Goal: Share content: Share content

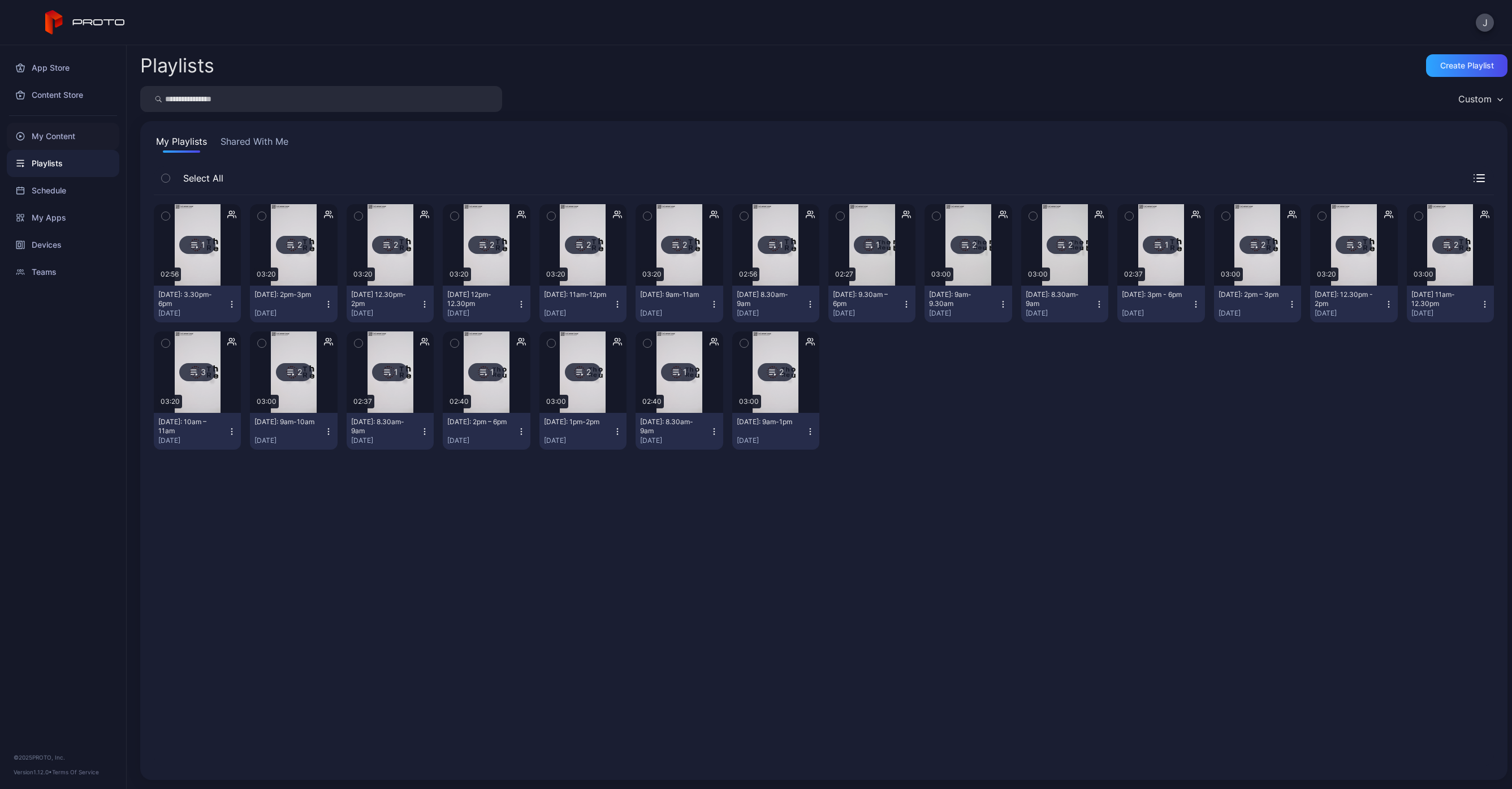
click at [61, 133] on div "My Content" at bounding box center [62, 136] width 112 height 27
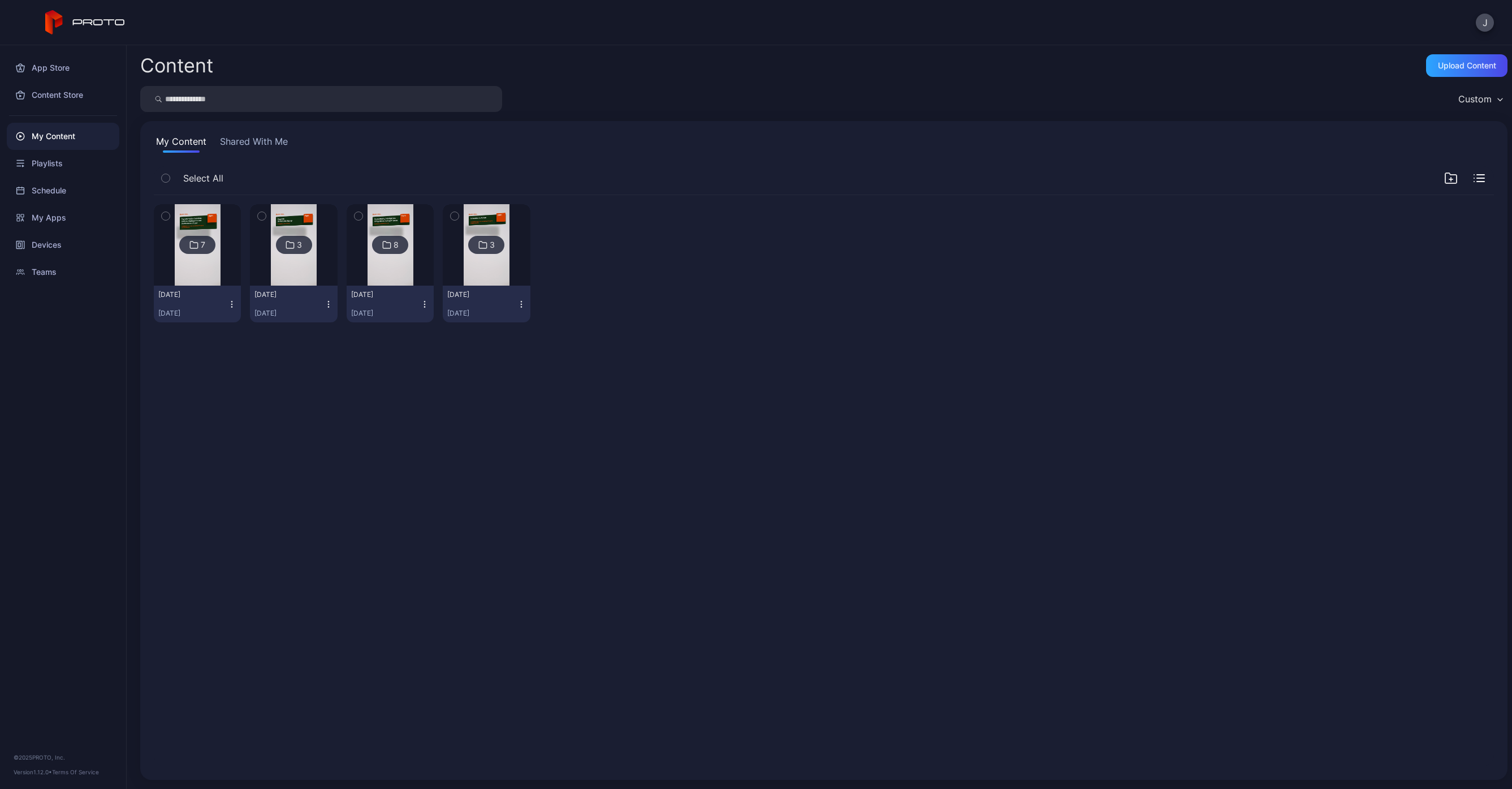
click at [200, 242] on div "7" at bounding box center [202, 244] width 5 height 10
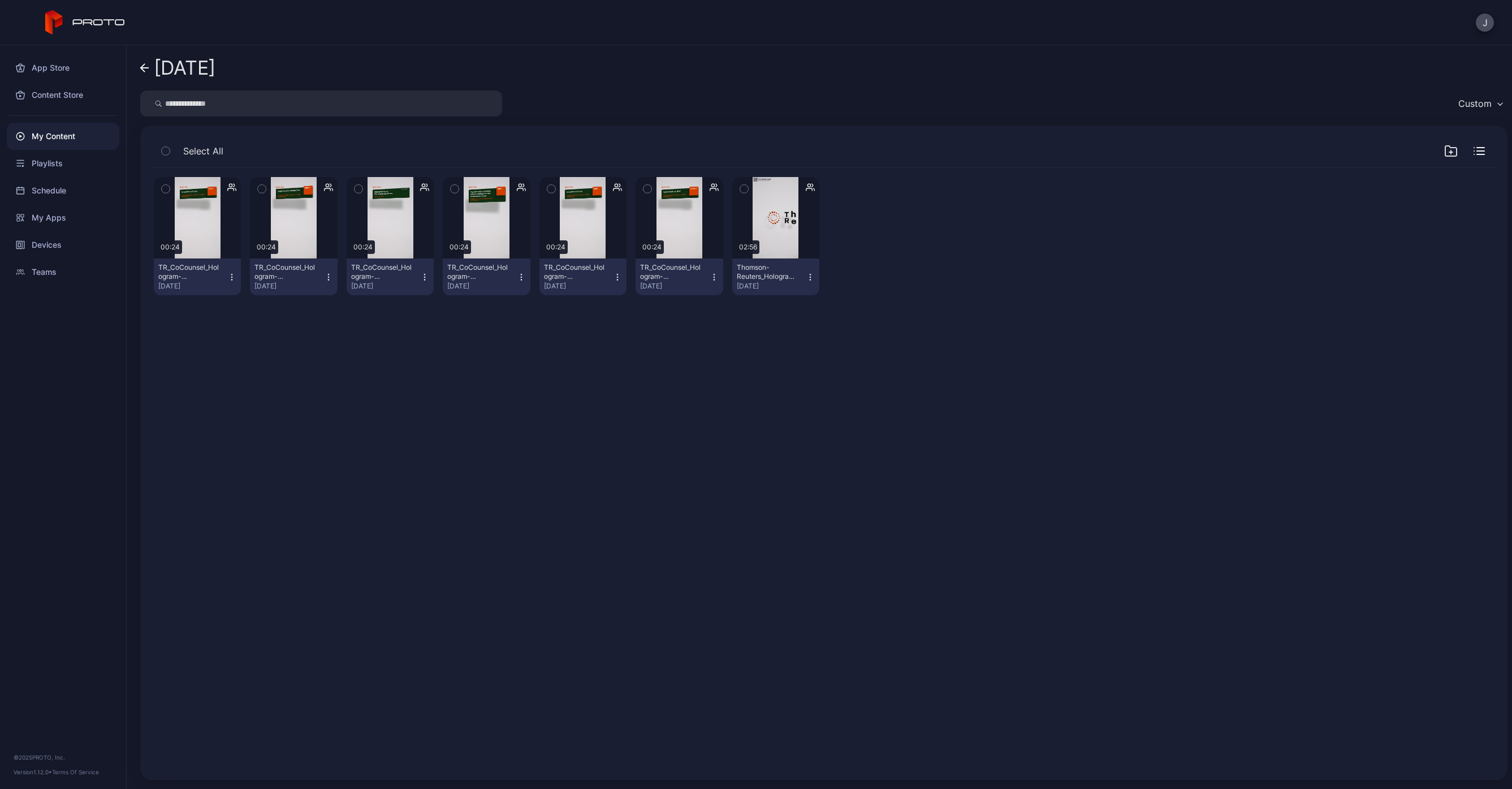
click at [355, 187] on icon "button" at bounding box center [358, 188] width 8 height 12
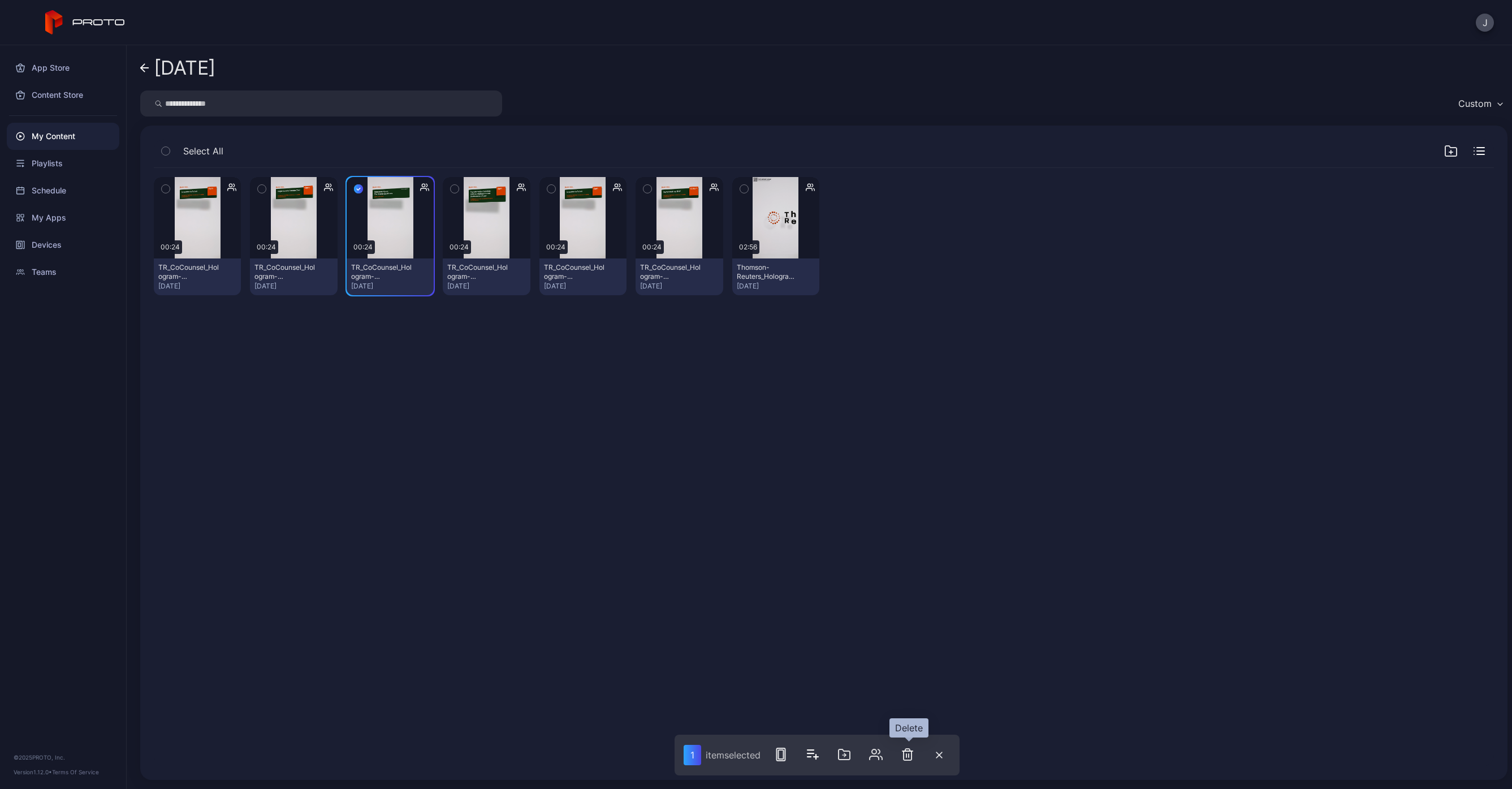
click at [906, 754] on icon "button" at bounding box center [908, 754] width 14 height 14
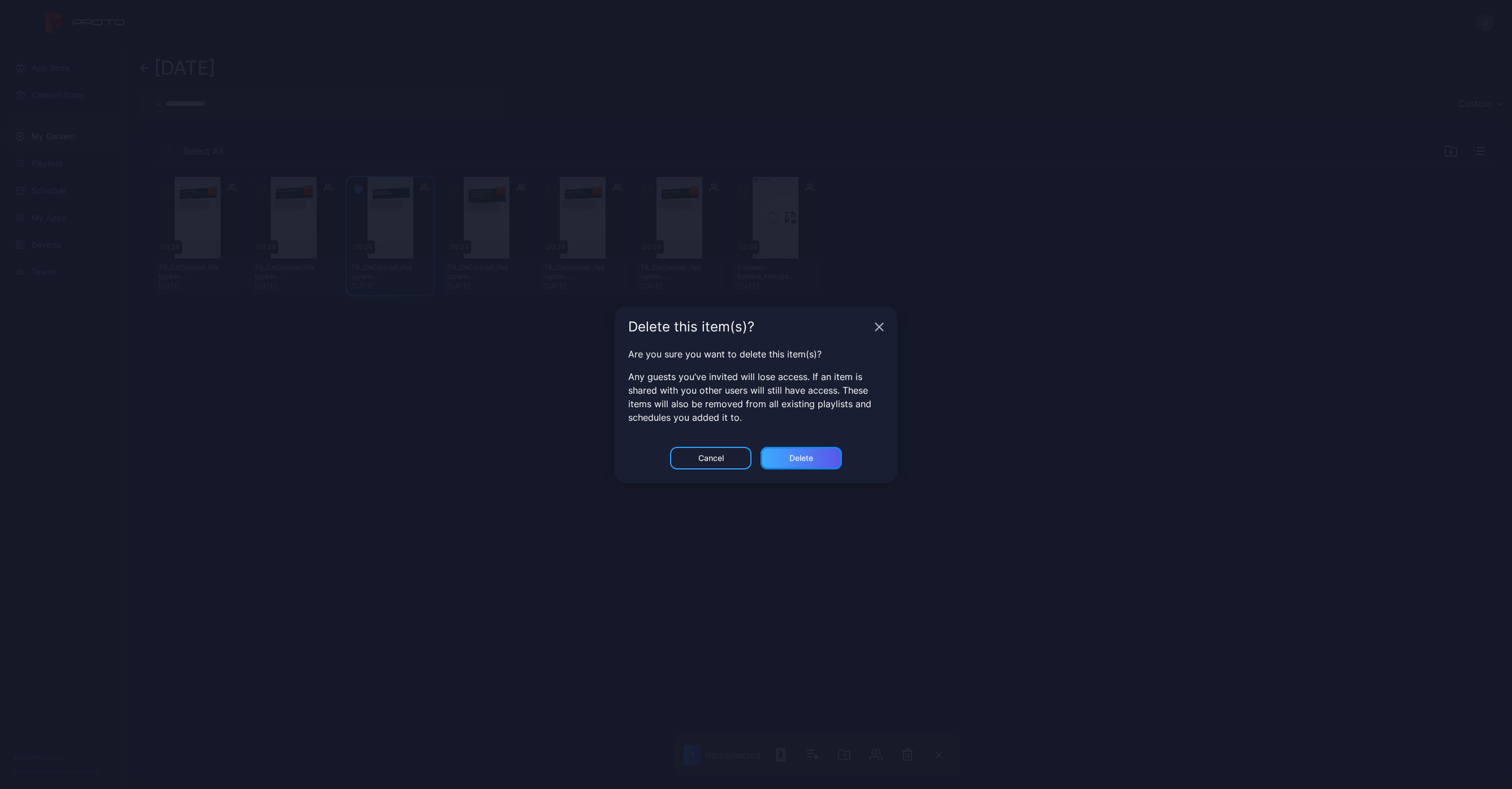
click at [800, 454] on div "Delete" at bounding box center [802, 459] width 24 height 9
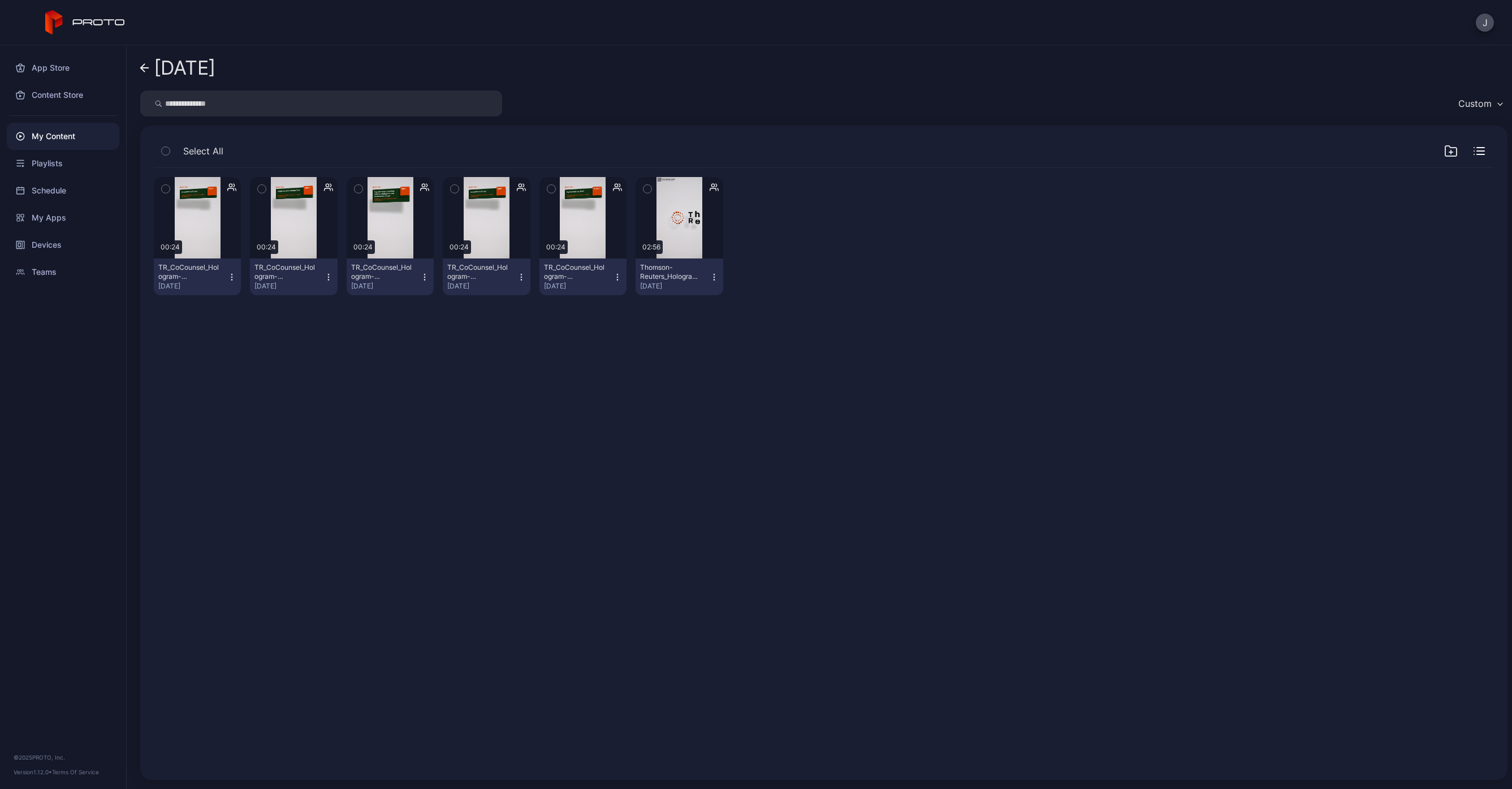
click at [61, 135] on div "My Content" at bounding box center [62, 136] width 112 height 27
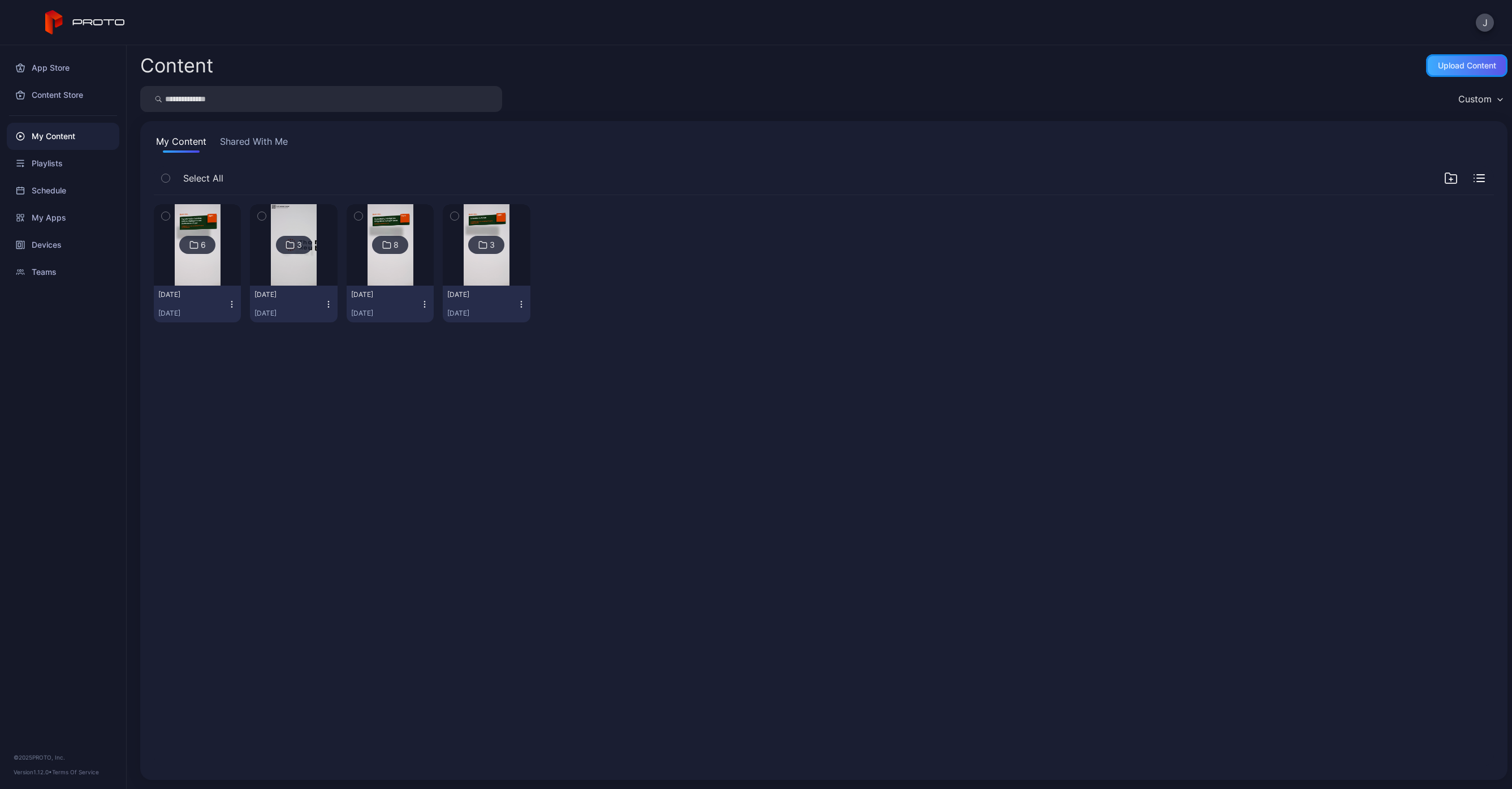
click at [1465, 70] on div "Upload Content" at bounding box center [1467, 66] width 58 height 9
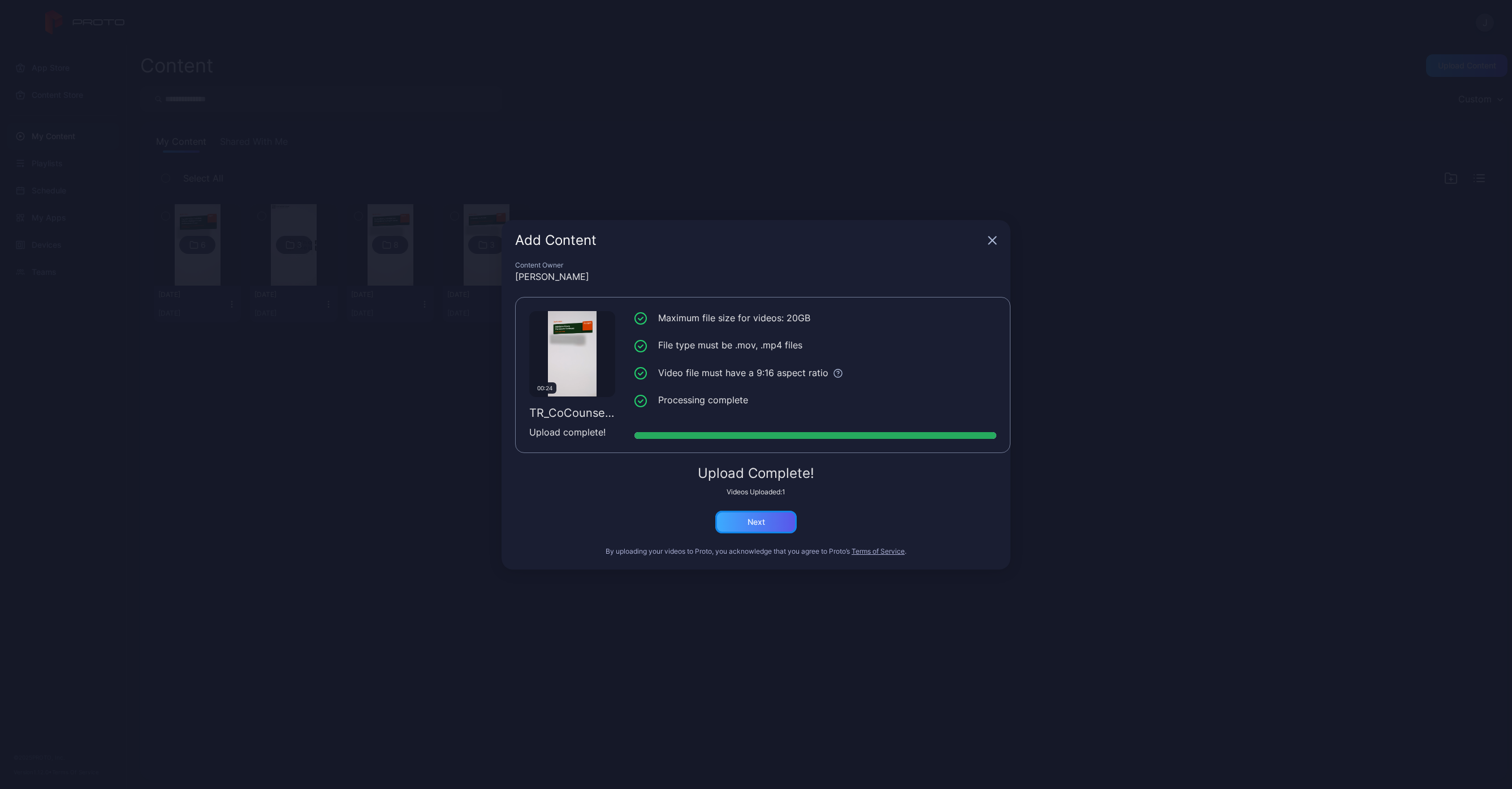
click at [753, 521] on div "Next" at bounding box center [756, 522] width 18 height 9
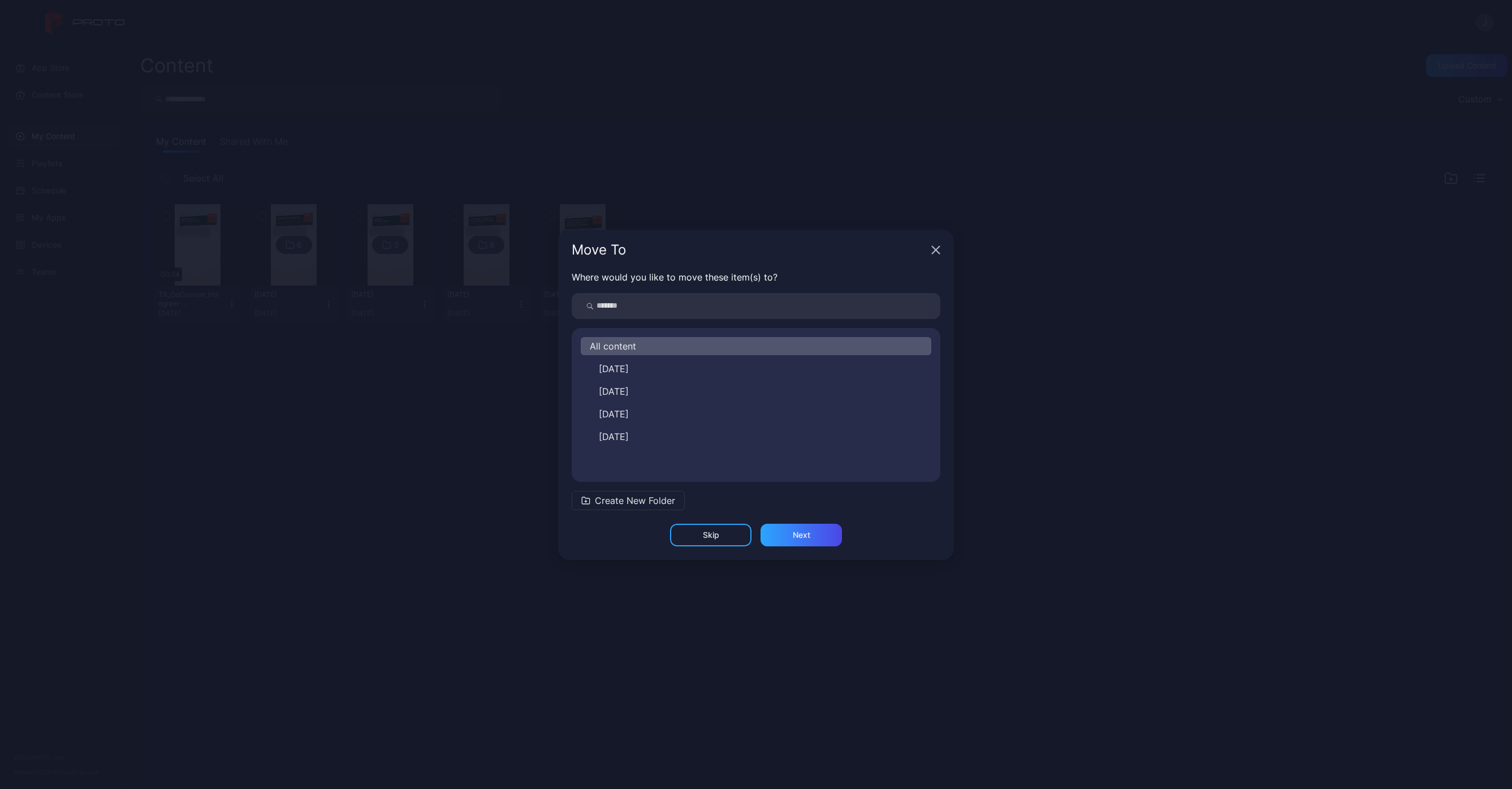
click at [938, 248] on icon "button" at bounding box center [936, 250] width 9 height 9
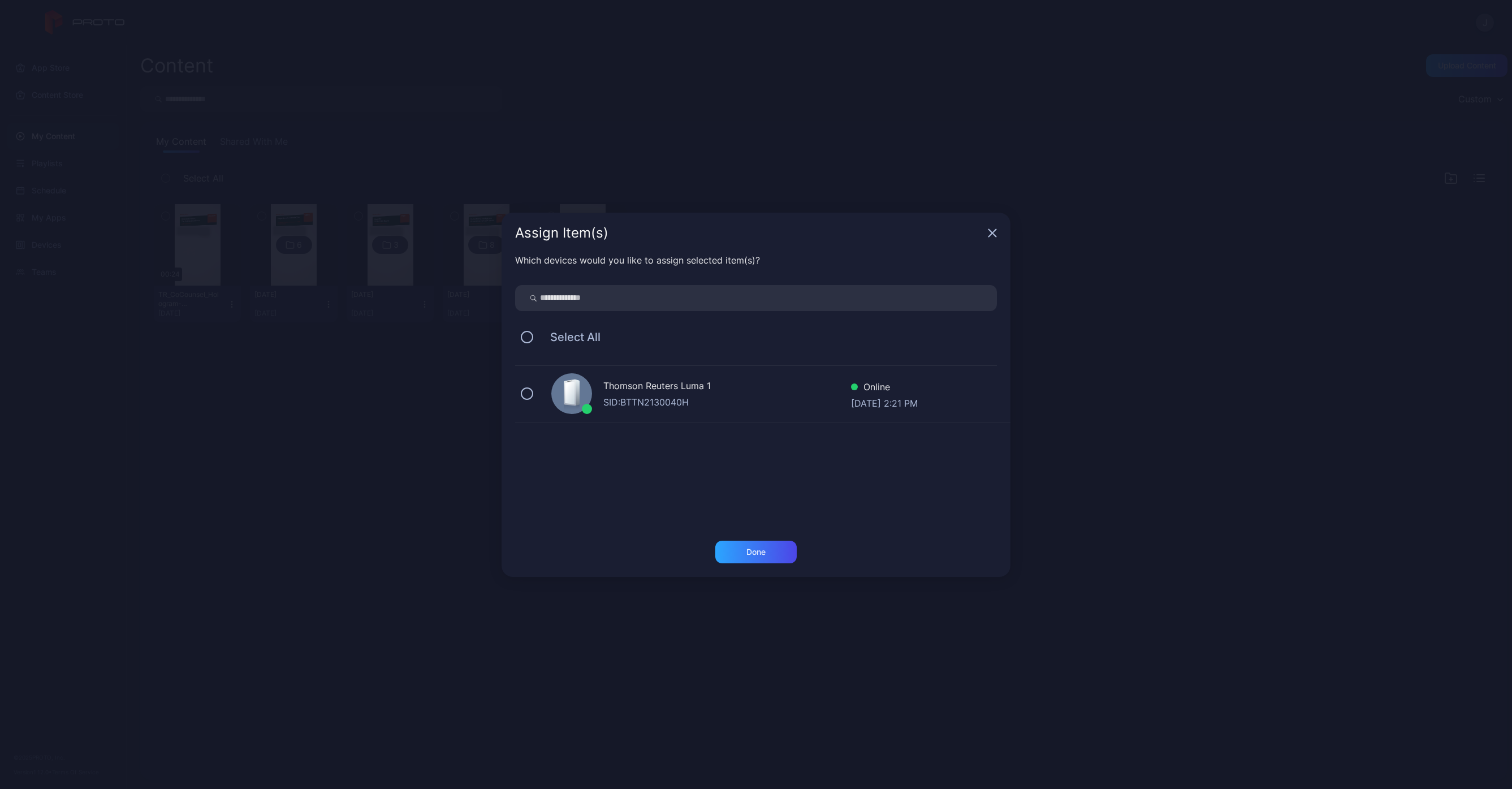
click at [999, 237] on div "Assign Item(s)" at bounding box center [756, 233] width 509 height 41
click at [990, 231] on icon "button" at bounding box center [993, 233] width 7 height 7
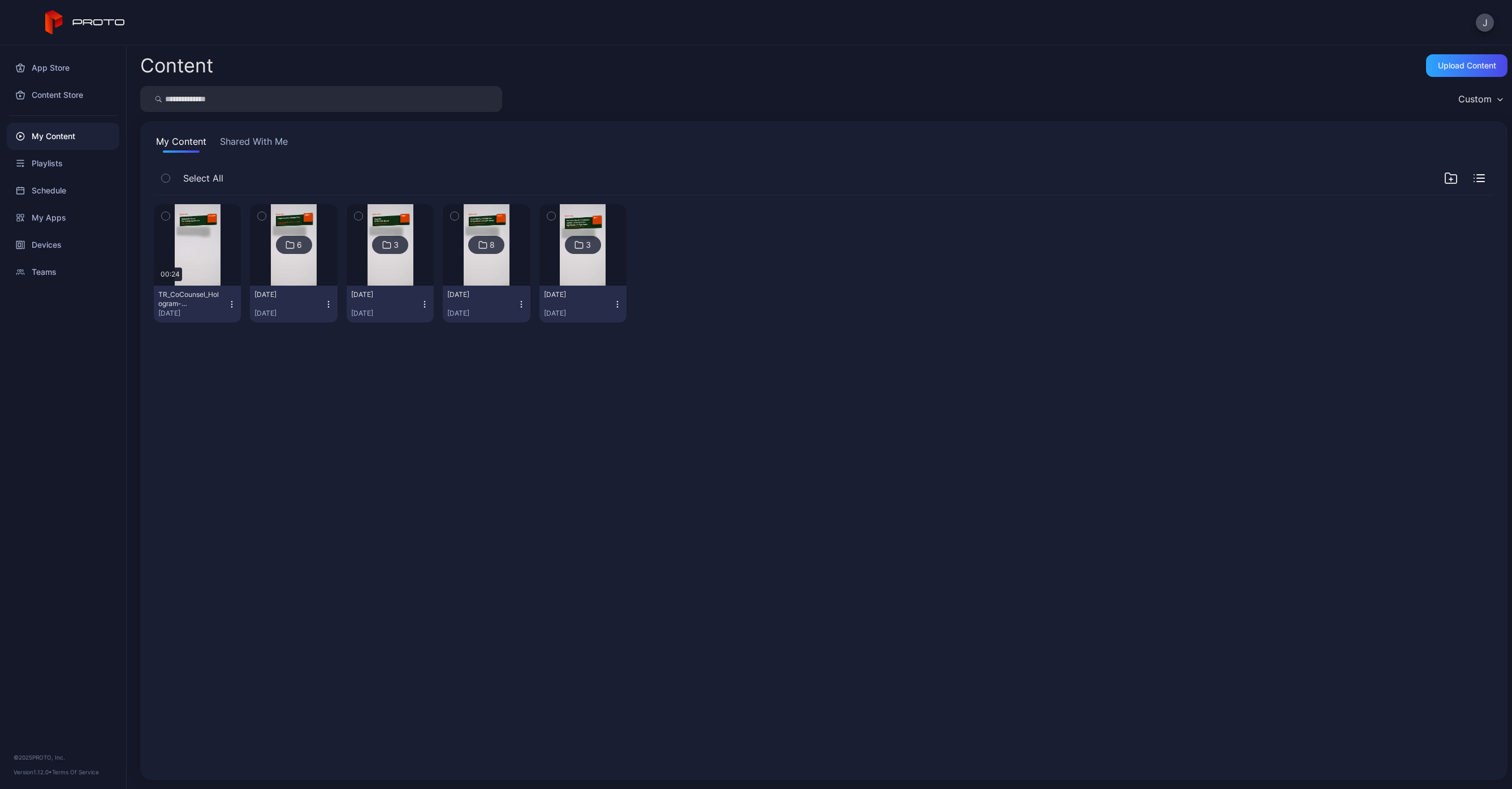
click at [580, 216] on img at bounding box center [582, 245] width 45 height 82
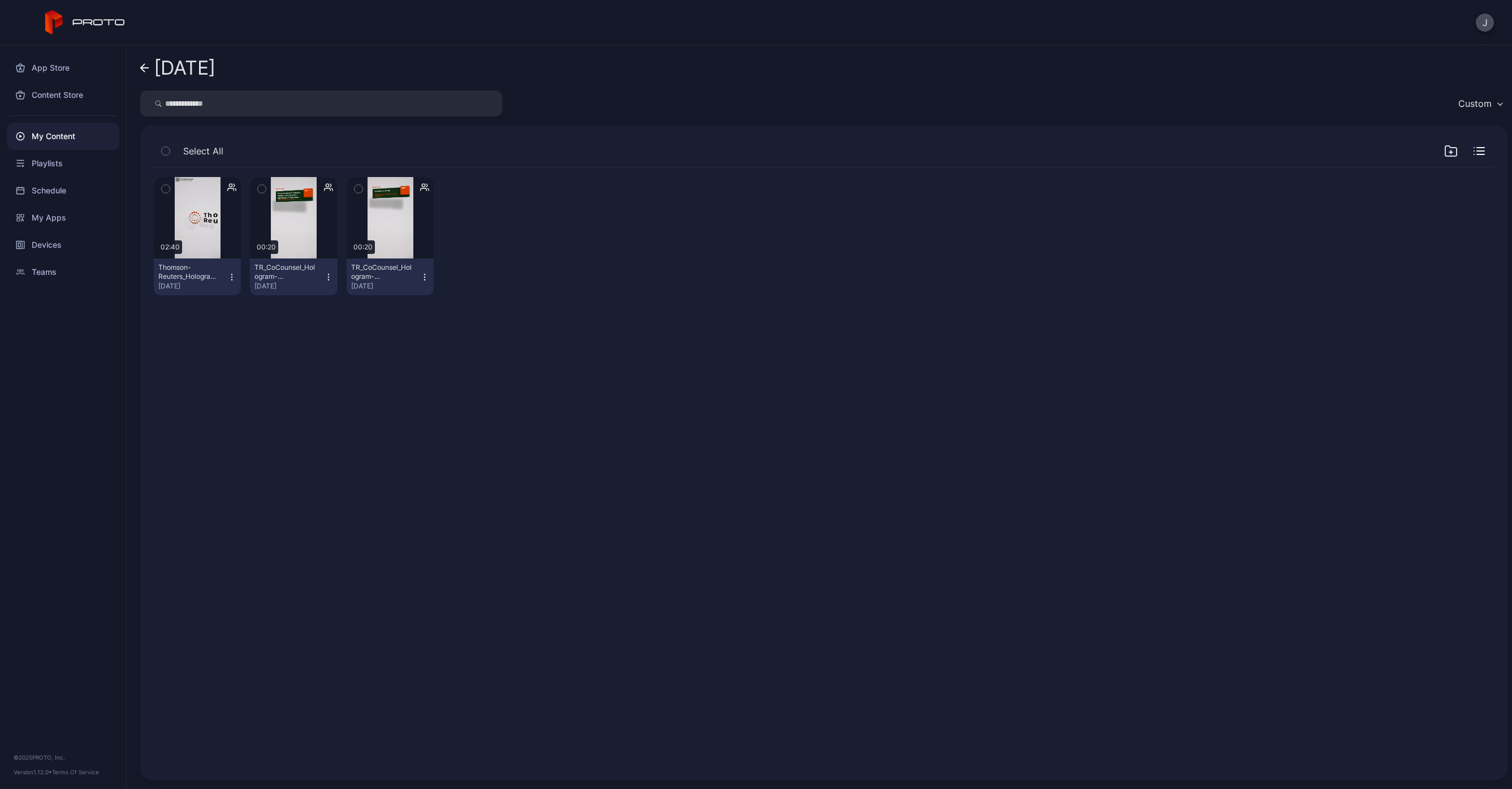
click at [147, 65] on icon at bounding box center [145, 68] width 9 height 9
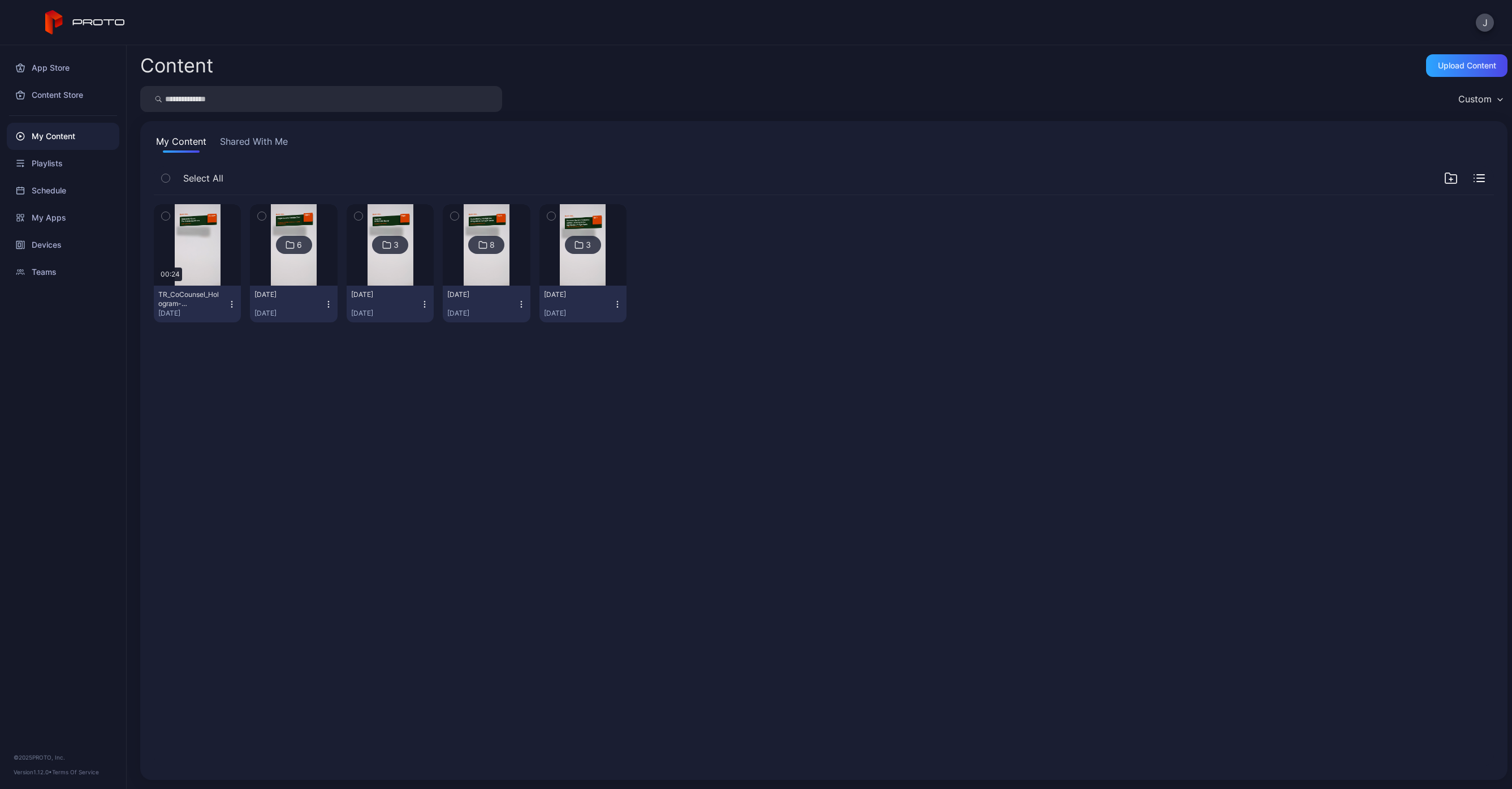
click at [165, 216] on icon "button" at bounding box center [165, 216] width 3 height 2
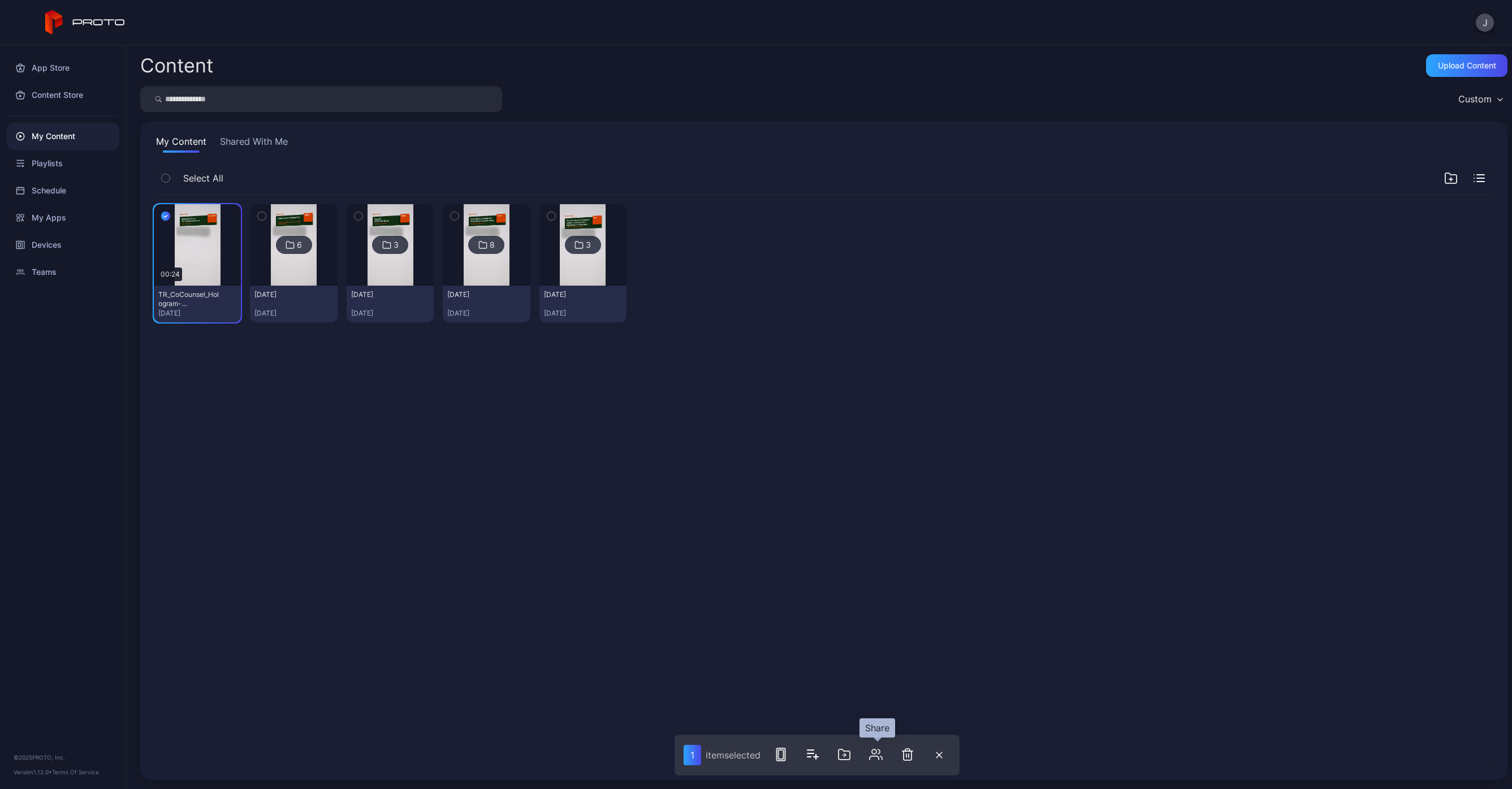
click at [874, 757] on icon "button" at bounding box center [875, 754] width 14 height 14
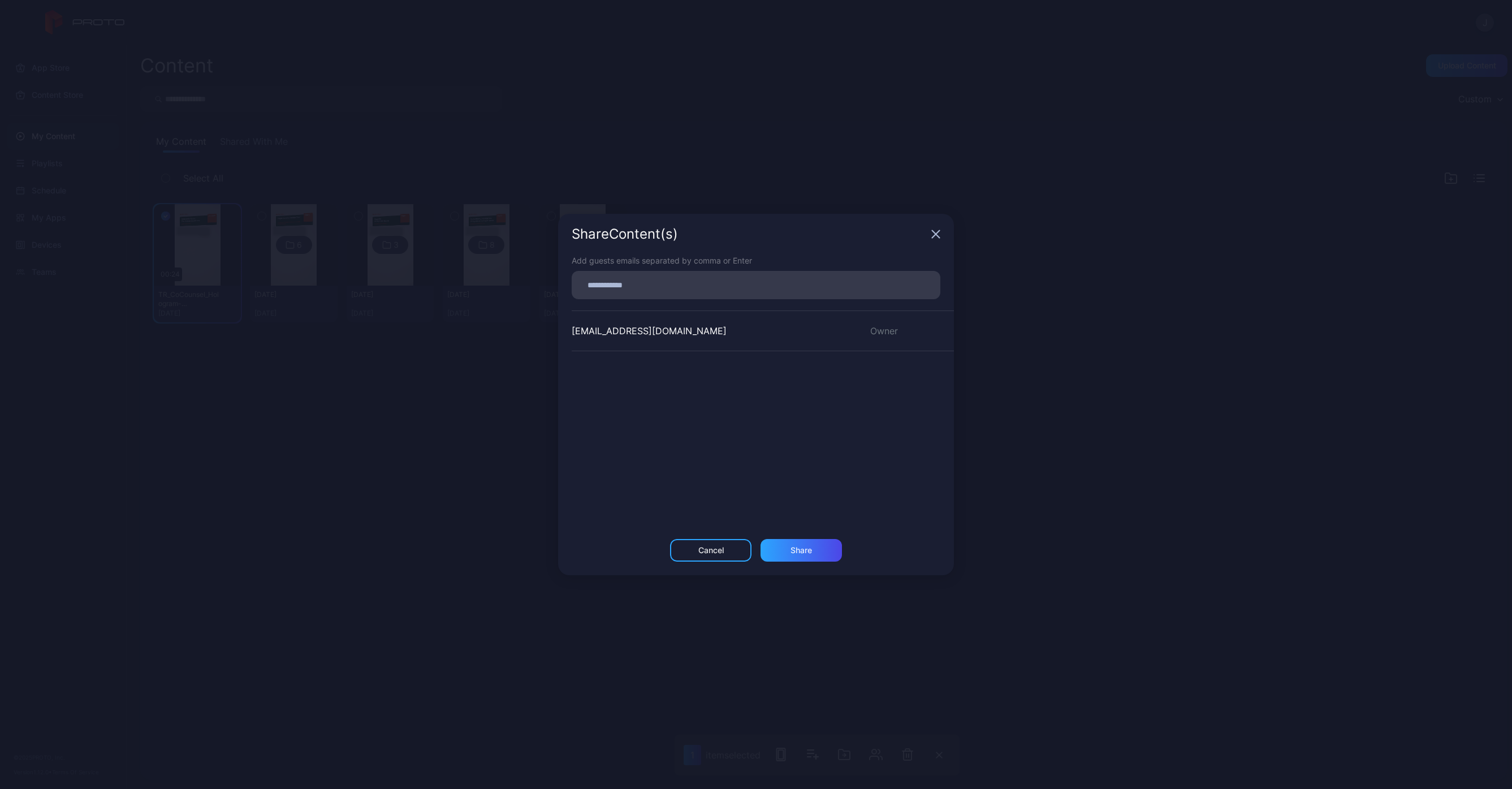
click at [628, 288] on input at bounding box center [756, 285] width 355 height 15
paste input
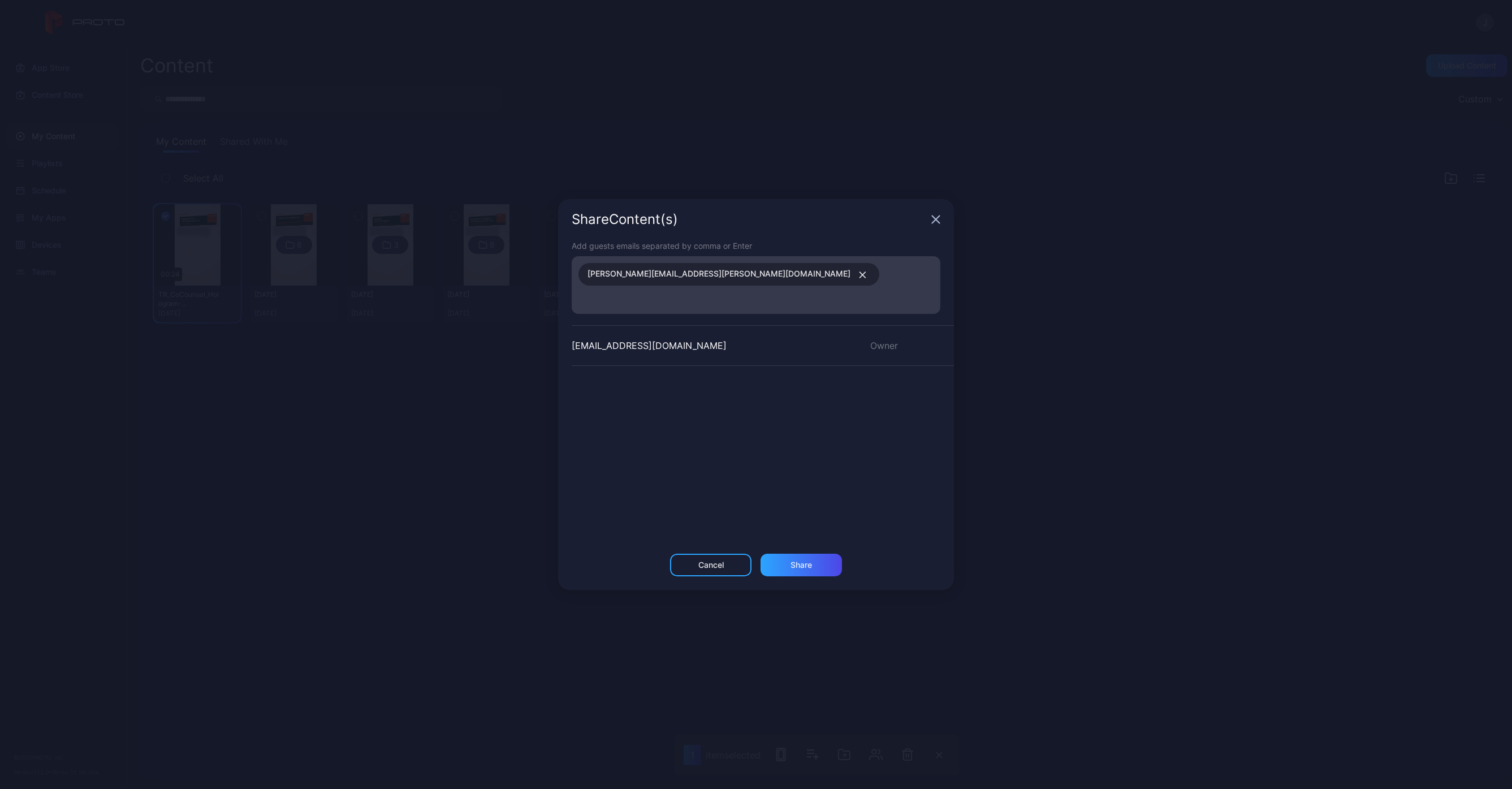
paste input
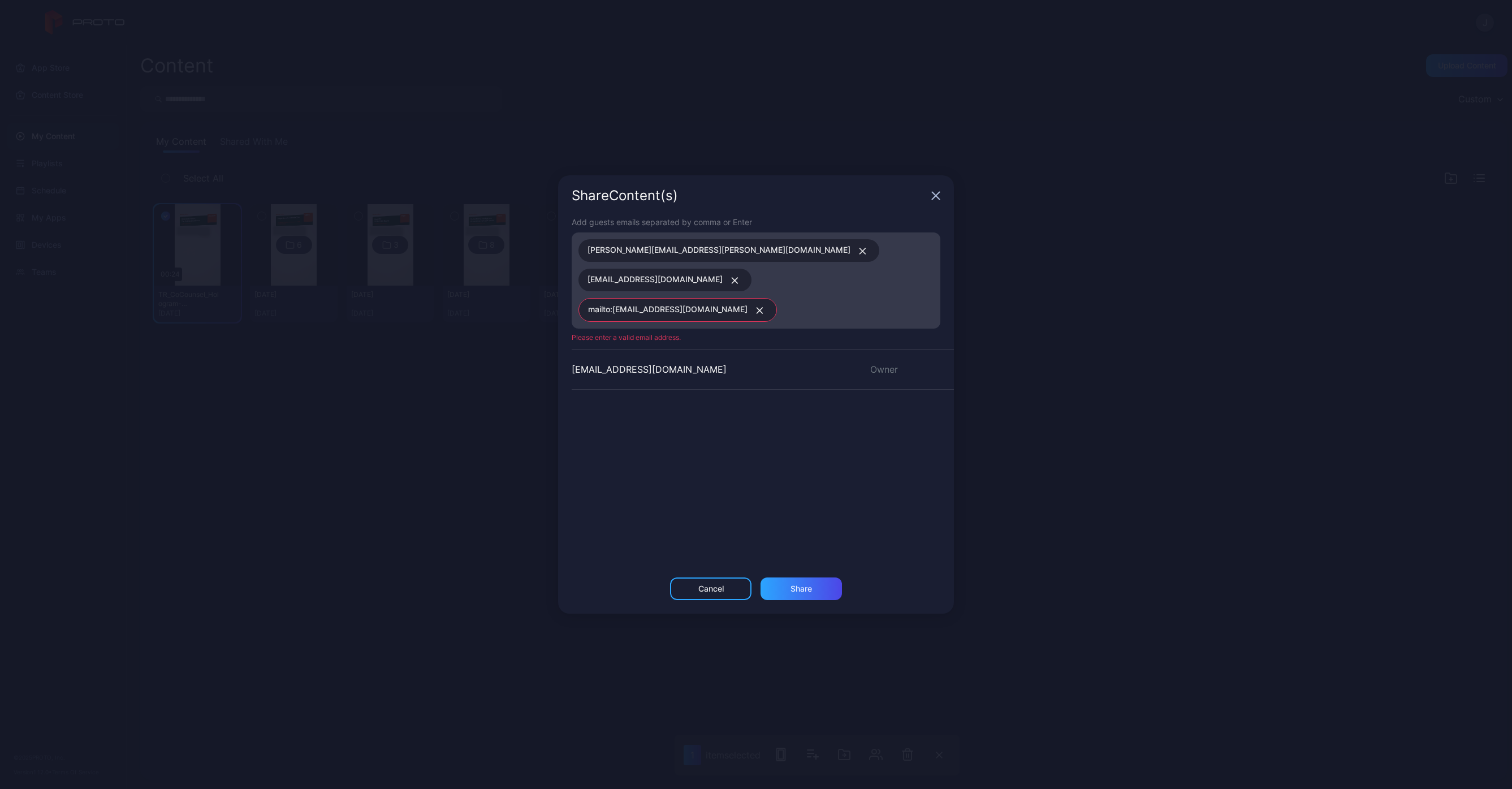
click at [756, 307] on icon "button" at bounding box center [759, 310] width 8 height 6
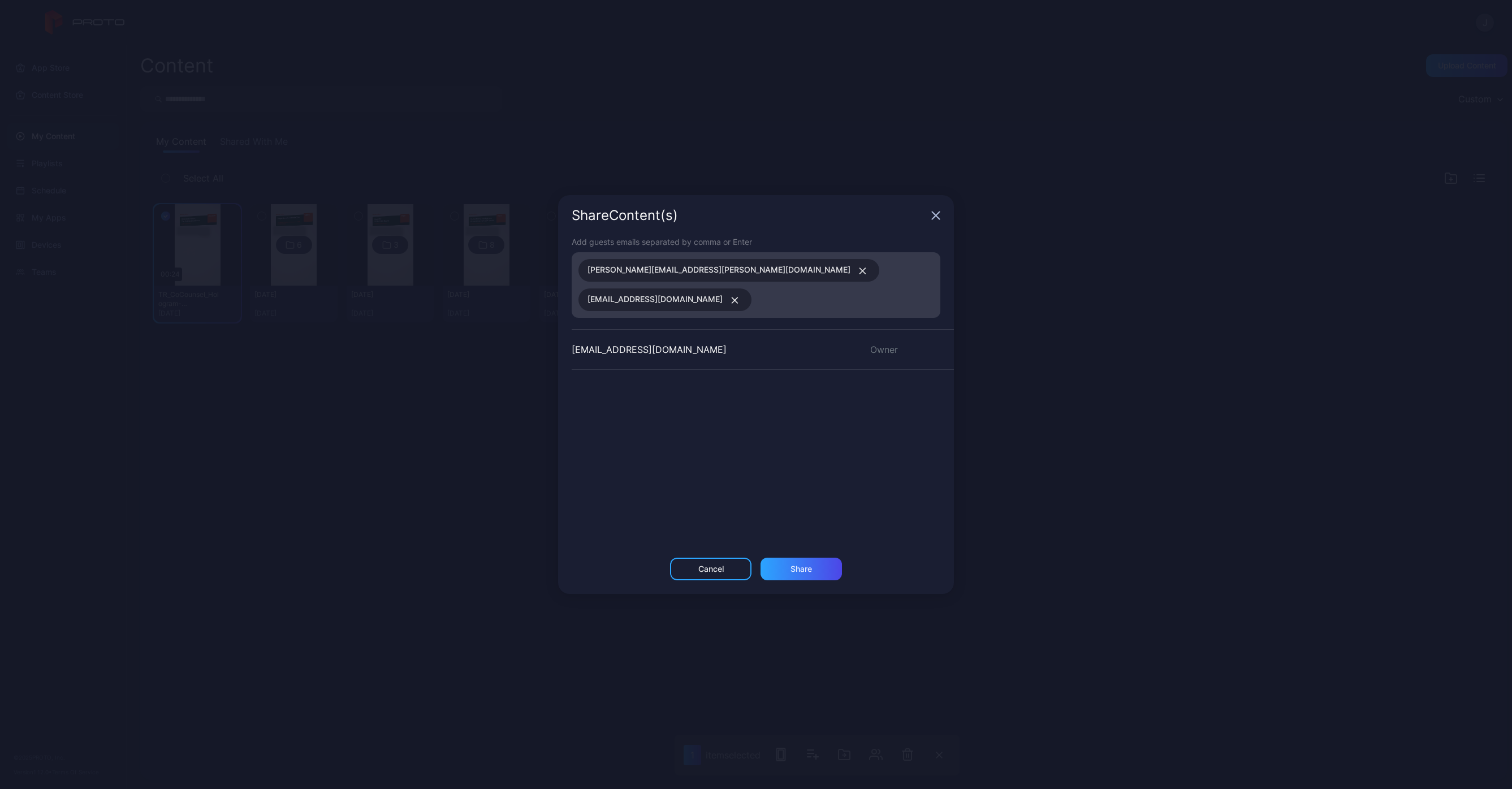
paste input
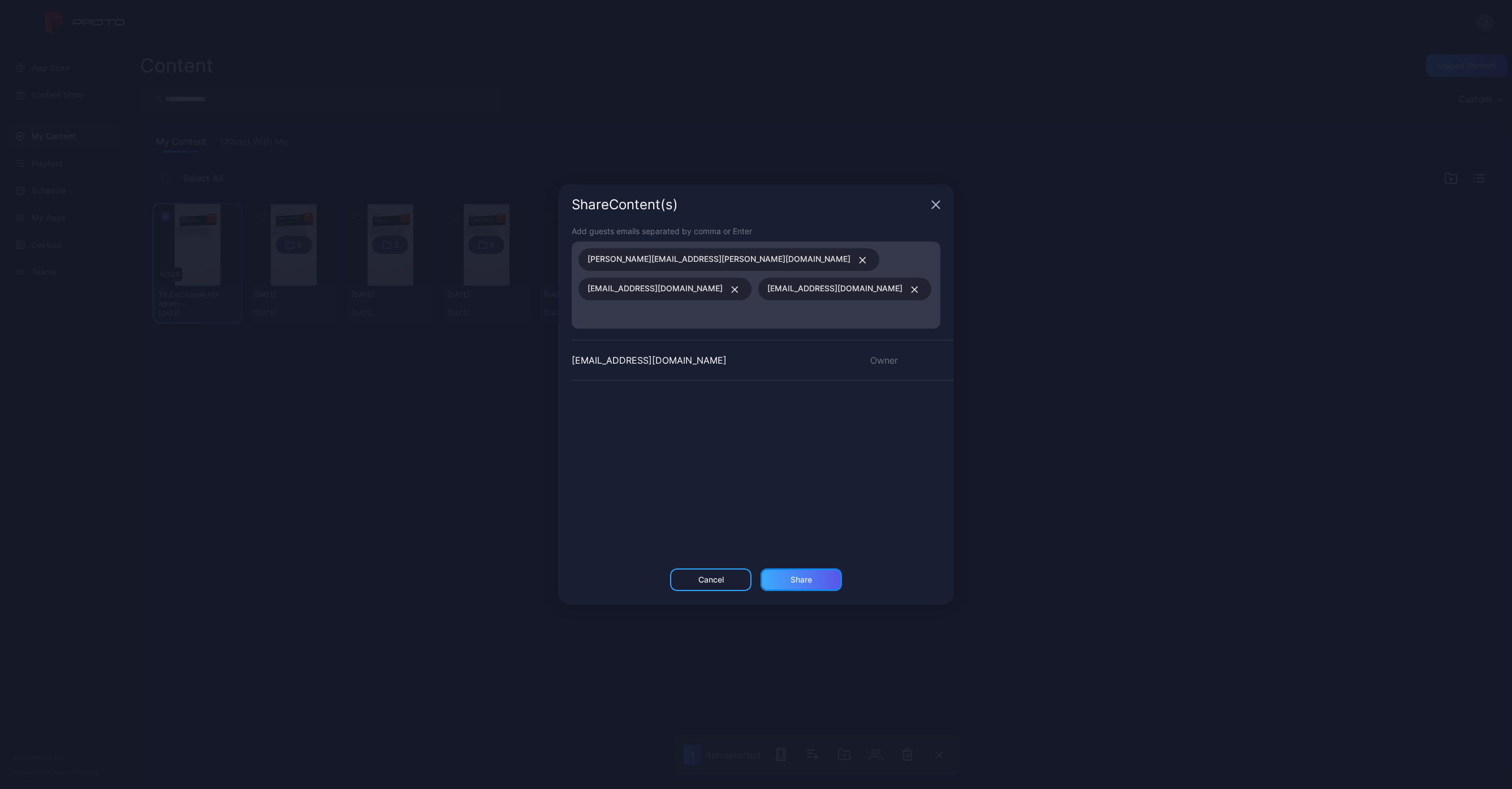
click at [816, 568] on div "Share" at bounding box center [801, 579] width 82 height 22
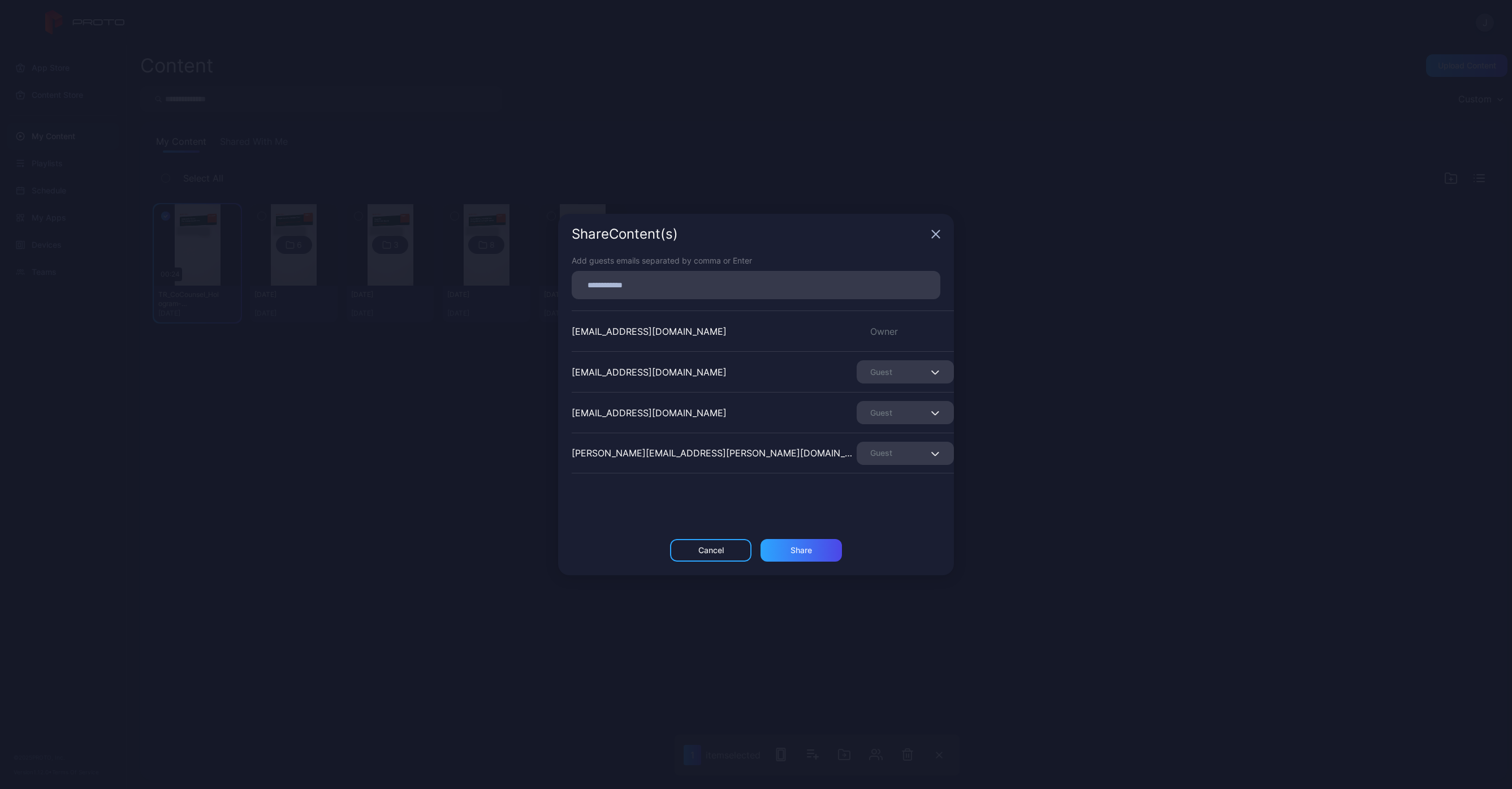
click at [917, 371] on div "Guest" at bounding box center [905, 371] width 97 height 23
click at [1160, 385] on div "Share Content (s) Add guests emails separated by comma or Enter [EMAIL_ADDRESS]…" at bounding box center [756, 394] width 1512 height 789
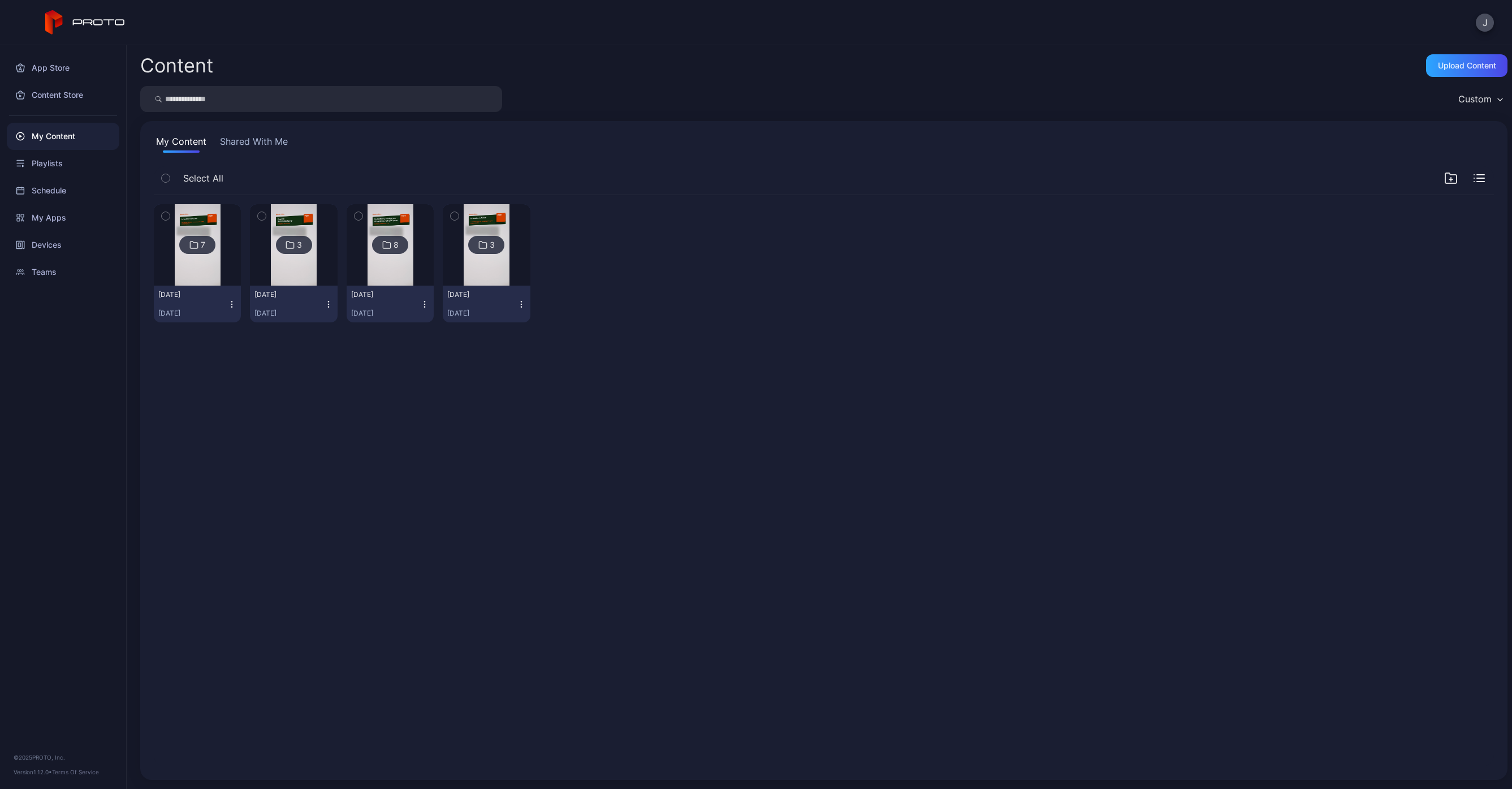
click at [173, 265] on div at bounding box center [198, 245] width 82 height 82
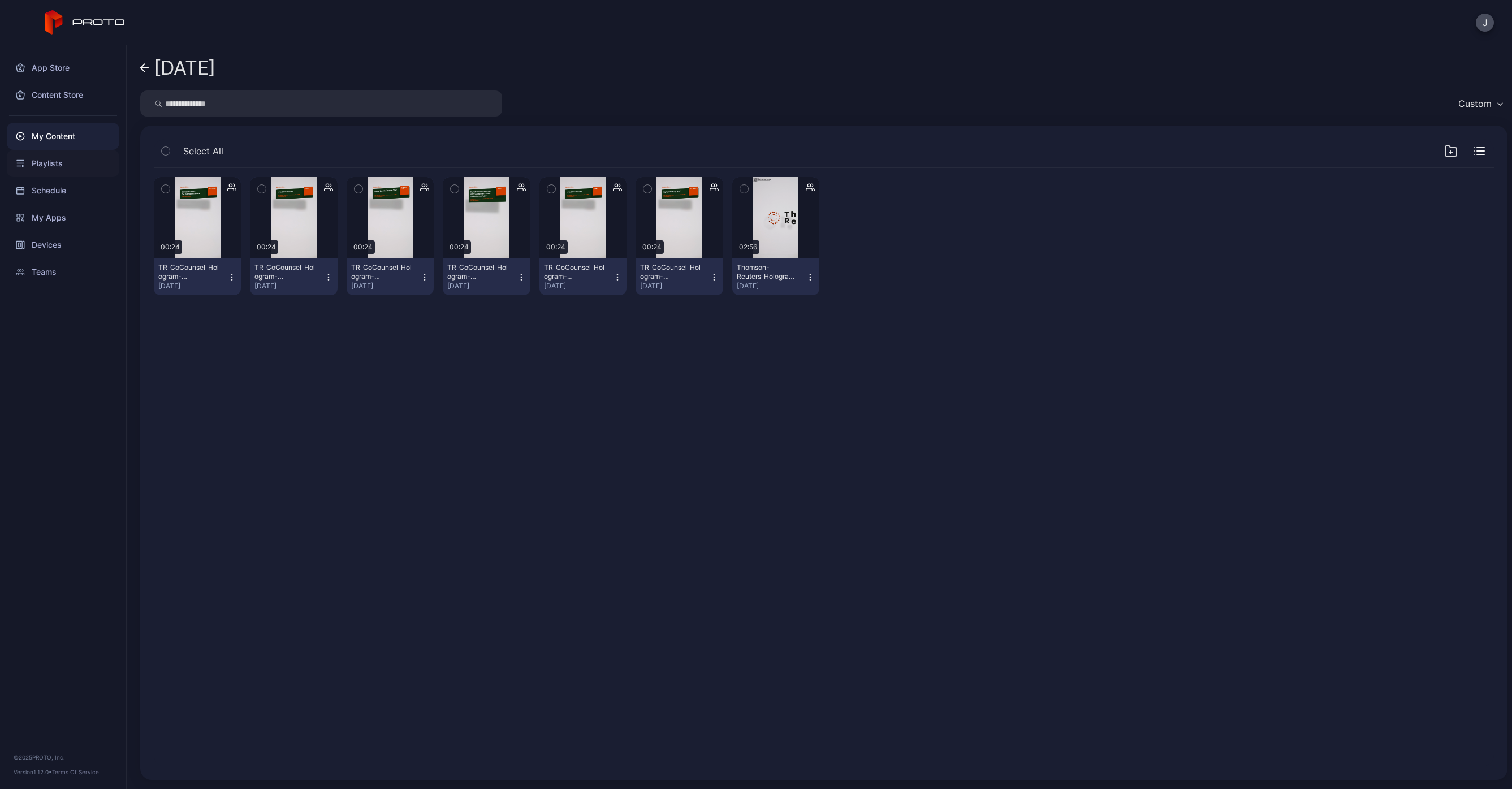
click at [50, 162] on div "Playlists" at bounding box center [62, 162] width 112 height 27
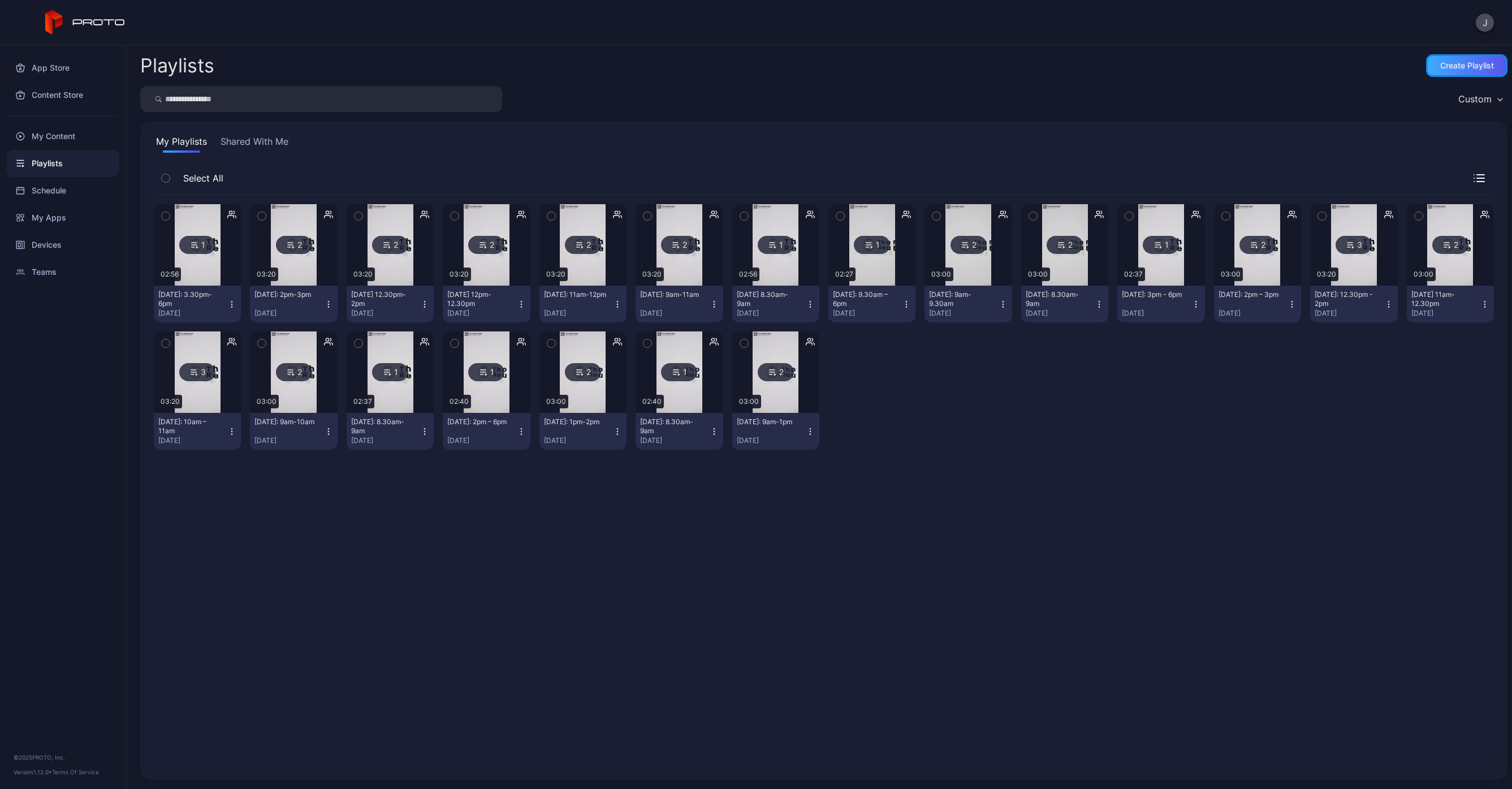
click at [1427, 71] on div "Create Playlist" at bounding box center [1467, 65] width 82 height 22
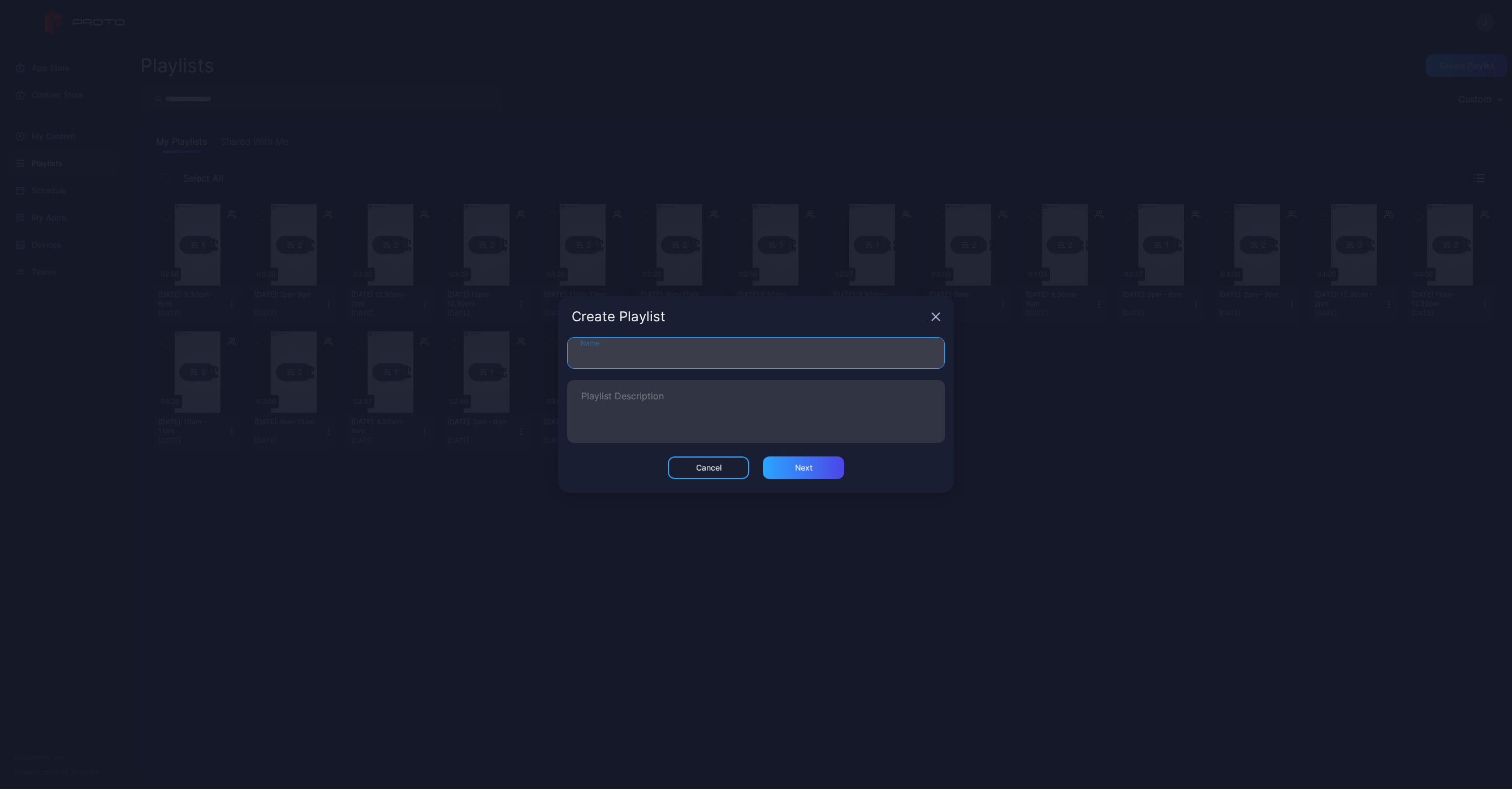
click at [708, 343] on input "Name" at bounding box center [756, 353] width 378 height 32
type input "**********"
click at [811, 464] on div "Next" at bounding box center [804, 468] width 18 height 9
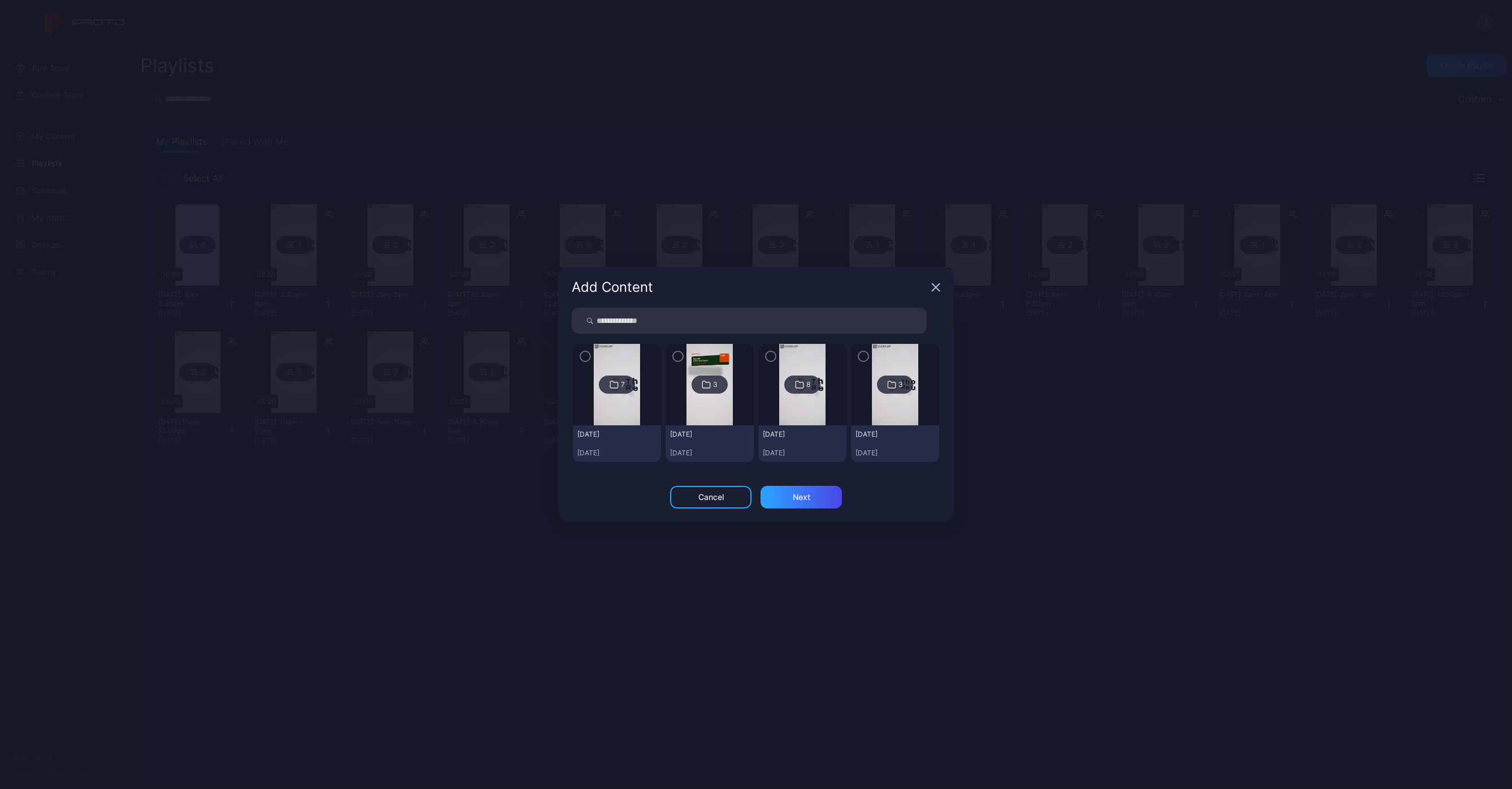
click at [629, 357] on img at bounding box center [616, 384] width 45 height 82
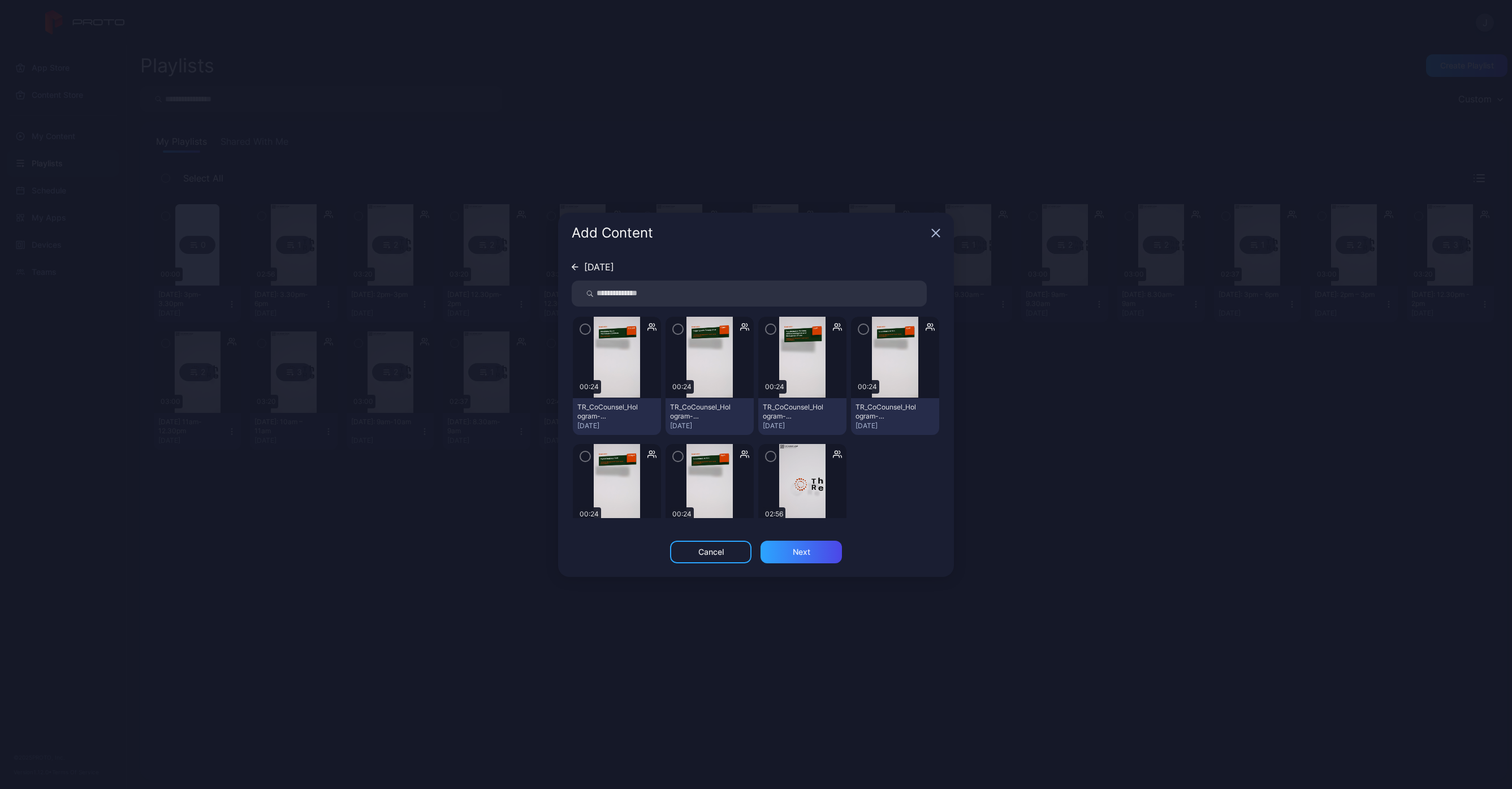
click at [600, 336] on img at bounding box center [616, 357] width 45 height 82
click at [581, 327] on icon "button" at bounding box center [586, 329] width 9 height 12
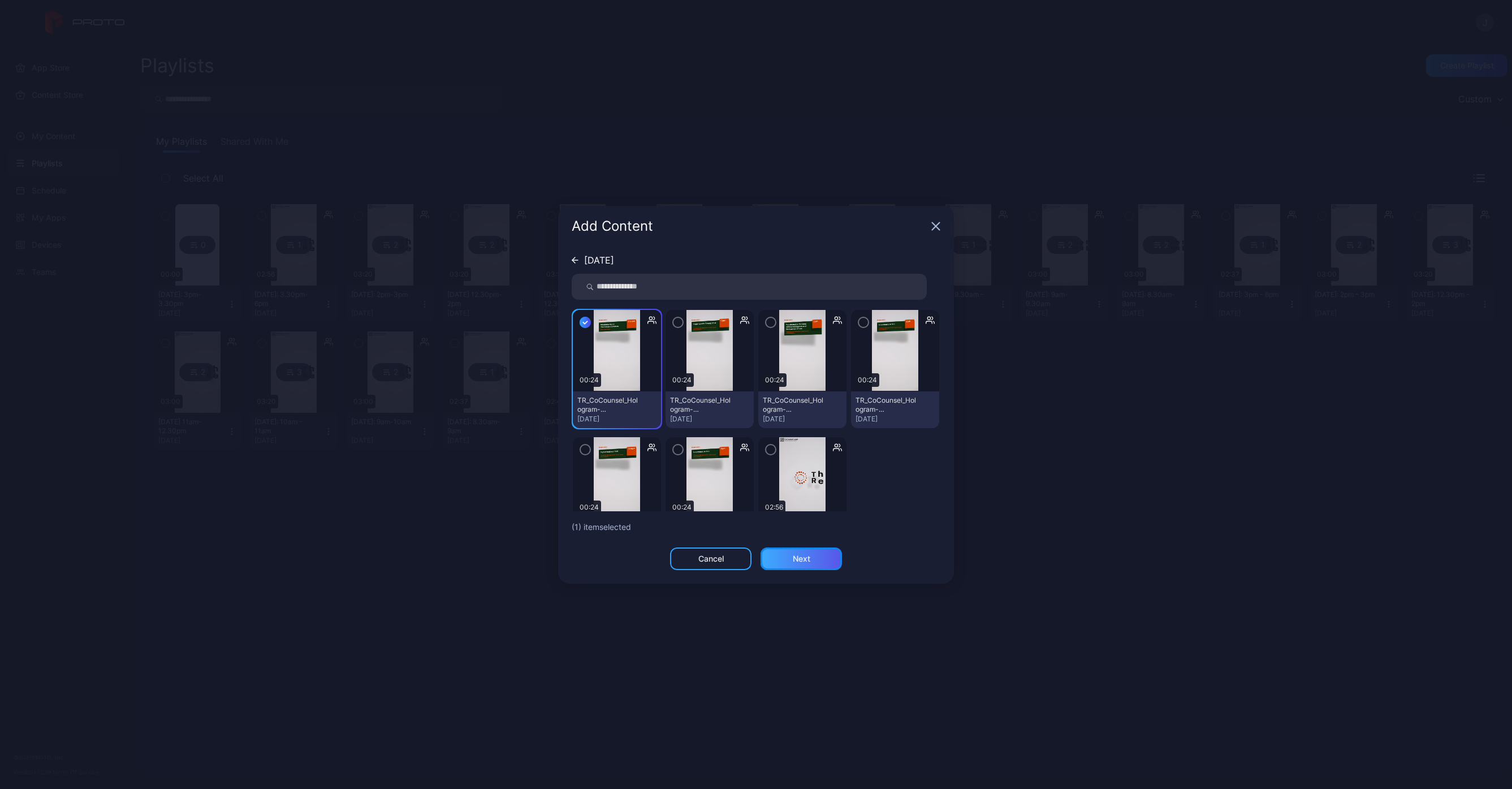
click at [827, 561] on div "Next" at bounding box center [801, 559] width 82 height 22
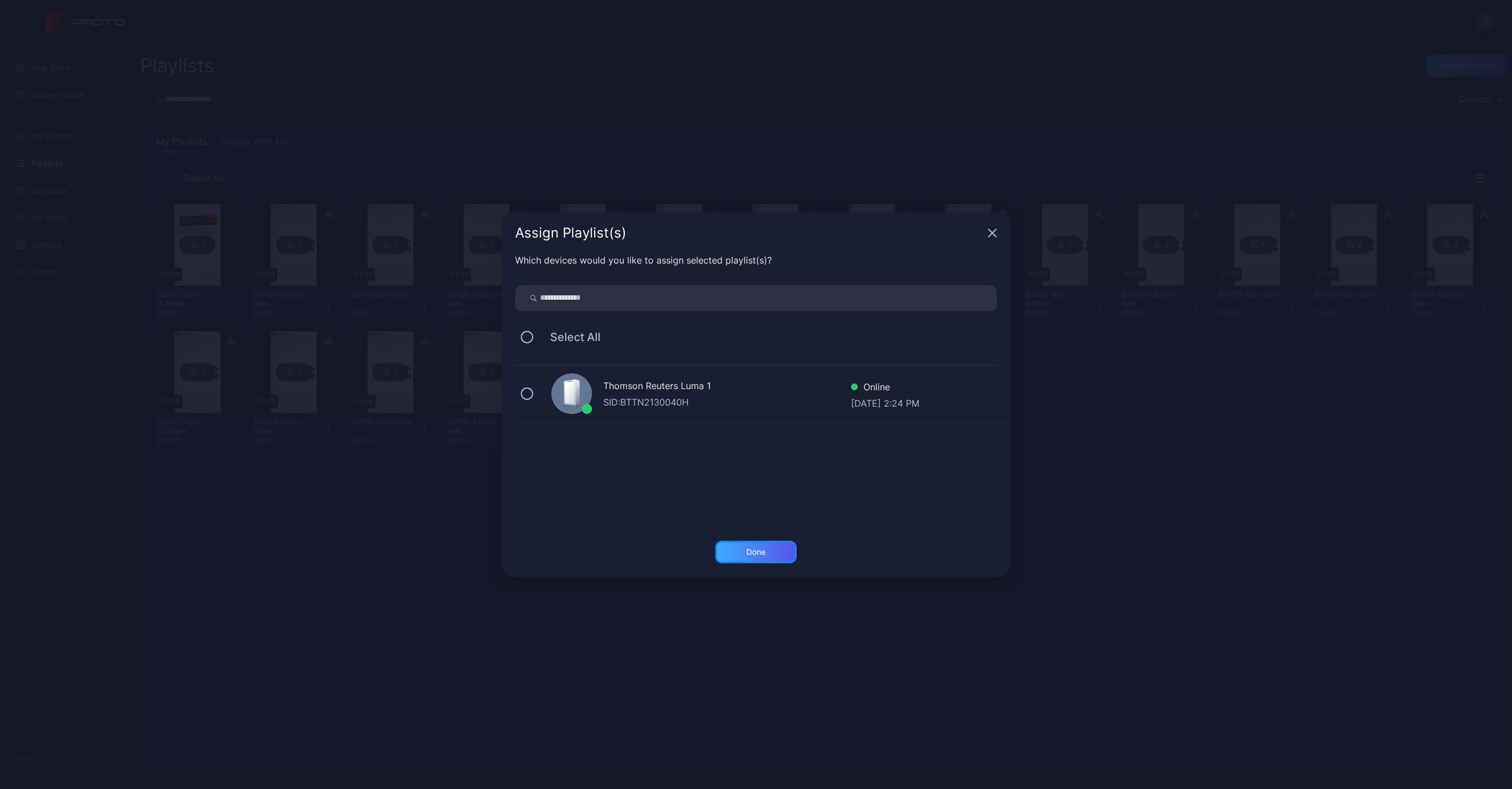
click at [762, 548] on div "Done" at bounding box center [756, 552] width 19 height 9
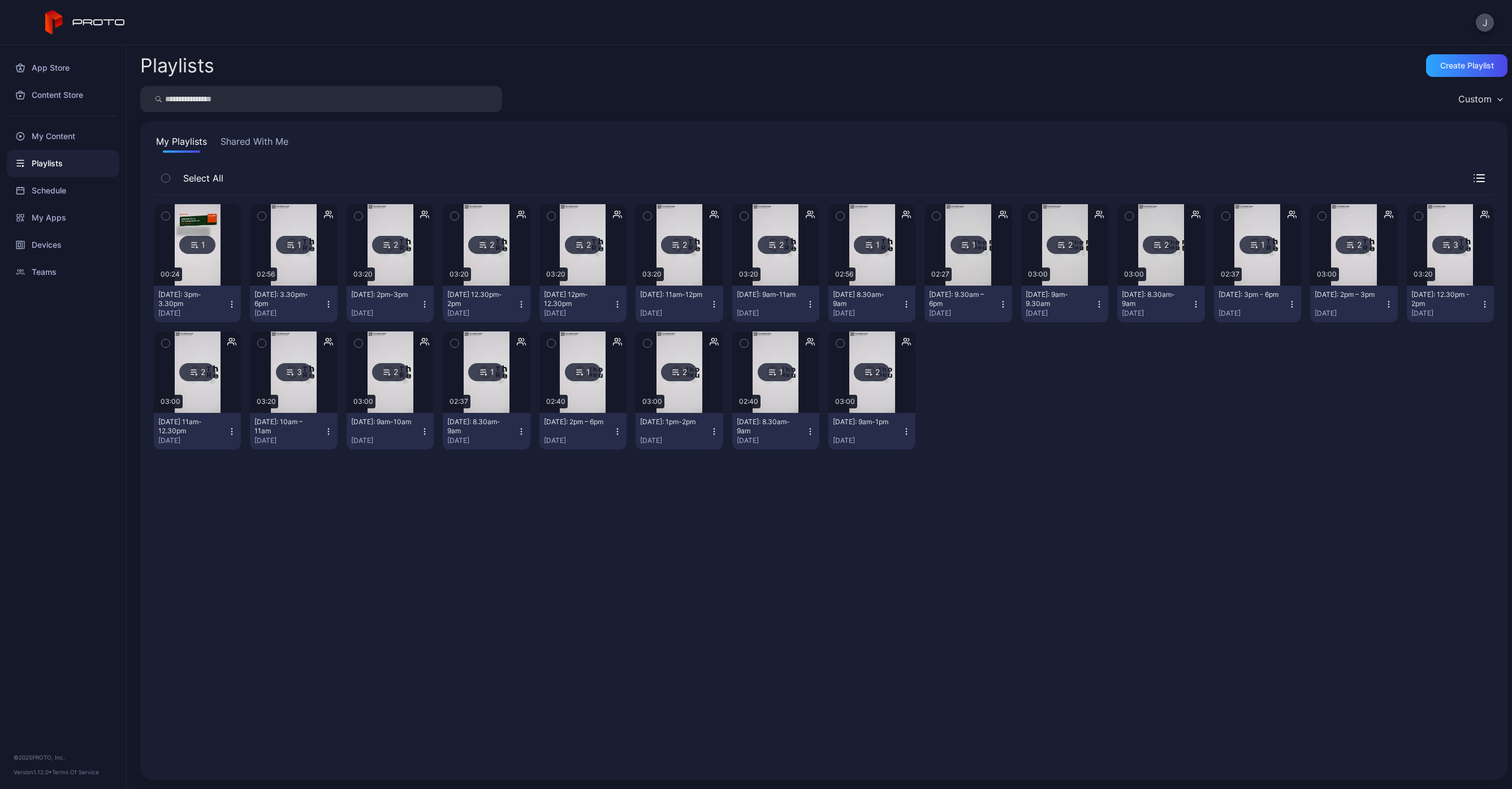
click at [213, 219] on img at bounding box center [197, 245] width 45 height 82
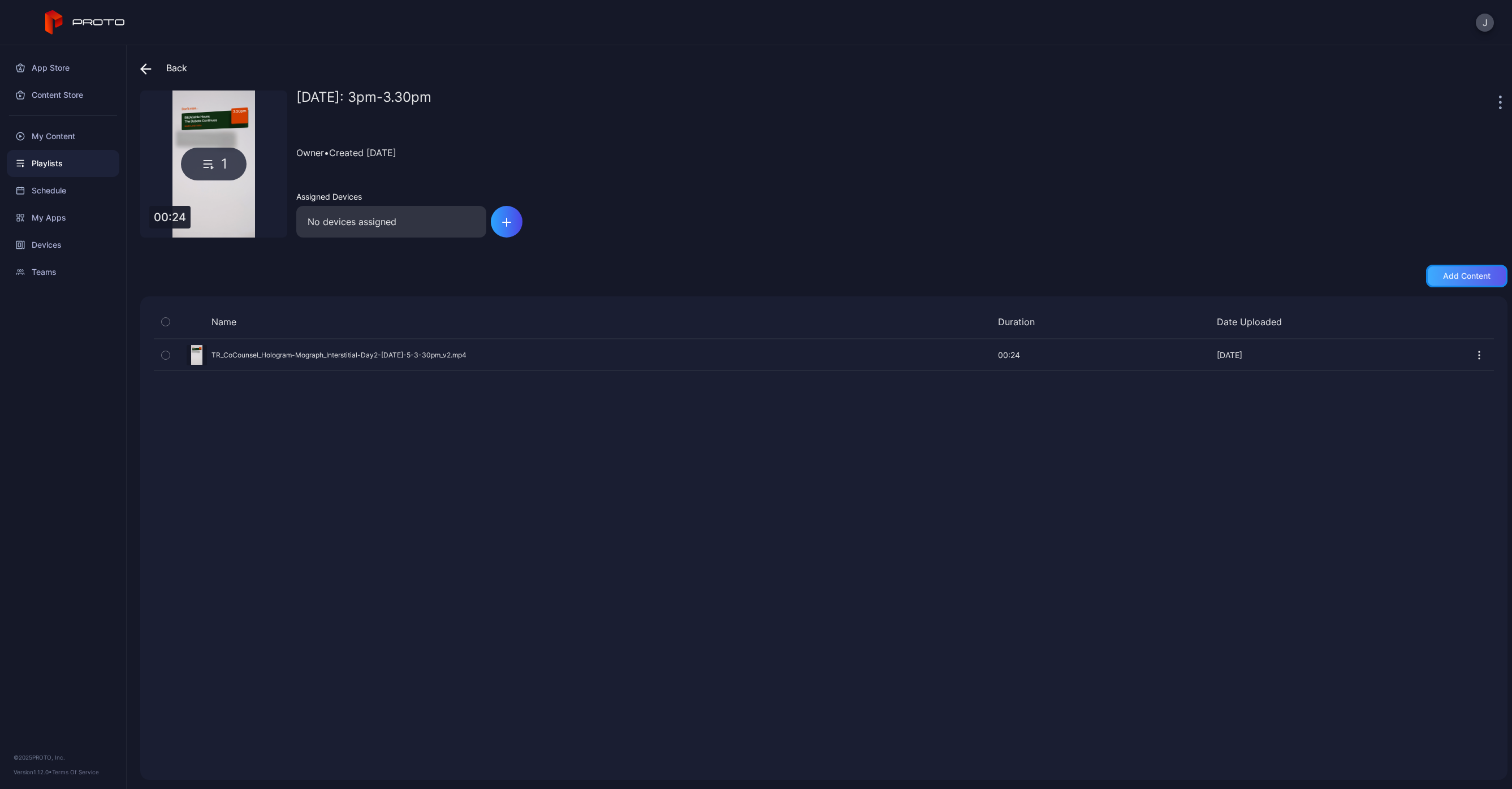
click at [1458, 272] on div "Add content" at bounding box center [1467, 276] width 47 height 9
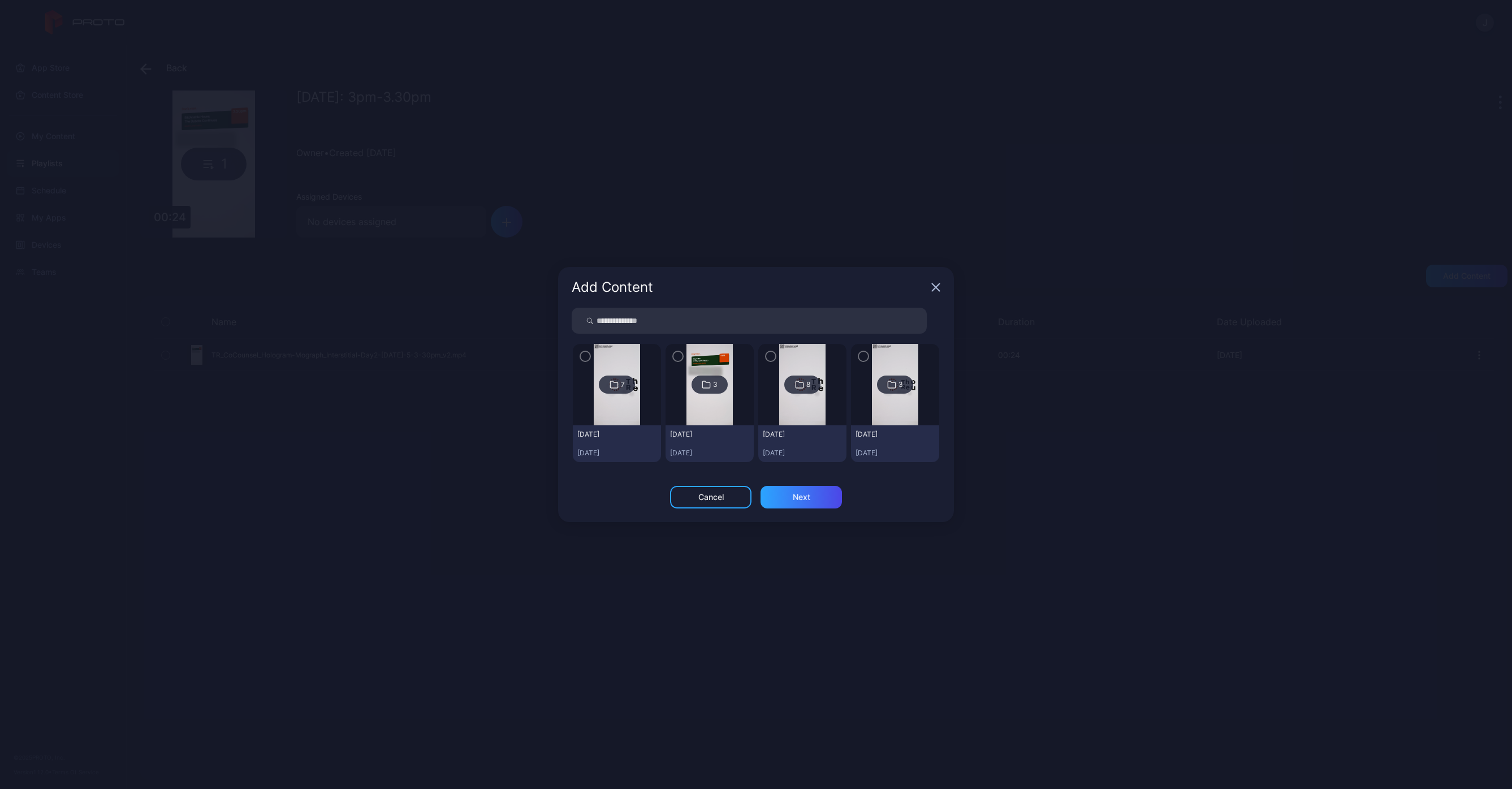
click at [904, 347] on img at bounding box center [894, 384] width 45 height 82
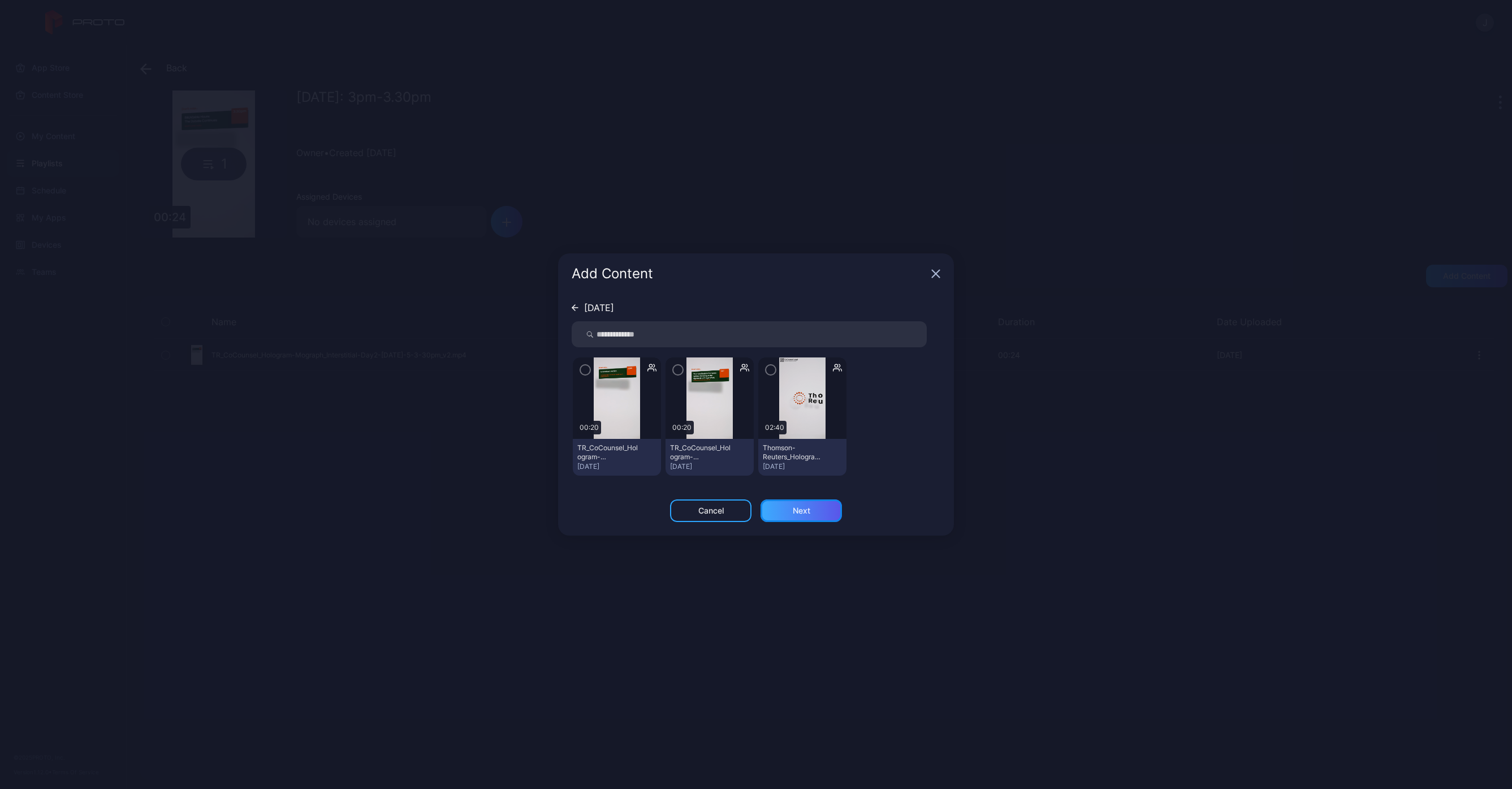
click at [817, 509] on div "Next" at bounding box center [801, 511] width 82 height 22
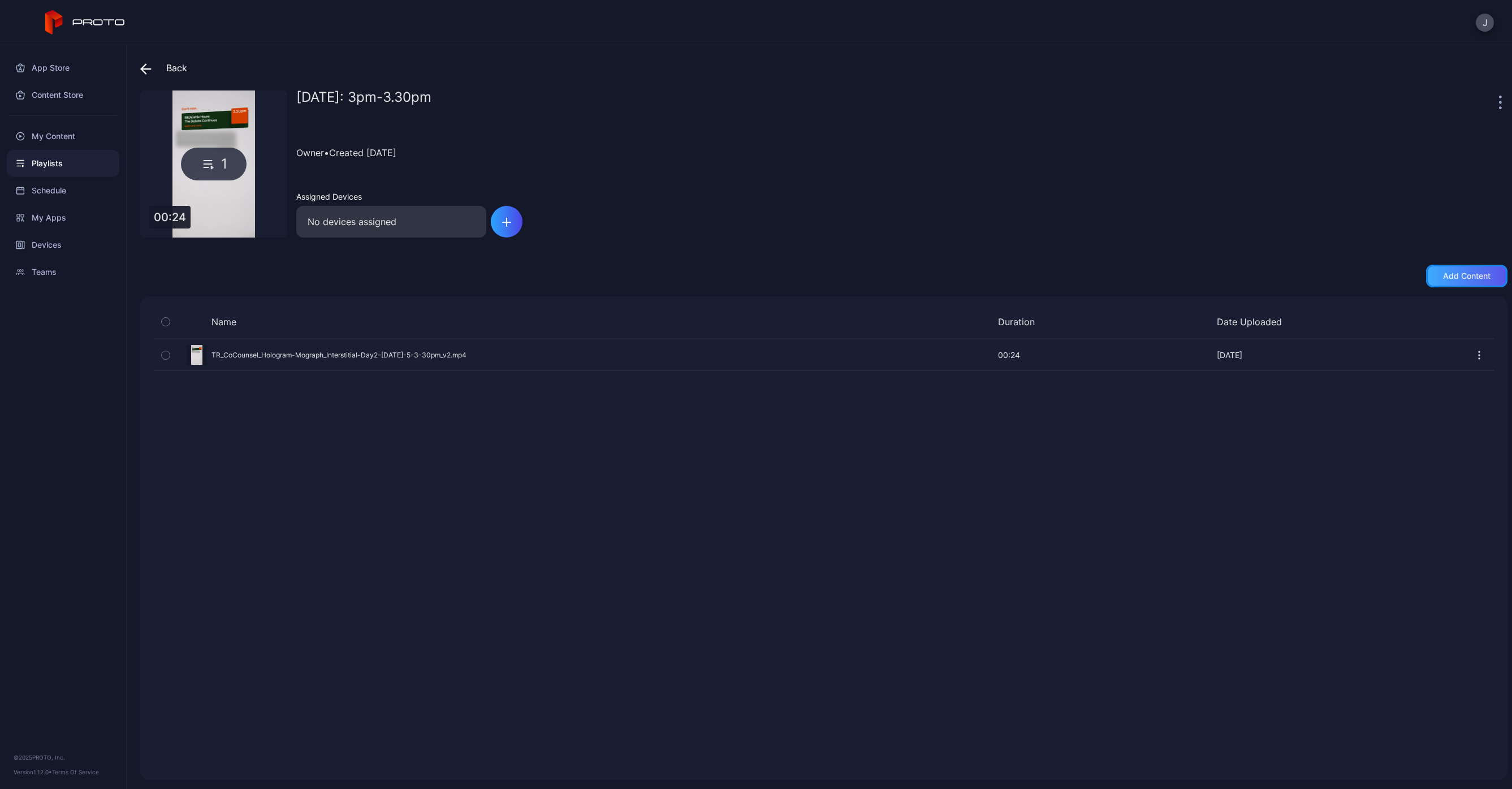
click at [1454, 273] on div "Add content" at bounding box center [1467, 276] width 47 height 9
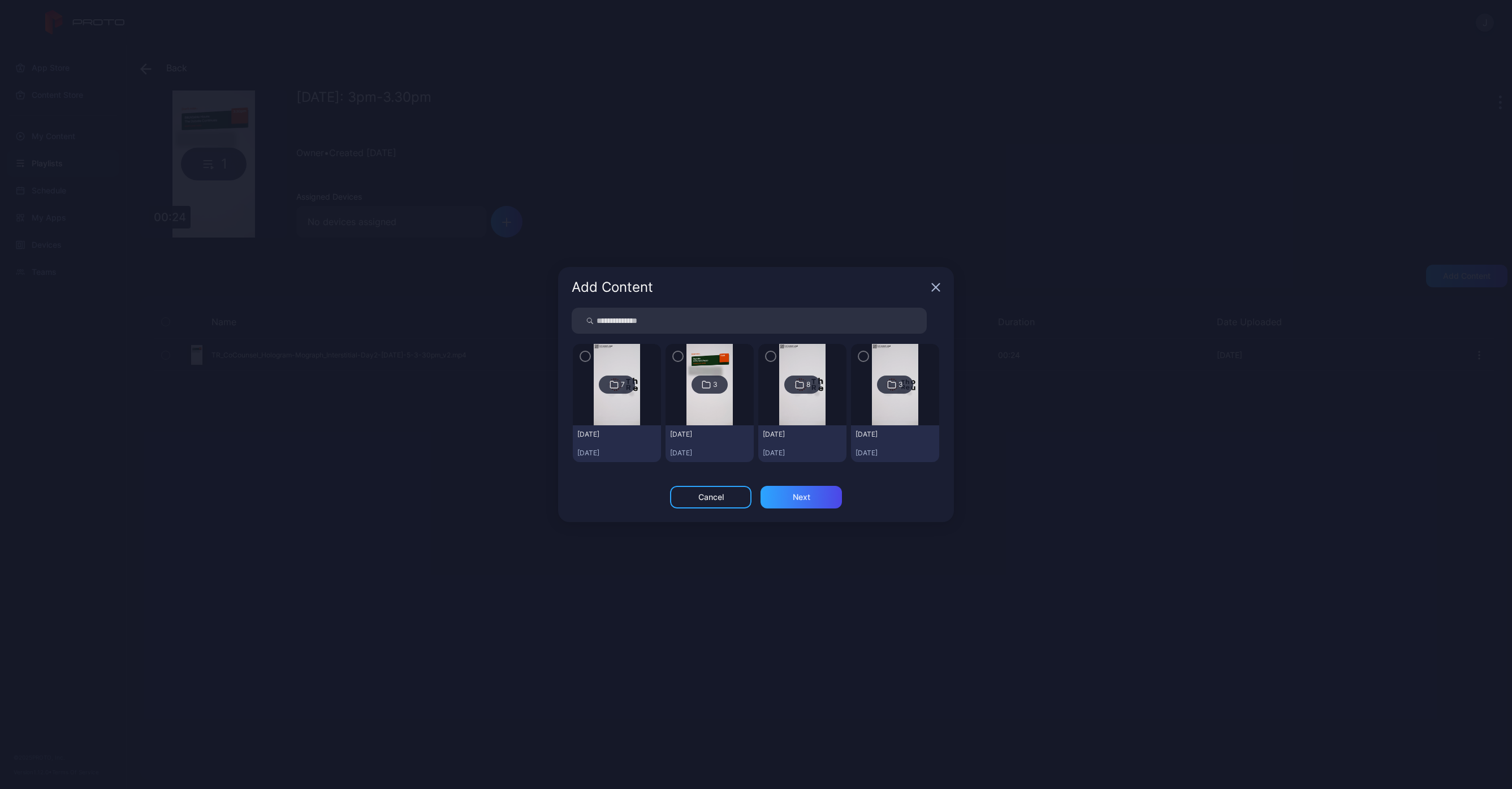
click at [607, 356] on img at bounding box center [616, 384] width 45 height 82
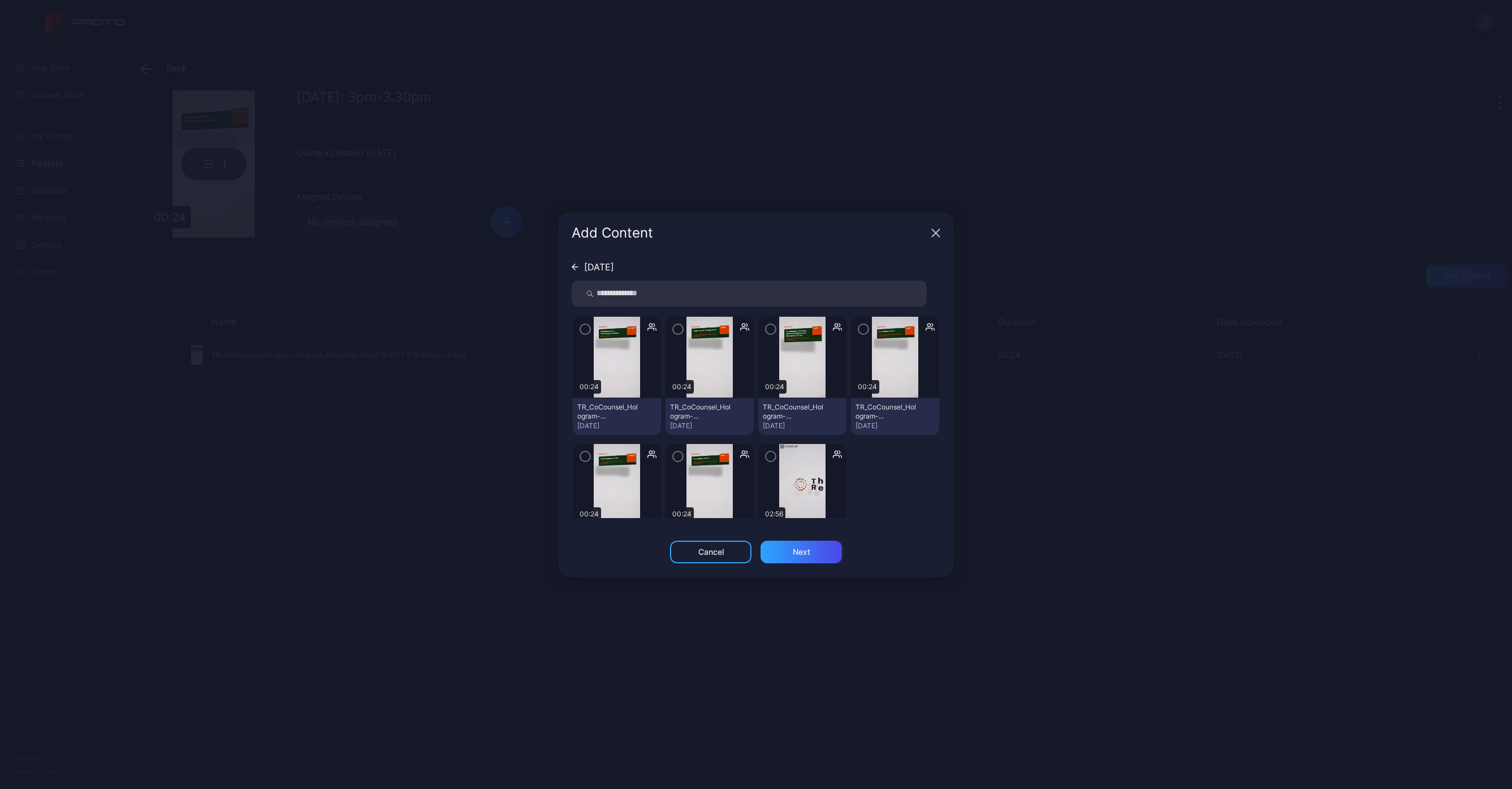
click at [792, 448] on img at bounding box center [802, 485] width 45 height 82
click at [768, 452] on icon "button" at bounding box center [771, 456] width 9 height 12
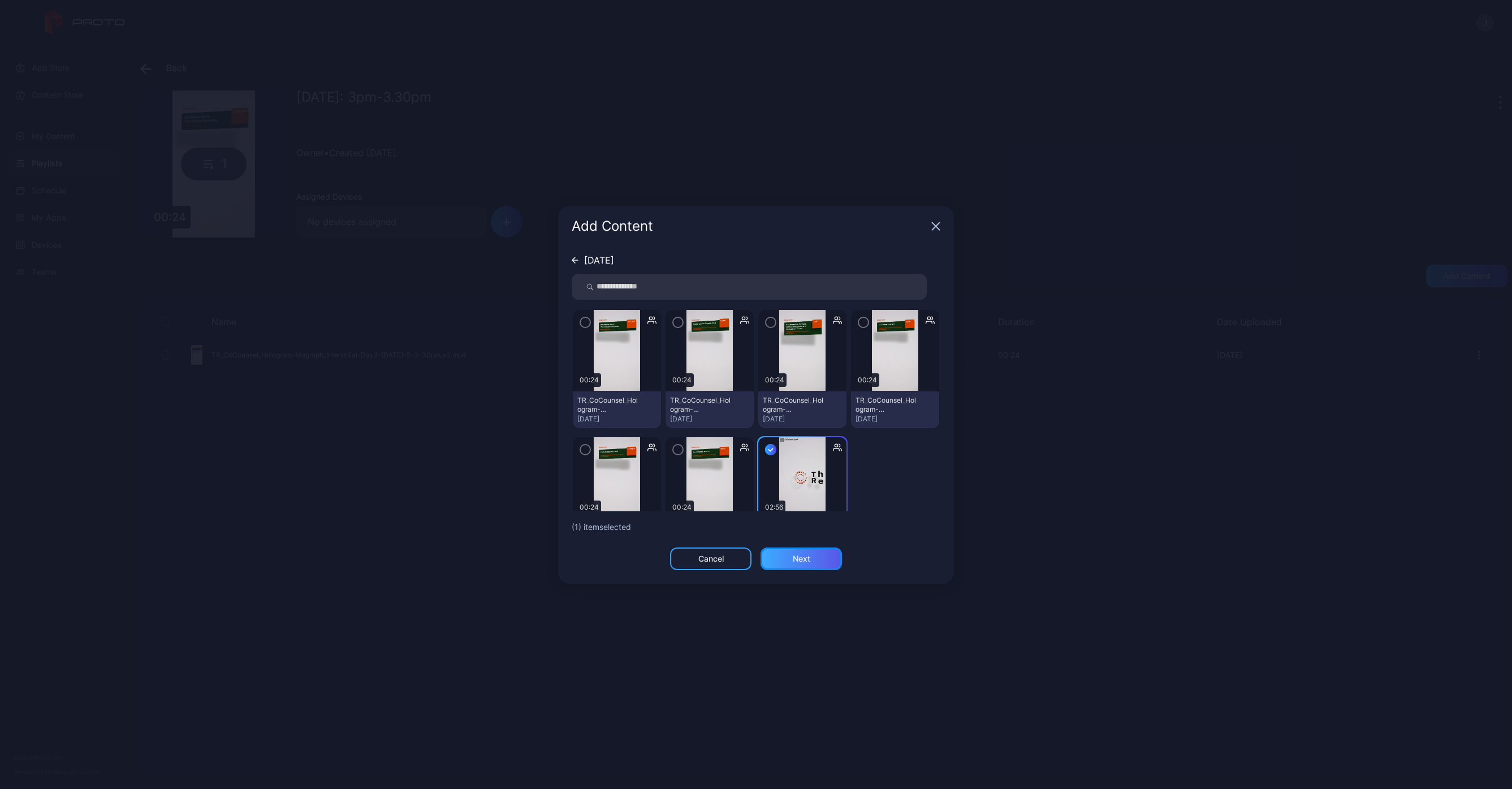
click at [803, 557] on div "Next" at bounding box center [801, 559] width 18 height 9
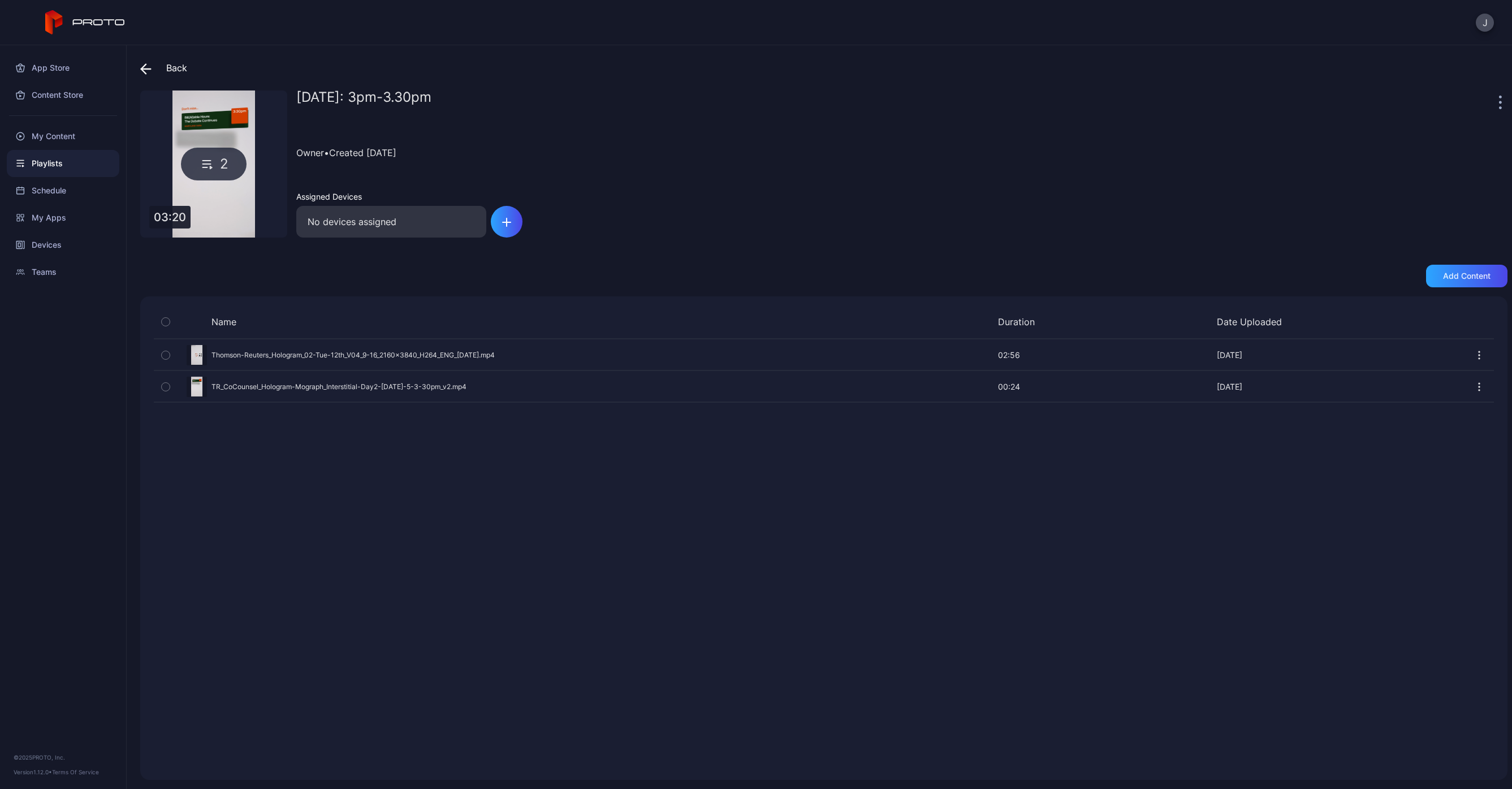
click at [156, 68] on span at bounding box center [149, 68] width 17 height 20
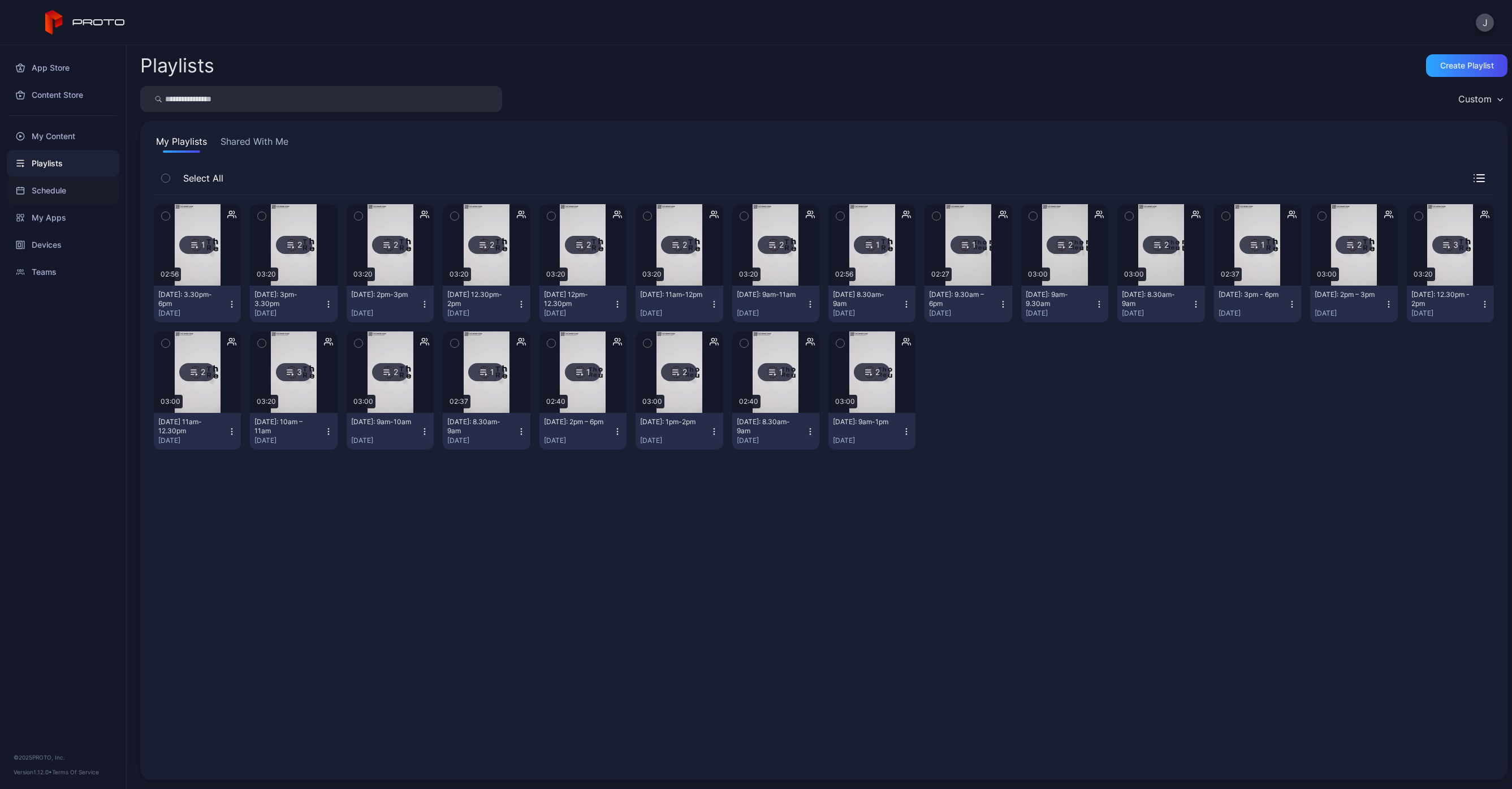
click at [47, 182] on div "Schedule" at bounding box center [62, 190] width 112 height 27
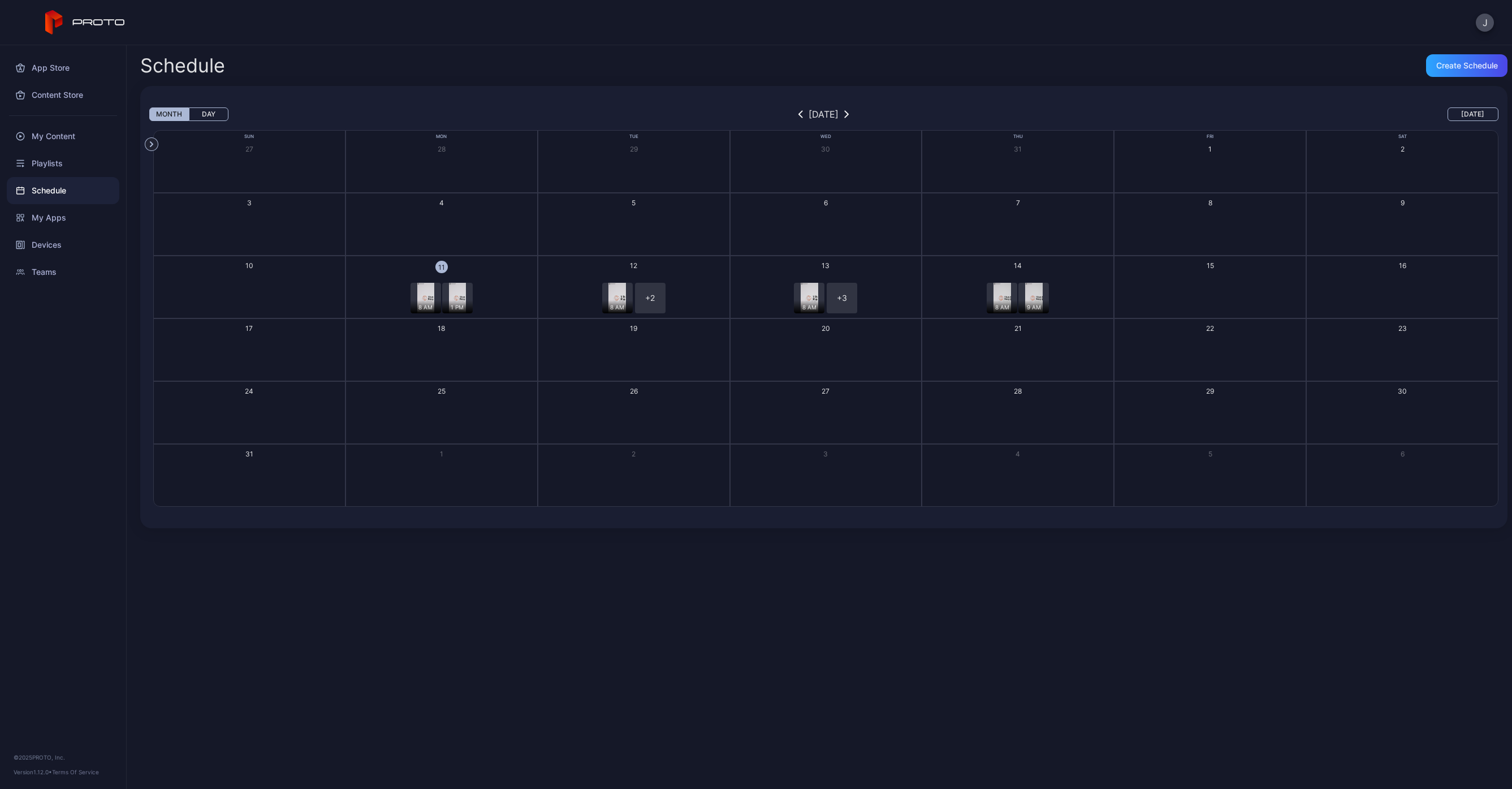
click at [692, 299] on div "8 AM + 2" at bounding box center [633, 298] width 188 height 31
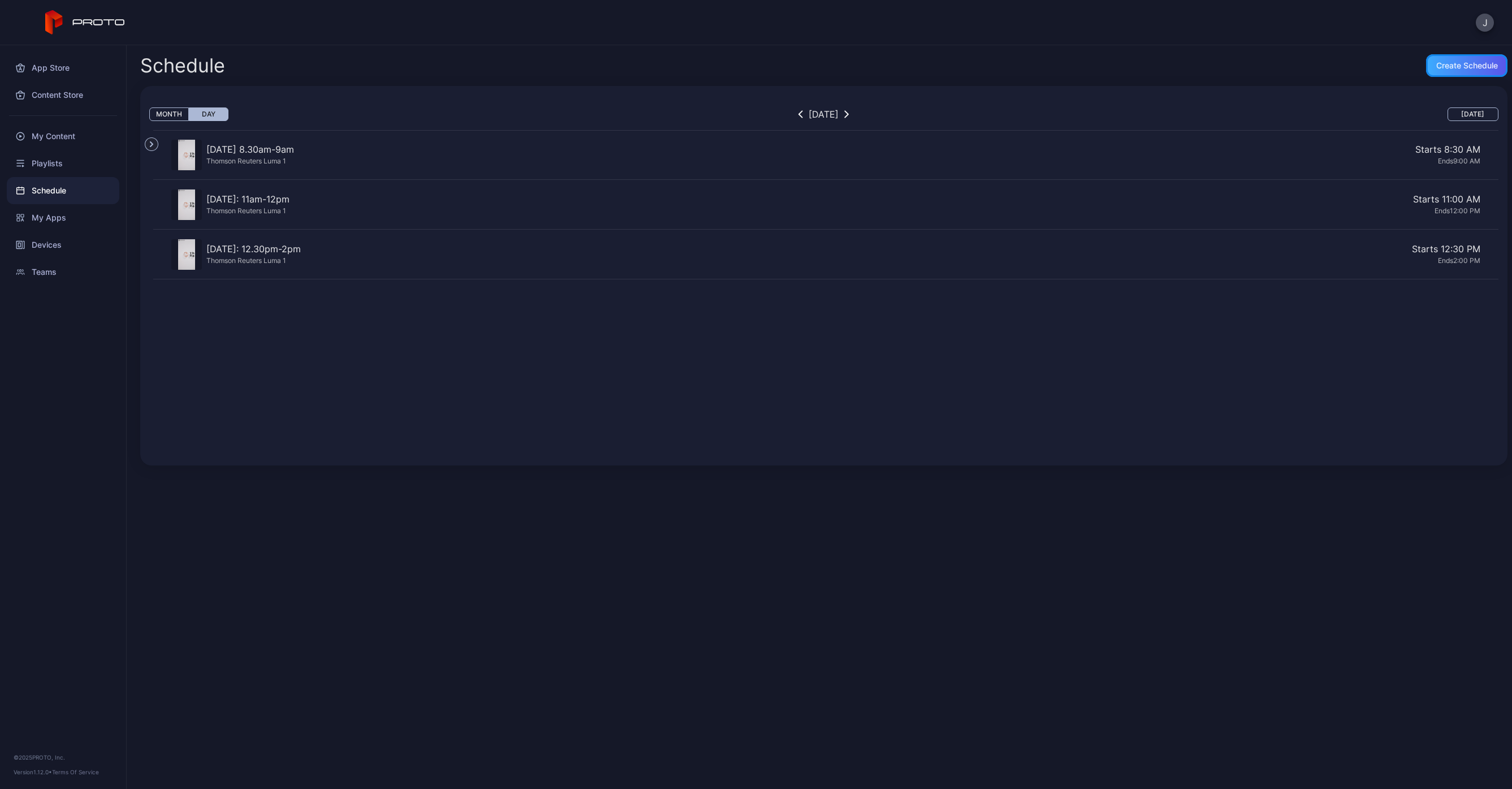
click at [1452, 64] on div "Create Schedule" at bounding box center [1467, 66] width 61 height 9
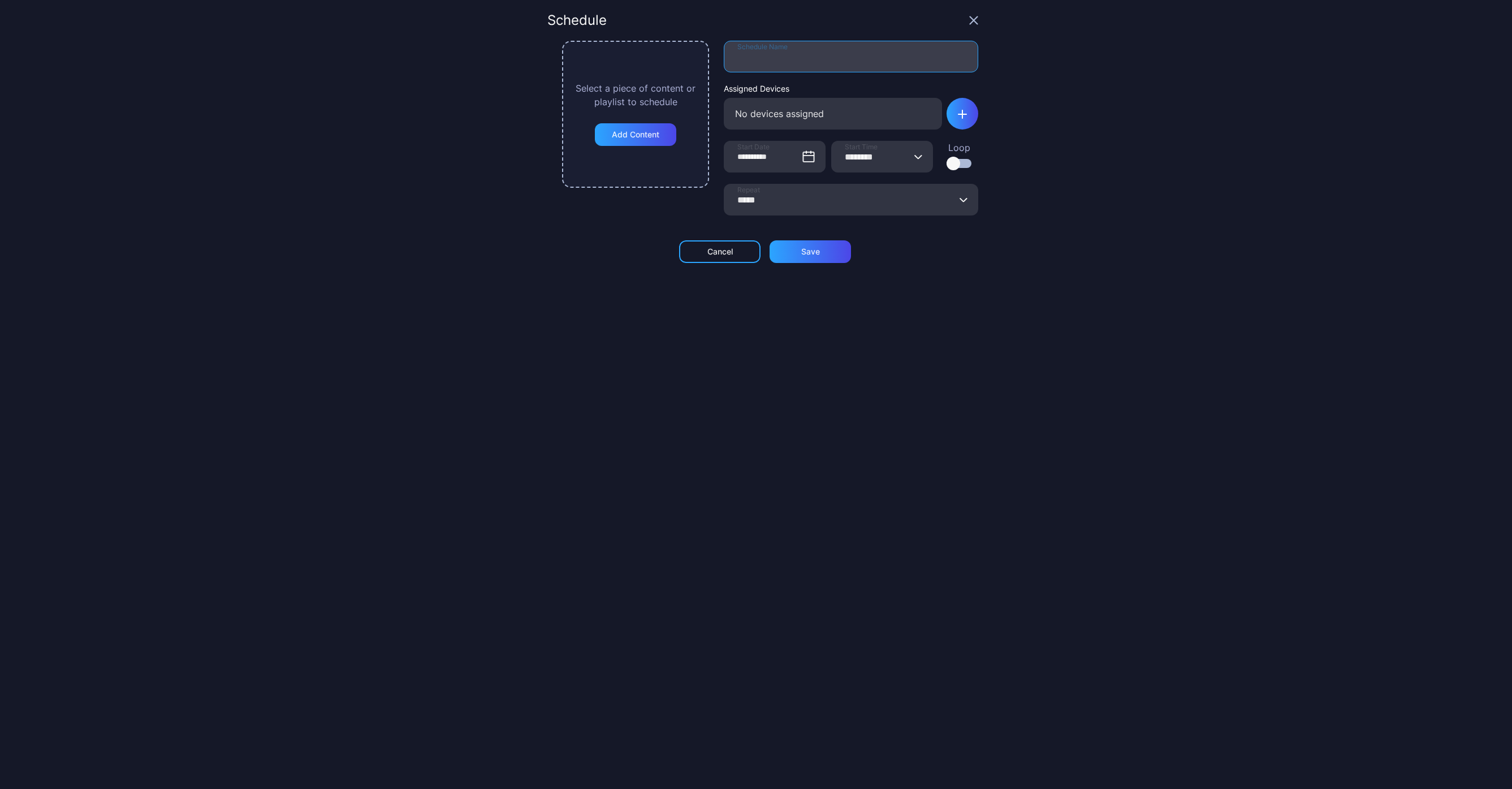
click at [822, 48] on input "Schedule Name" at bounding box center [851, 57] width 254 height 32
type input "**********"
click at [641, 139] on div "Add Content" at bounding box center [636, 135] width 82 height 22
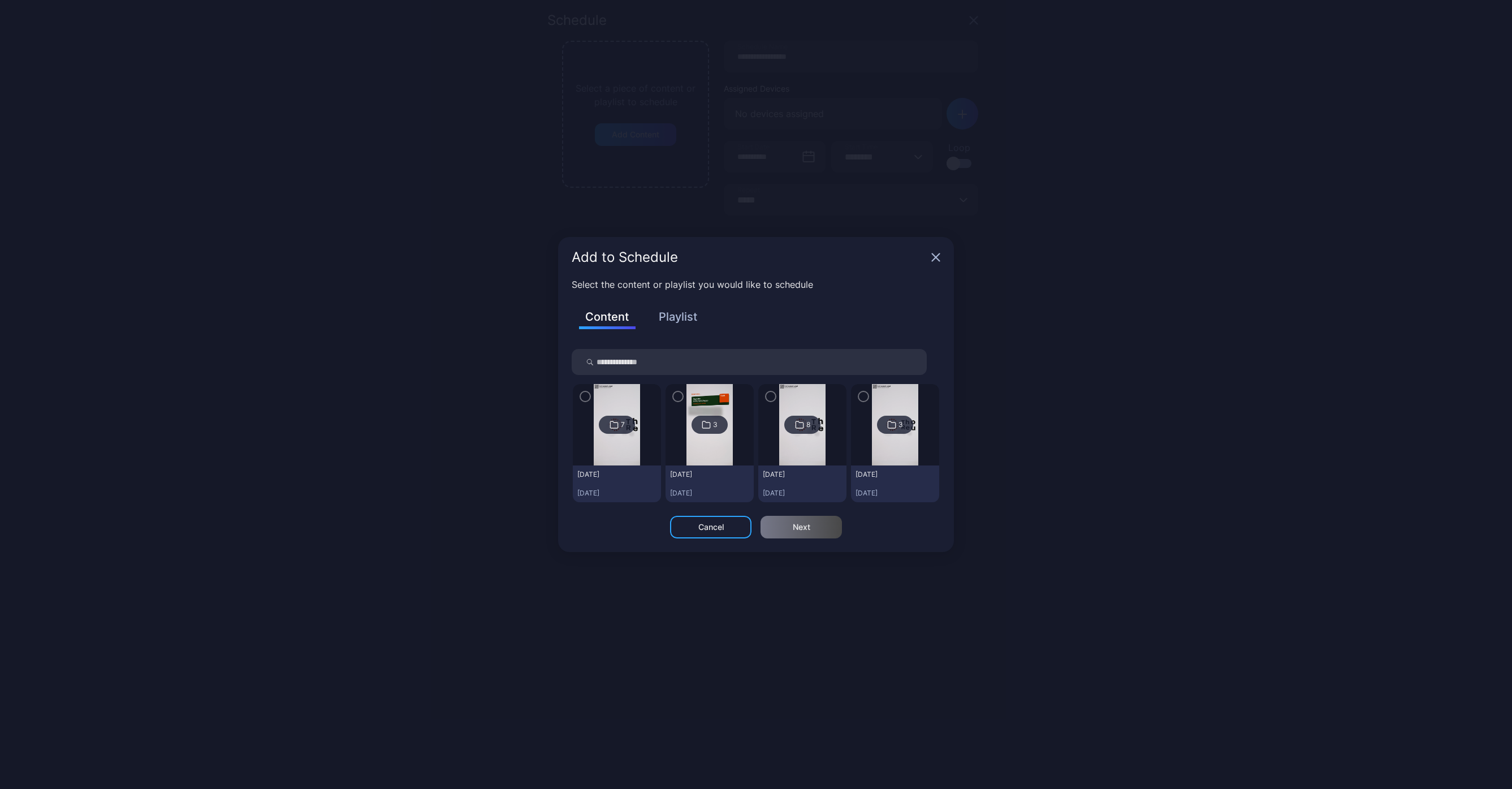
click at [618, 459] on img at bounding box center [616, 425] width 45 height 82
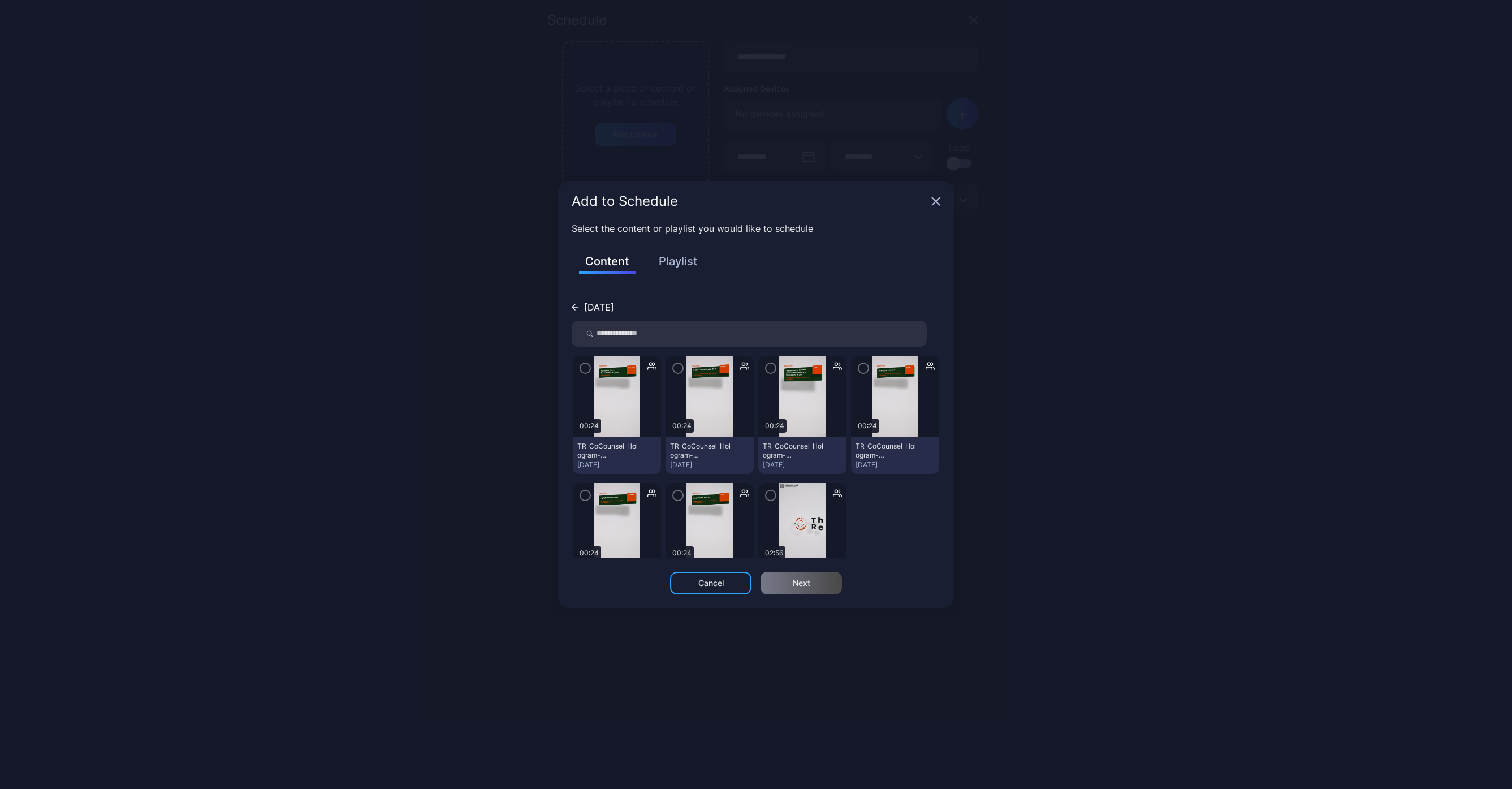
click at [581, 363] on icon "button" at bounding box center [586, 368] width 9 height 12
click at [811, 581] on div "Next" at bounding box center [801, 583] width 82 height 22
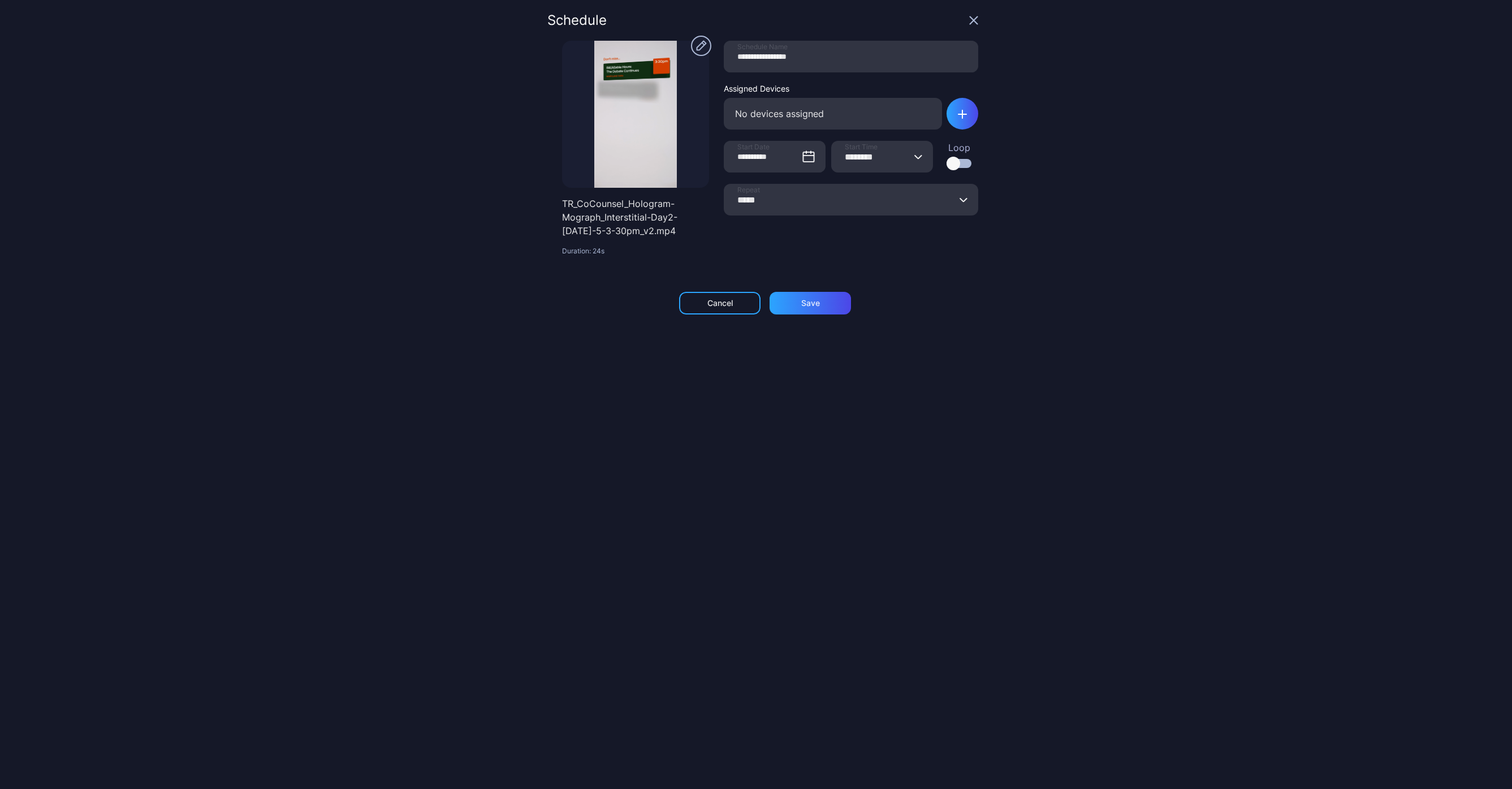
click at [842, 158] on input "********" at bounding box center [883, 157] width 102 height 32
drag, startPoint x: 1156, startPoint y: 185, endPoint x: 1060, endPoint y: 185, distance: 96.0
click at [1139, 188] on div "**********" at bounding box center [756, 394] width 1512 height 789
click at [947, 164] on div at bounding box center [953, 163] width 14 height 14
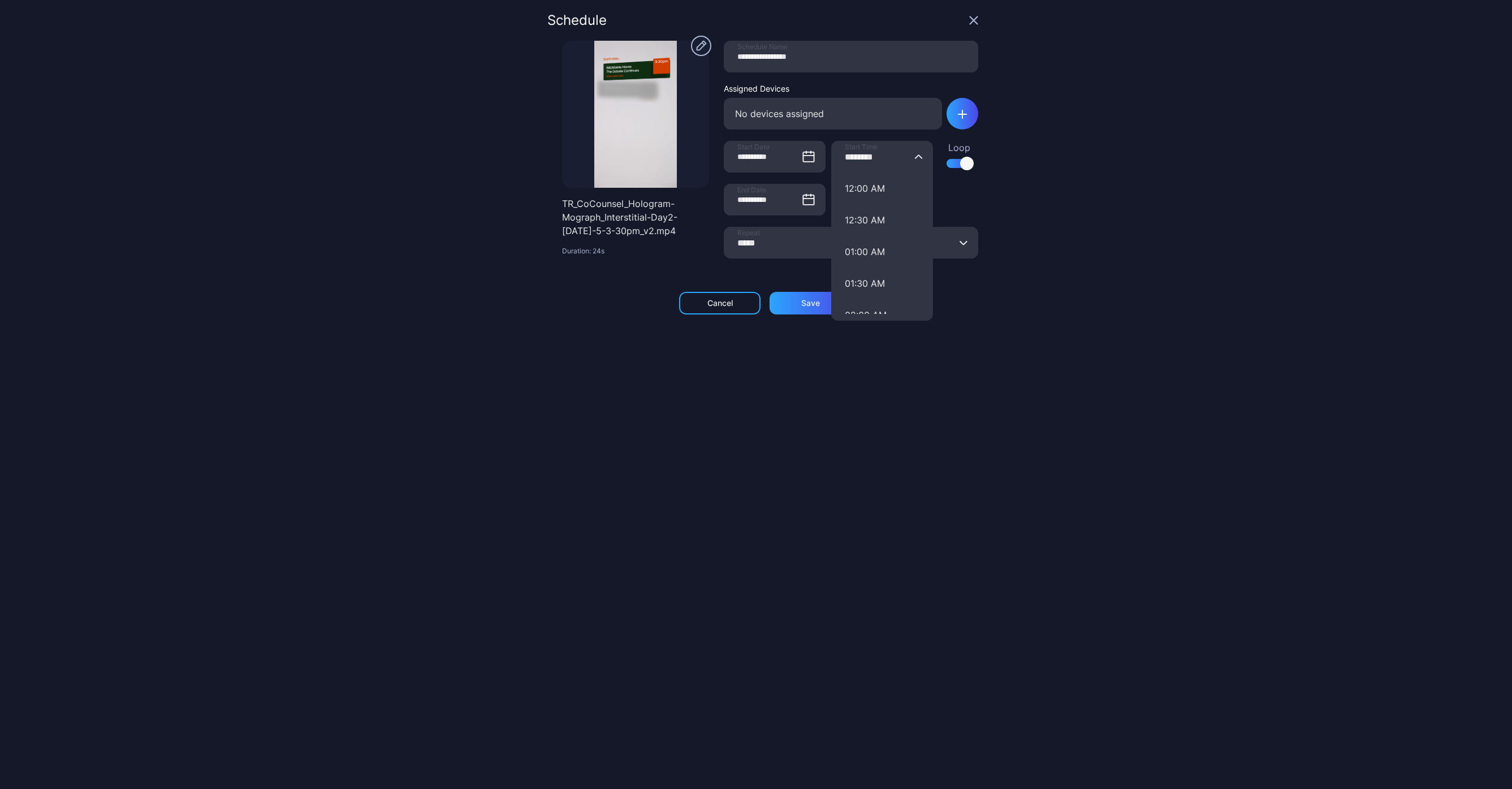
click at [849, 153] on input "********" at bounding box center [883, 157] width 102 height 32
type input "********"
click at [1116, 212] on div "**********" at bounding box center [756, 394] width 1512 height 789
click at [839, 201] on input "********" at bounding box center [883, 200] width 102 height 32
type input "********"
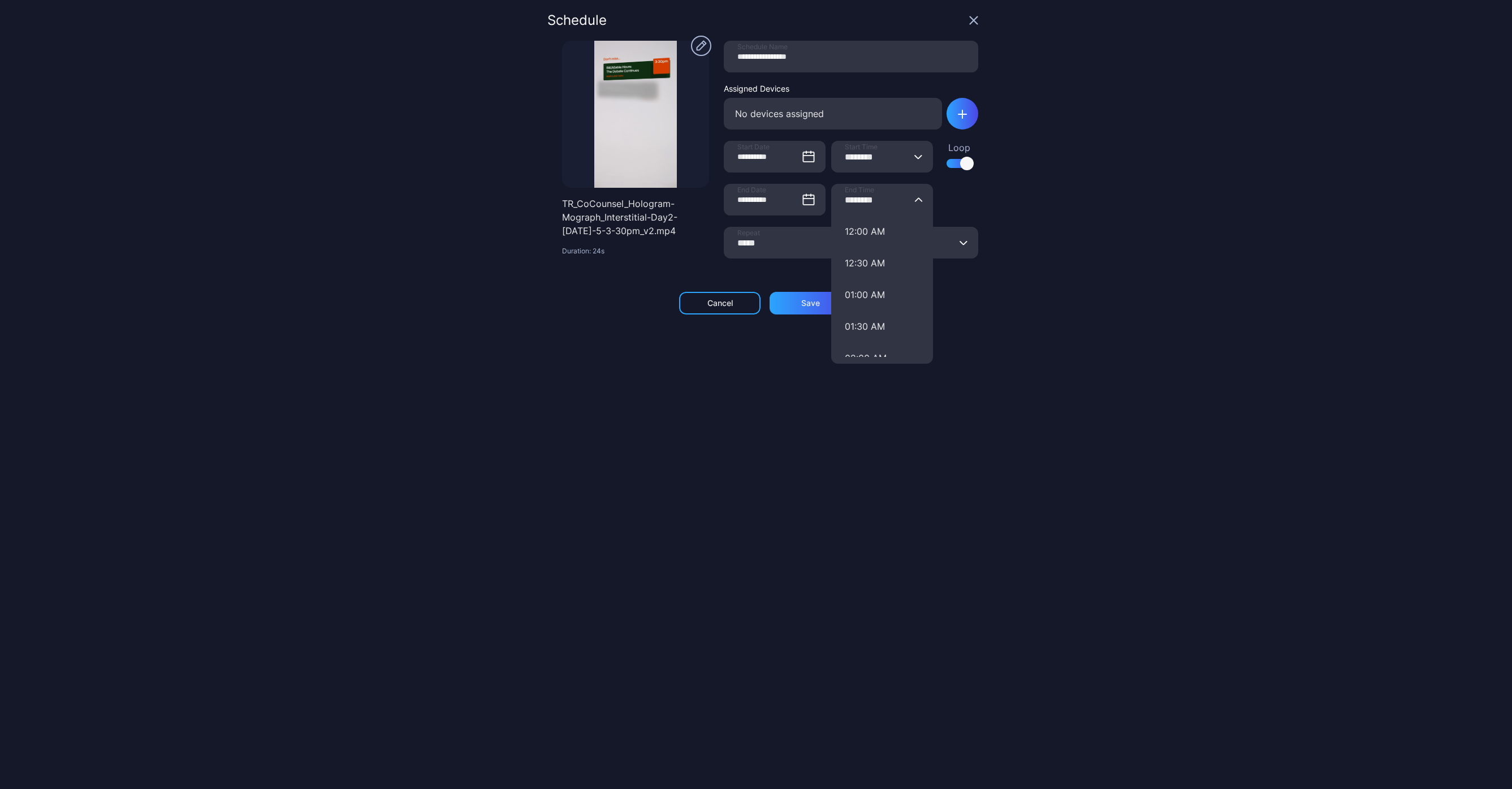
click at [1115, 217] on div "**********" at bounding box center [756, 394] width 1512 height 789
click at [955, 120] on div "button" at bounding box center [963, 113] width 32 height 32
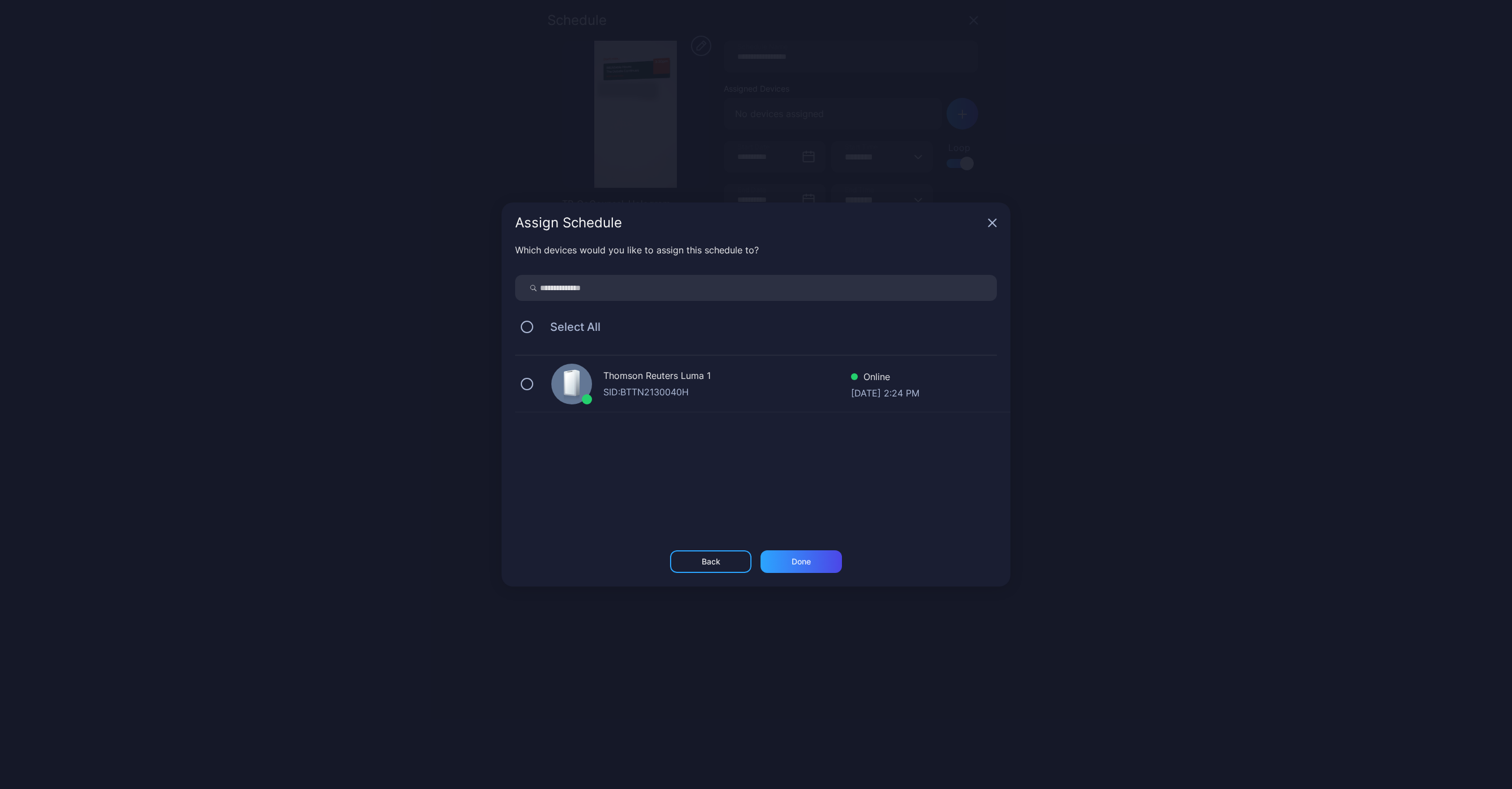
click at [518, 382] on div "Thomson Reuters Luma 1 SID: BTTN2130040H Online [DATE] 2:24 PM" at bounding box center [763, 383] width 496 height 57
click at [815, 565] on div "Done" at bounding box center [801, 562] width 82 height 22
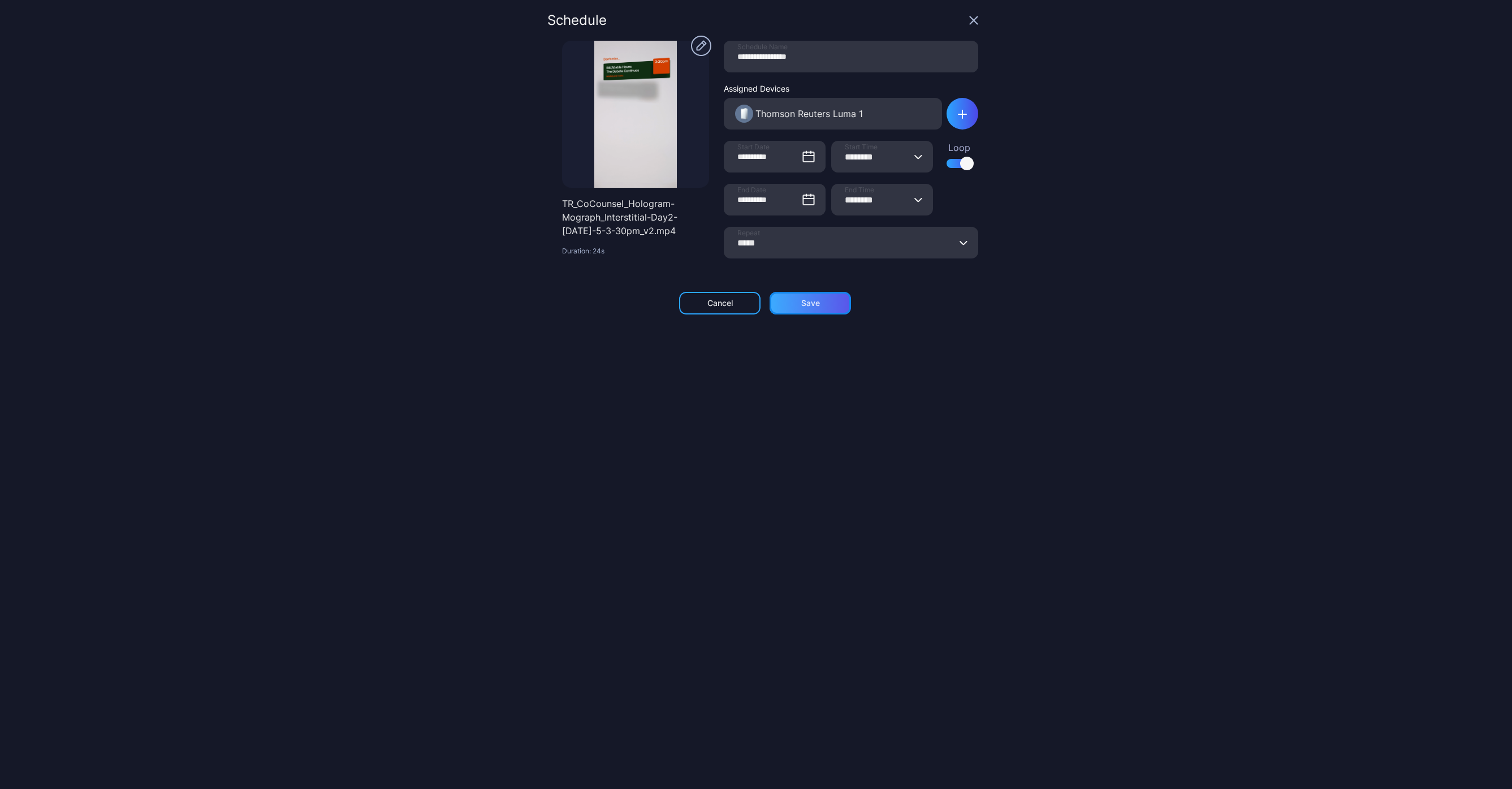
click at [813, 304] on div "Save" at bounding box center [810, 303] width 82 height 22
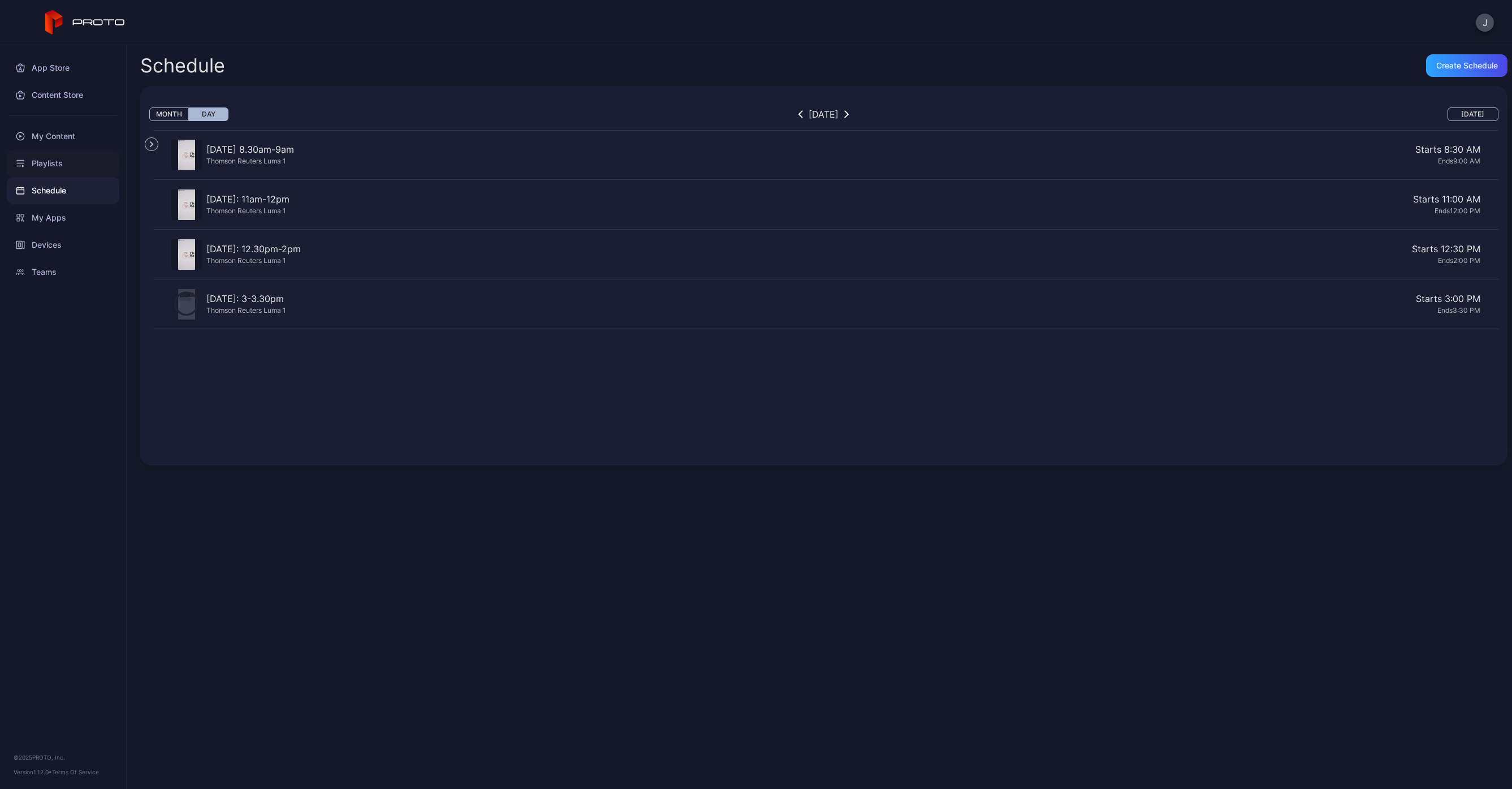
click at [68, 166] on div "Playlists" at bounding box center [62, 162] width 112 height 27
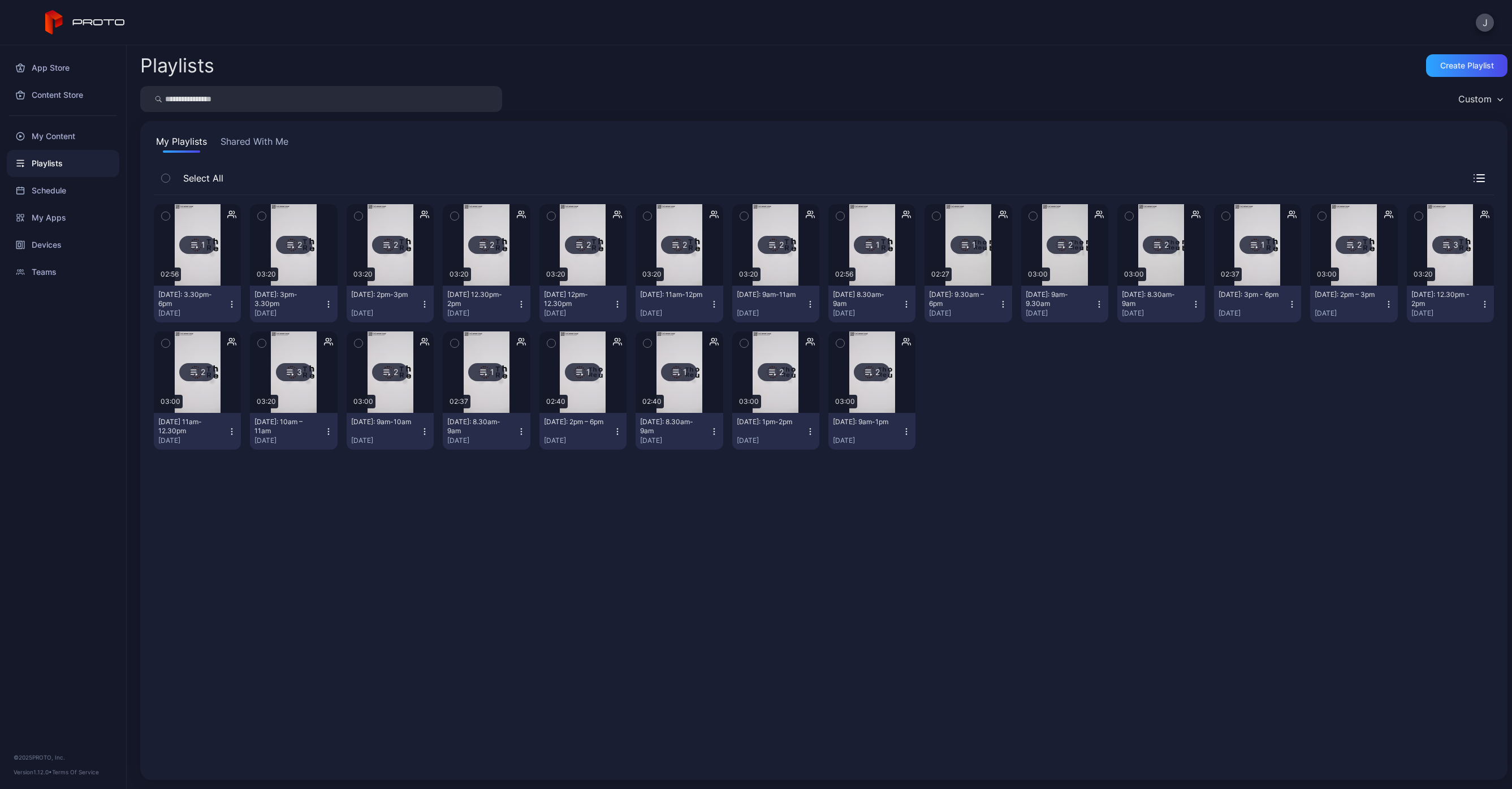
click at [265, 219] on icon "button" at bounding box center [262, 215] width 8 height 12
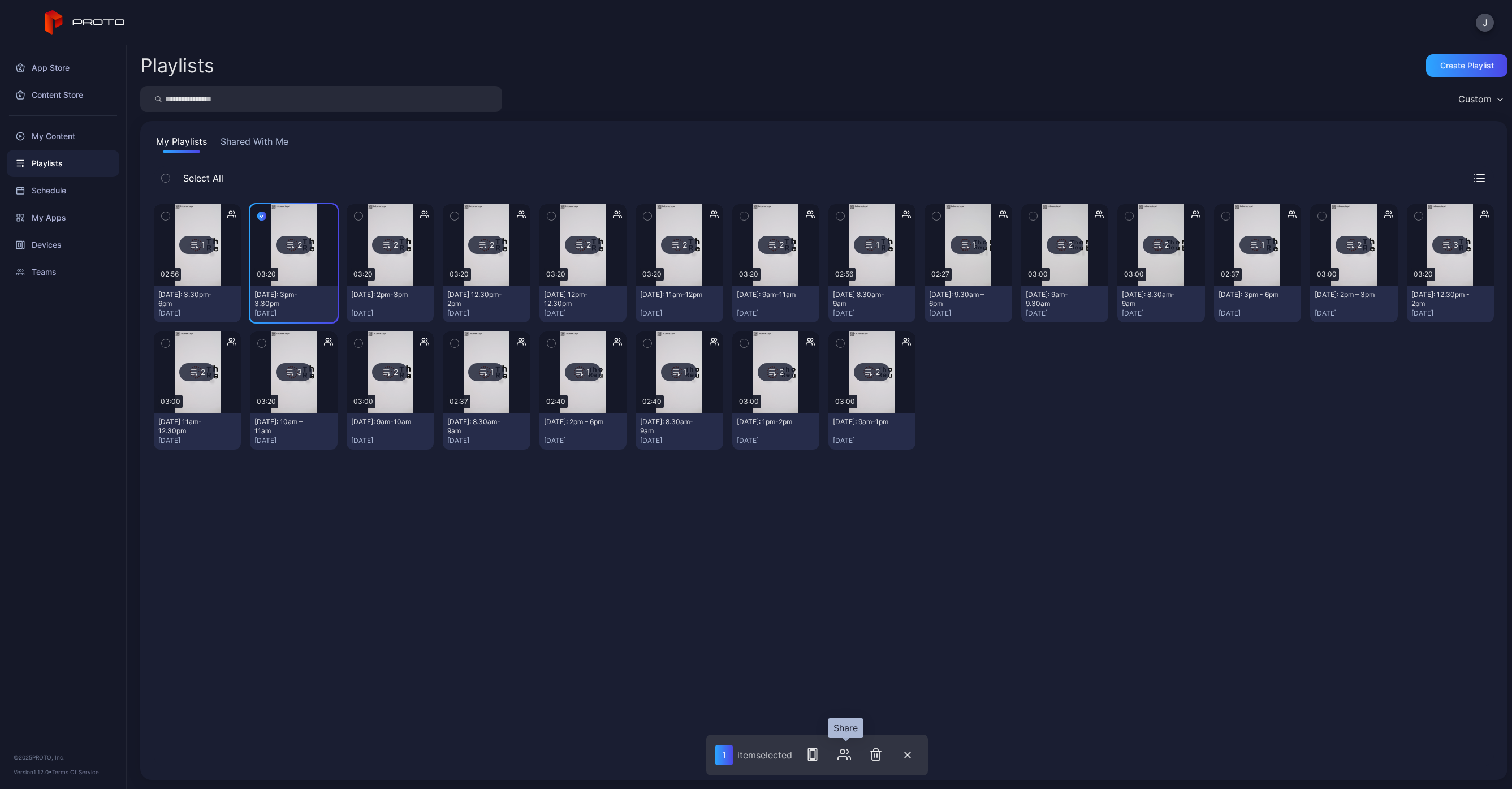
click at [846, 759] on icon "button" at bounding box center [844, 754] width 14 height 14
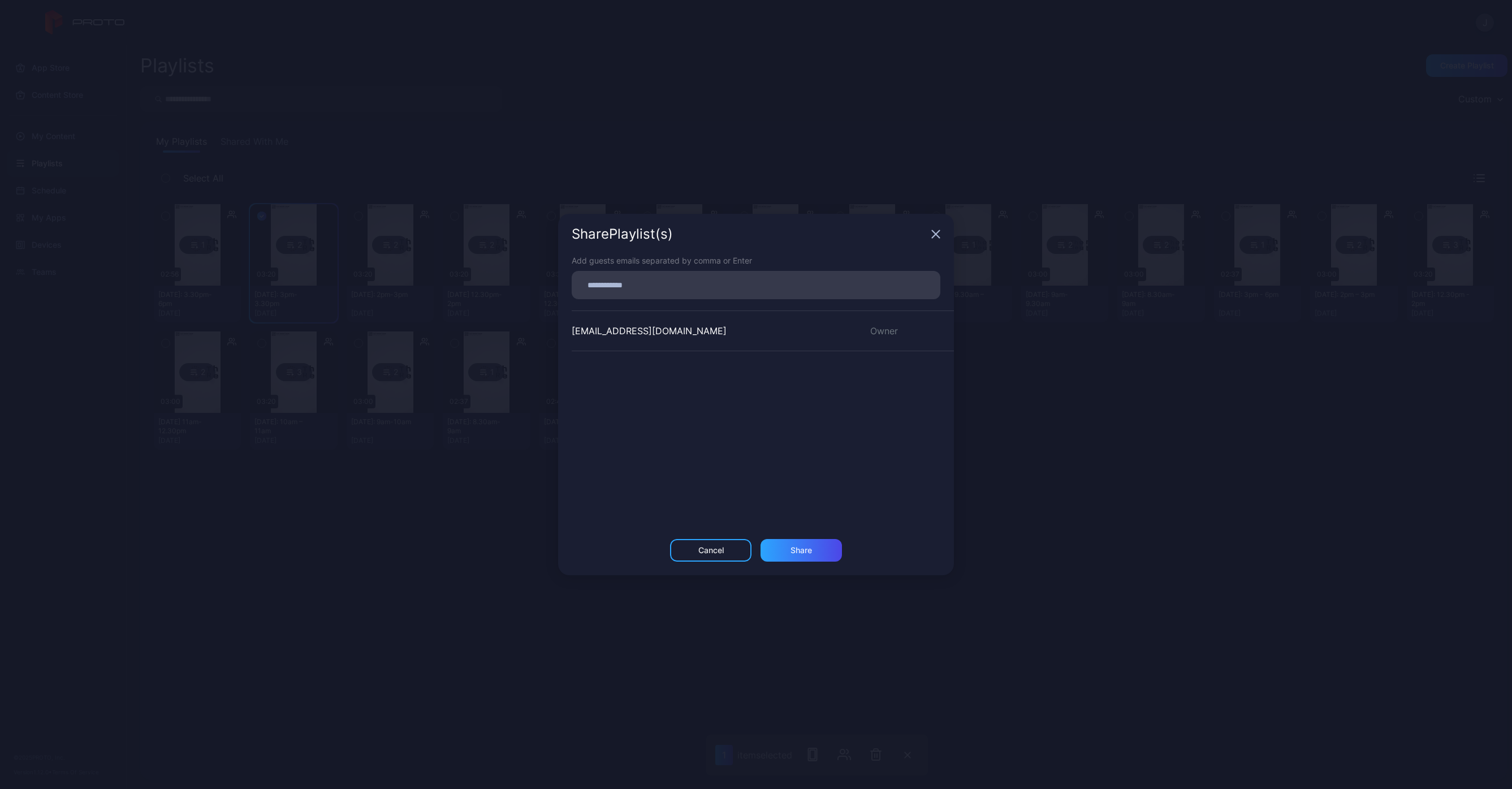
drag, startPoint x: 694, startPoint y: 228, endPoint x: 694, endPoint y: 271, distance: 43.0
click at [692, 235] on div "Share Playlist (s)" at bounding box center [749, 234] width 355 height 14
click at [696, 282] on input at bounding box center [756, 285] width 355 height 15
paste input
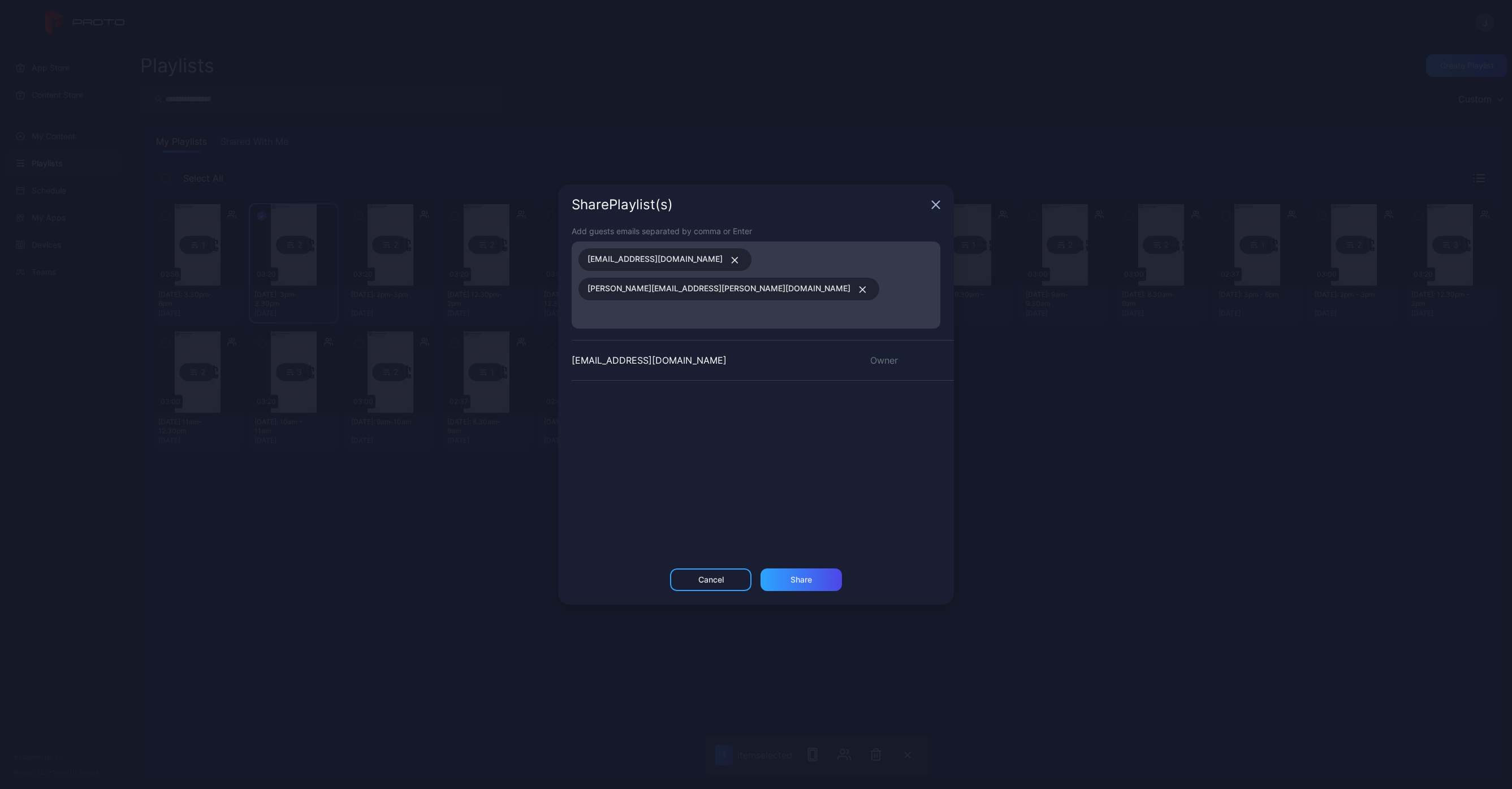
paste input
click at [821, 573] on div "Share" at bounding box center [801, 584] width 82 height 22
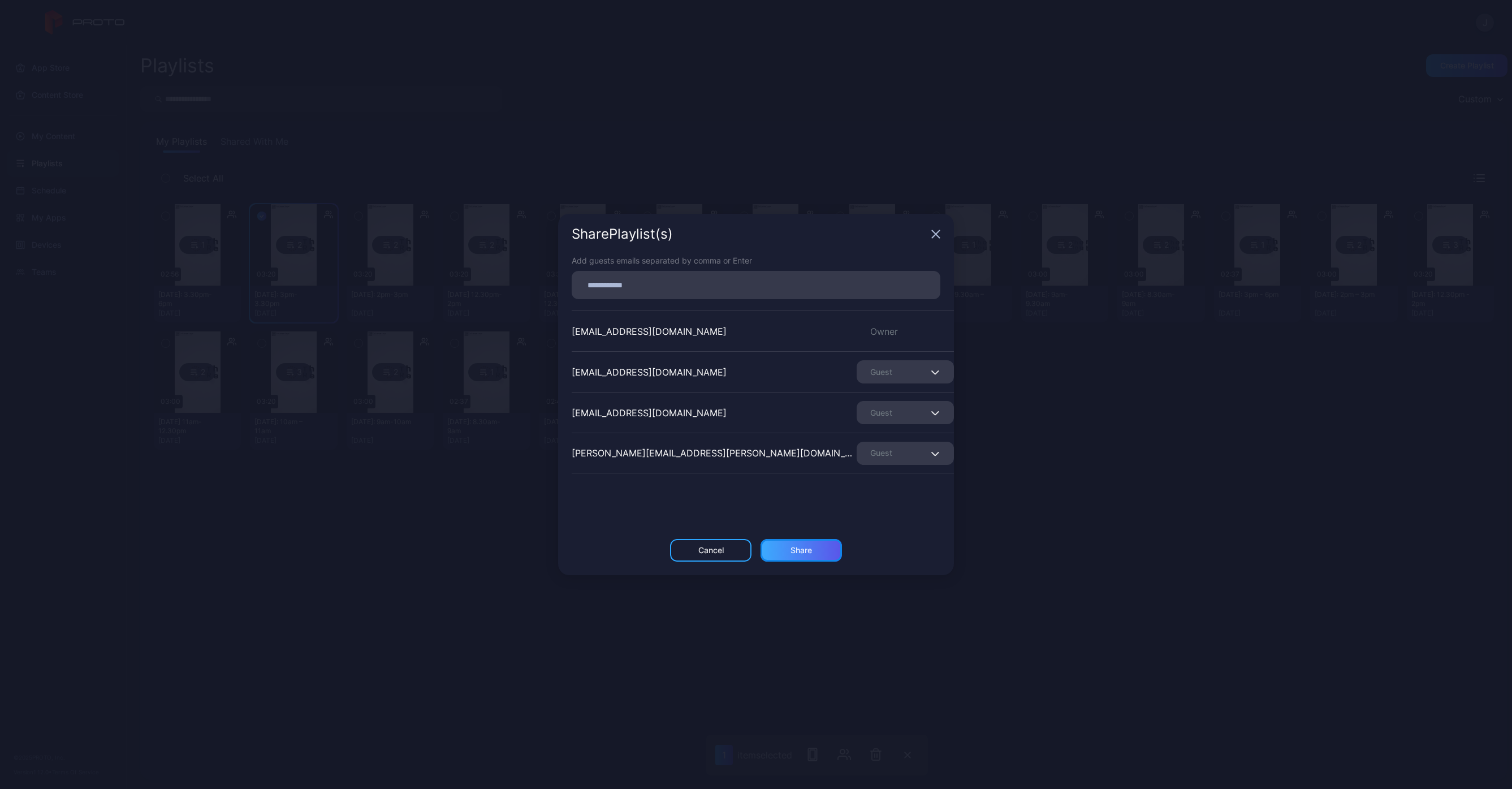
click at [815, 551] on div "Share" at bounding box center [801, 550] width 82 height 22
click at [938, 232] on icon "button" at bounding box center [937, 230] width 7 height 7
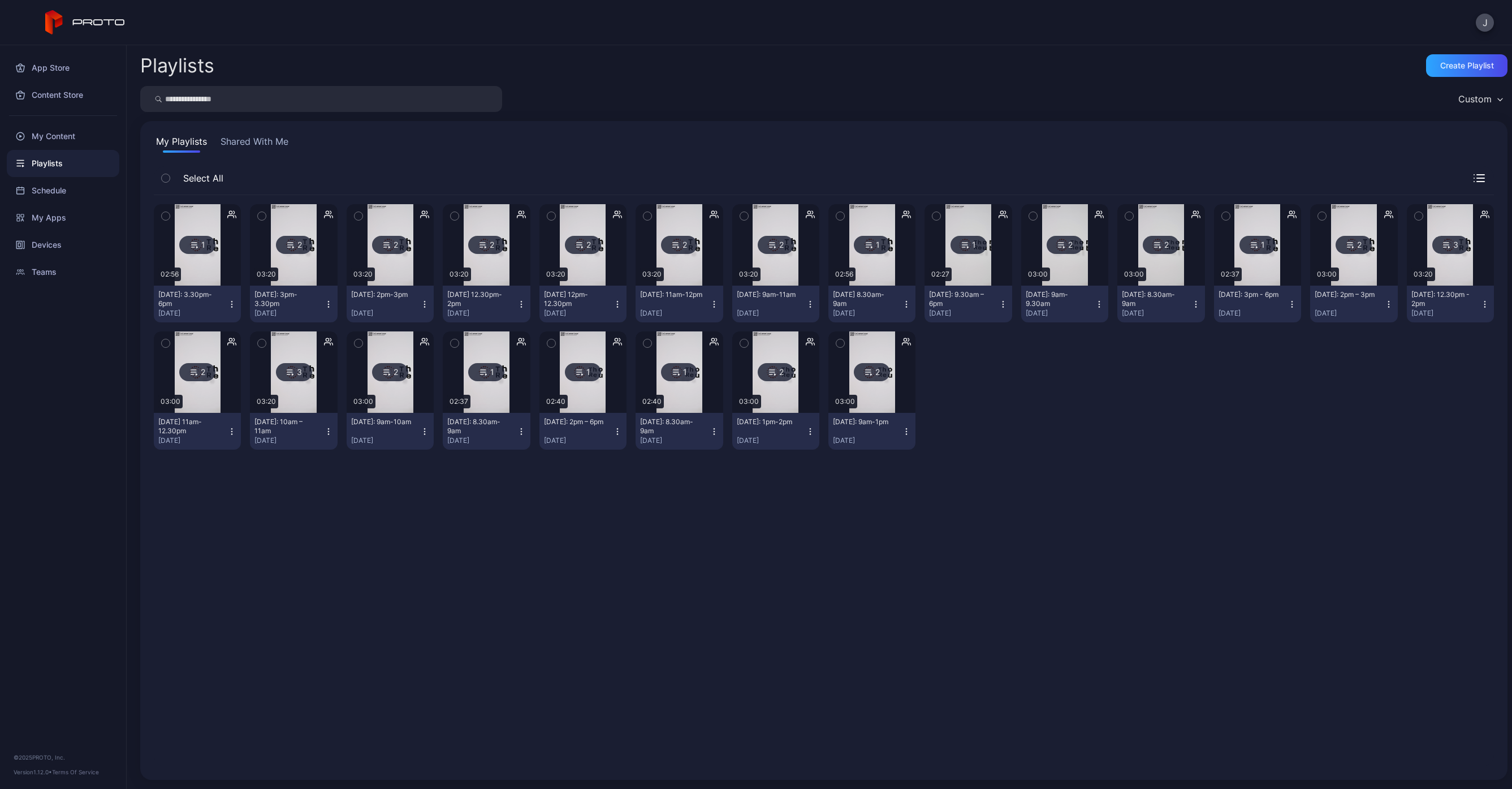
click at [425, 537] on div "1 02:56 [DATE]: 3.30pm-6pm [DATE] 2 03:20 [DATE]: 3pm-3.30pm [DATE] 2 03:20 [DA…" at bounding box center [824, 480] width 1340 height 571
click at [43, 190] on div "Schedule" at bounding box center [62, 190] width 112 height 27
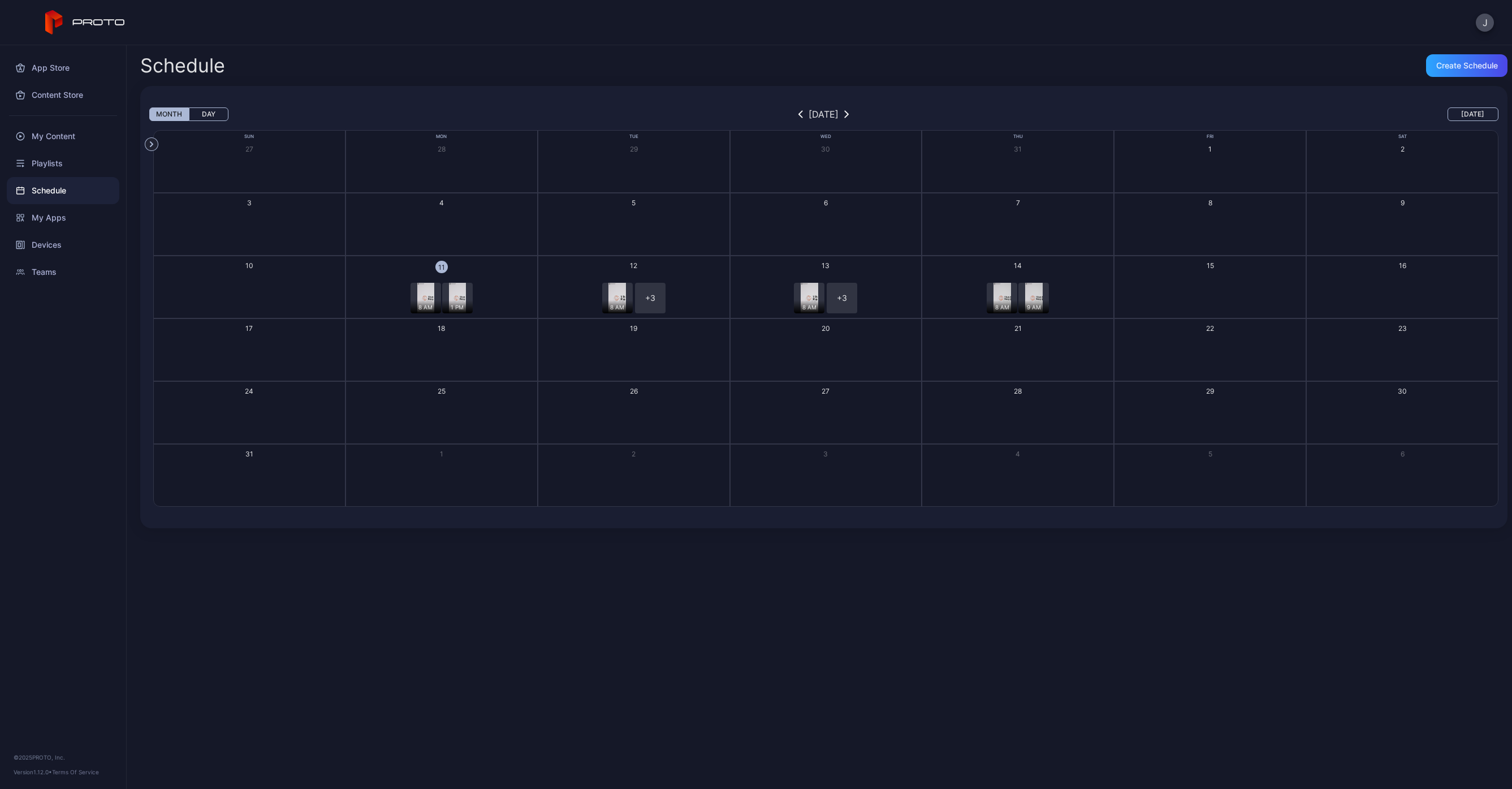
click at [696, 265] on button "12 8 AM + 3 + 4" at bounding box center [633, 287] width 192 height 63
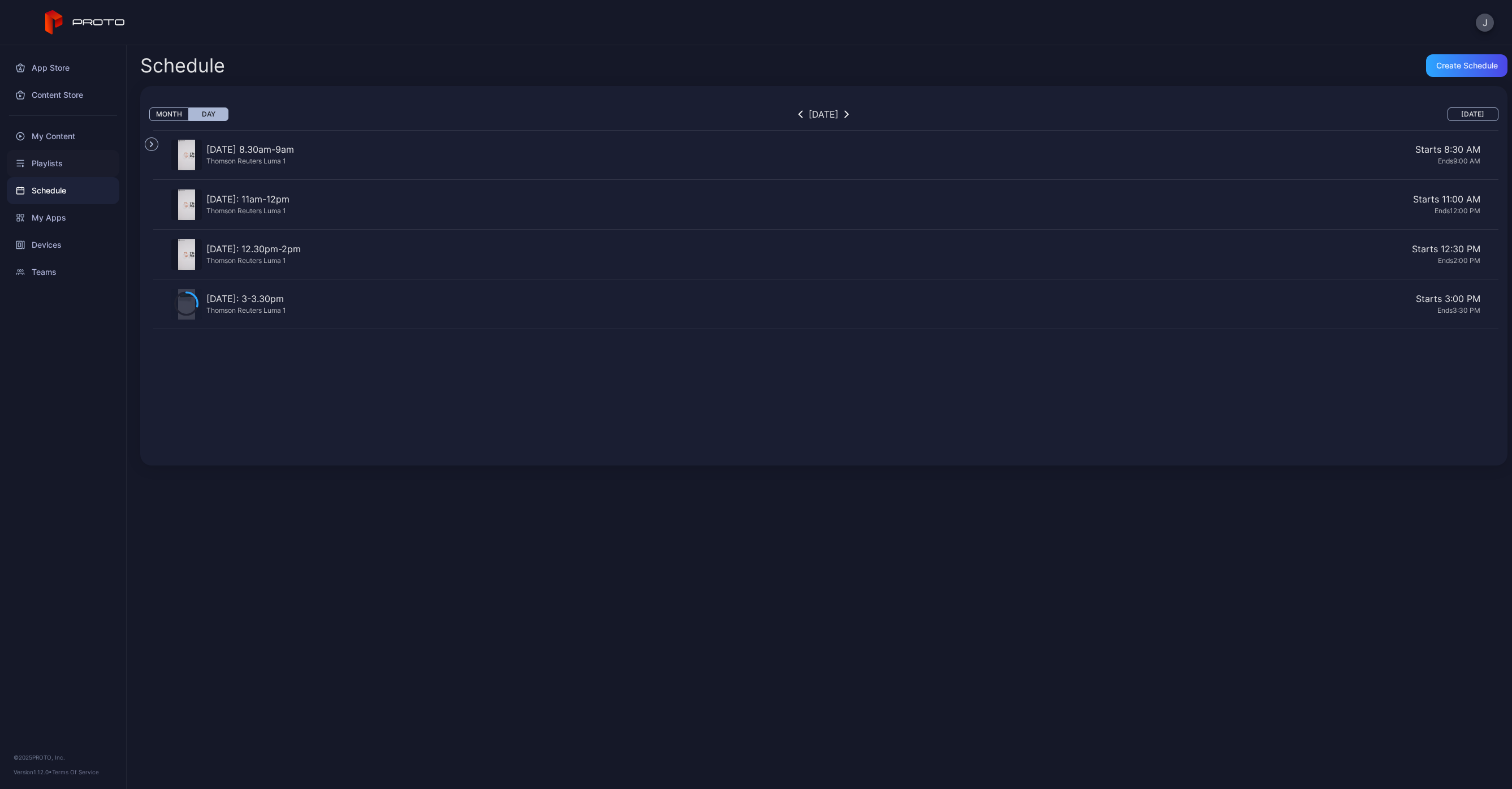
click at [49, 162] on div "Playlists" at bounding box center [62, 162] width 112 height 27
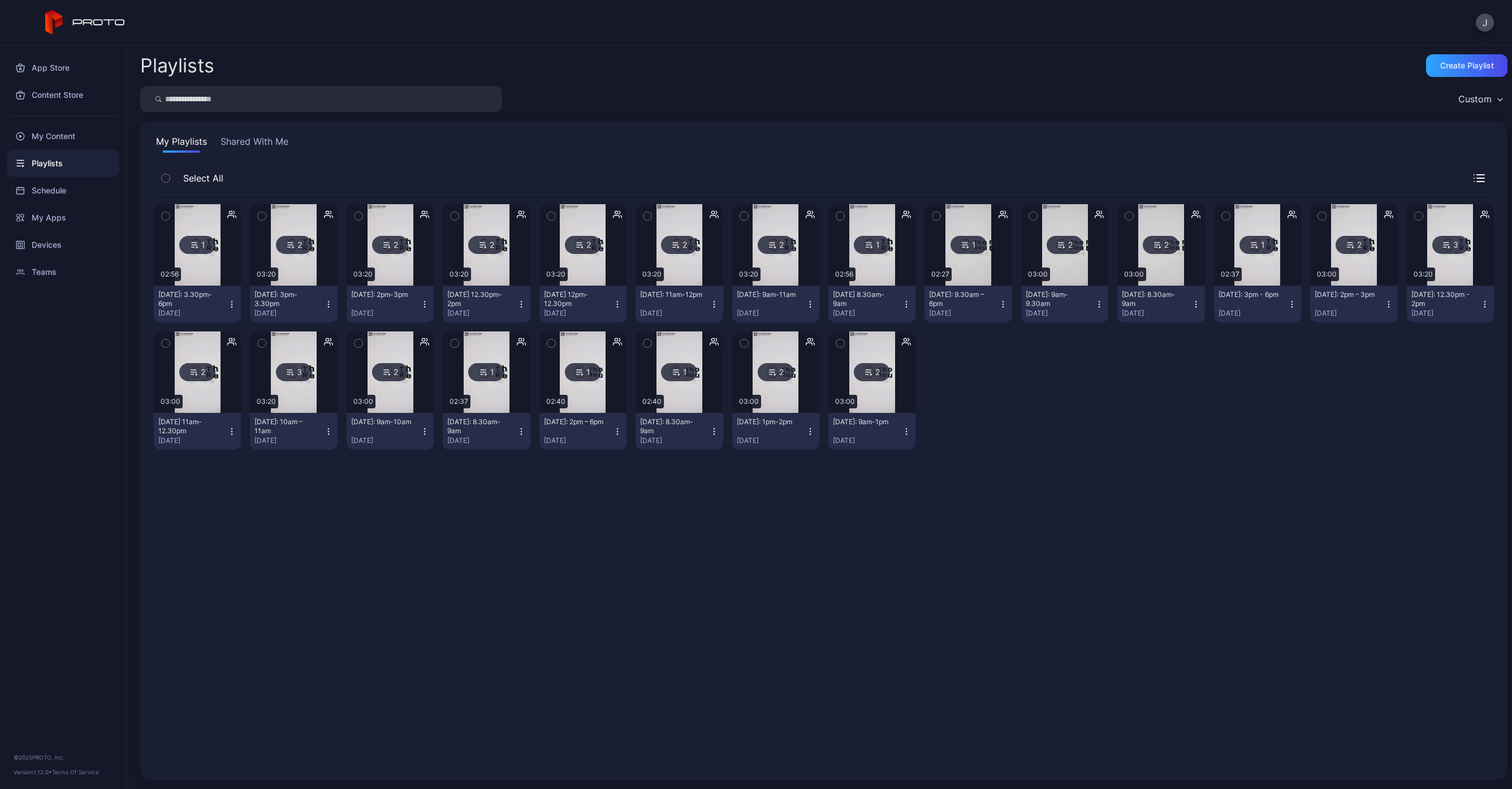
click at [296, 274] on img at bounding box center [293, 245] width 45 height 82
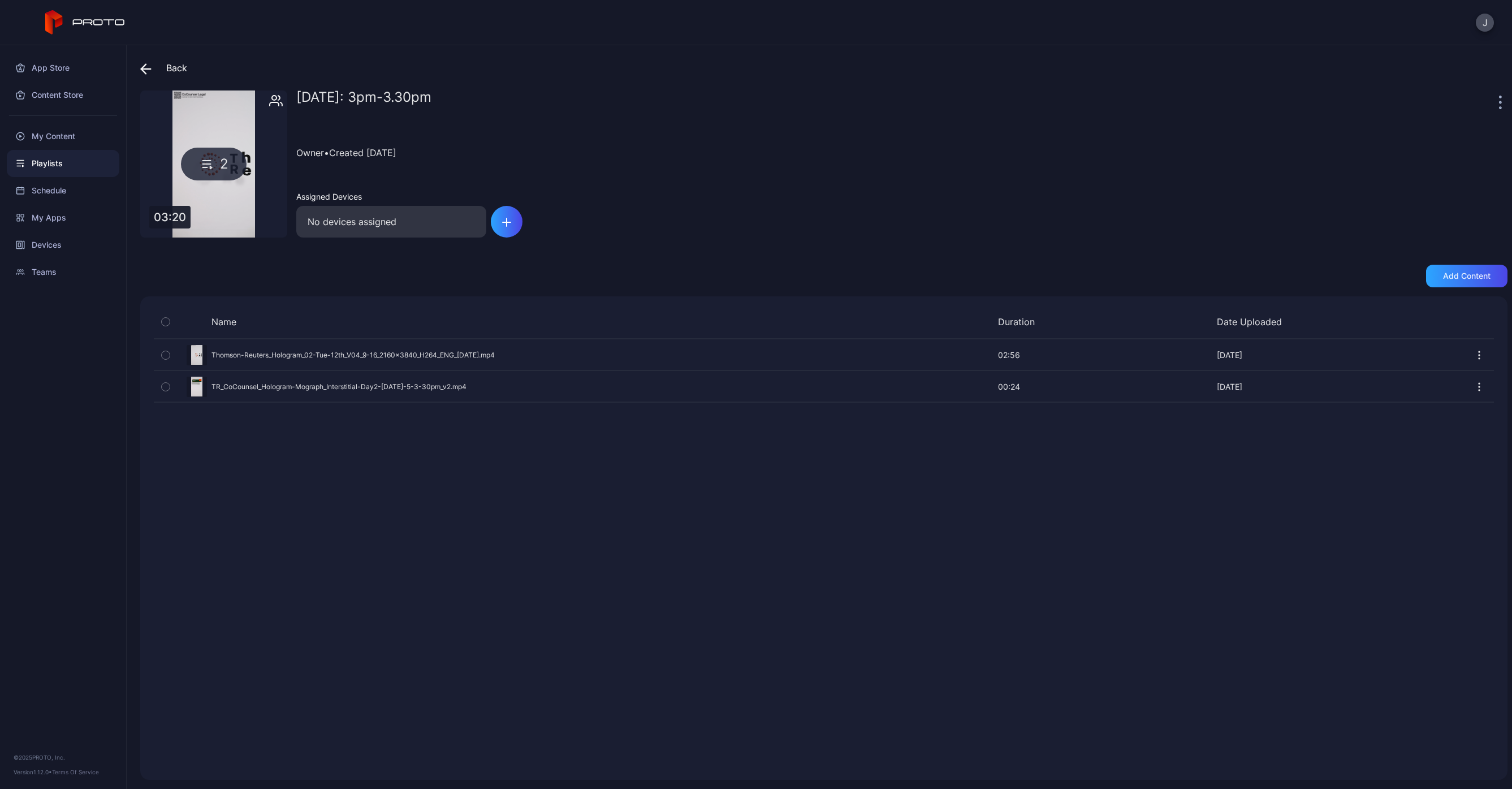
click at [284, 382] on div "Preview" at bounding box center [824, 386] width 1340 height 30
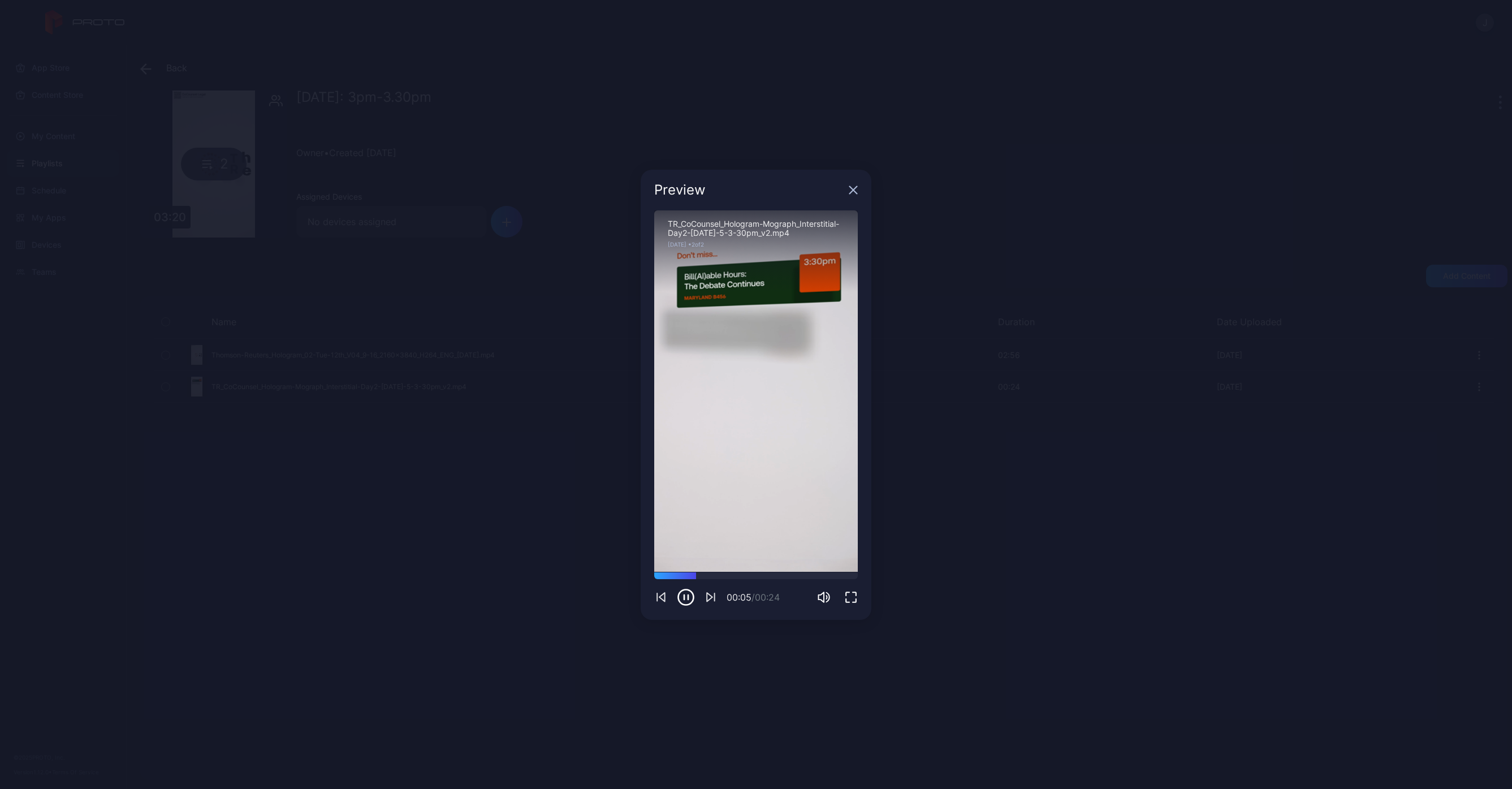
click at [855, 190] on icon "button" at bounding box center [854, 189] width 7 height 7
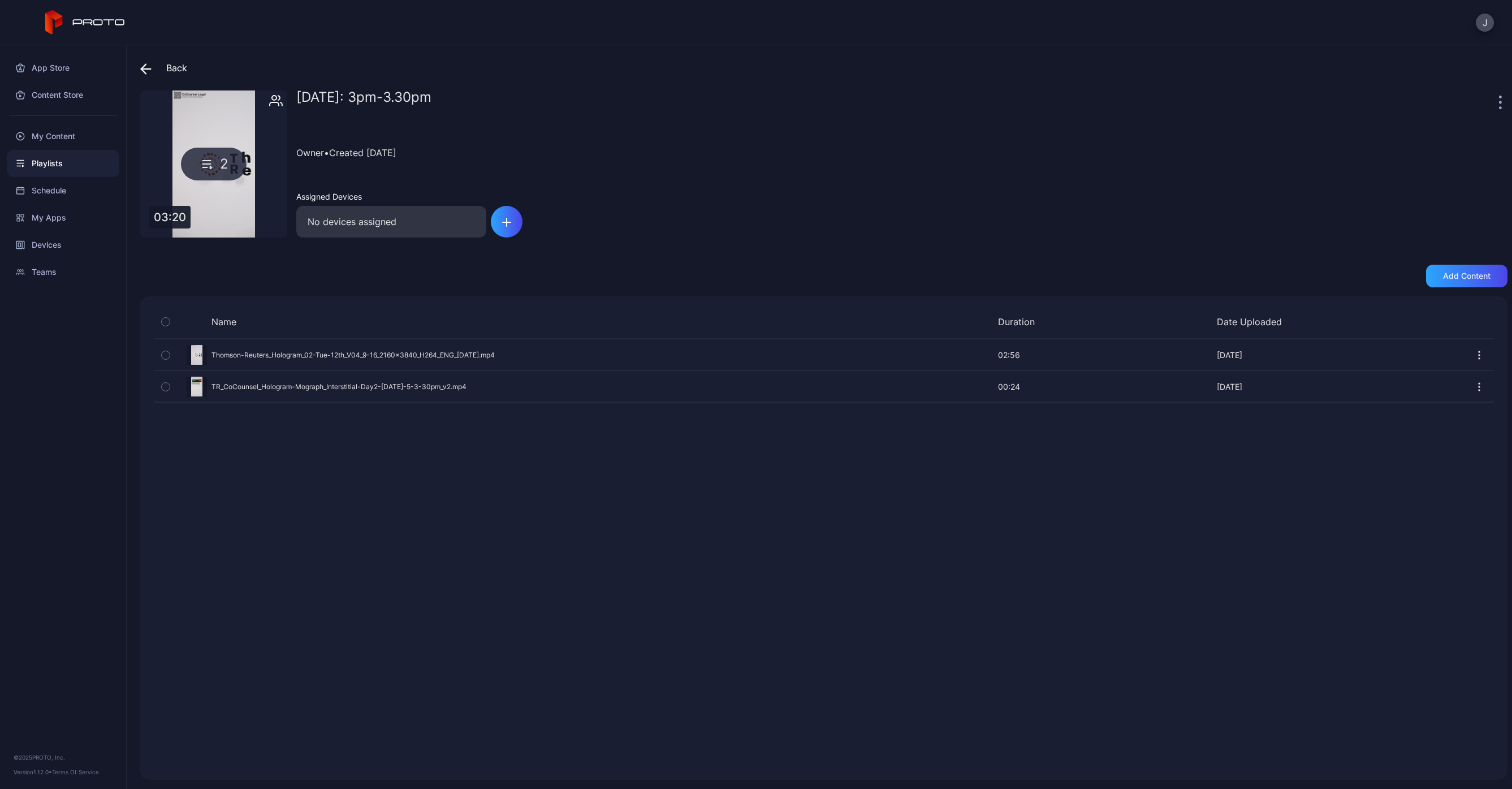
click at [798, 86] on div "Back [DATE]: 3pm-3.30pm 2 03:20 [DATE]: 3pm-3.30pm Owner • Created [DATE] Assig…" at bounding box center [819, 417] width 1386 height 744
